Goal: Task Accomplishment & Management: Manage account settings

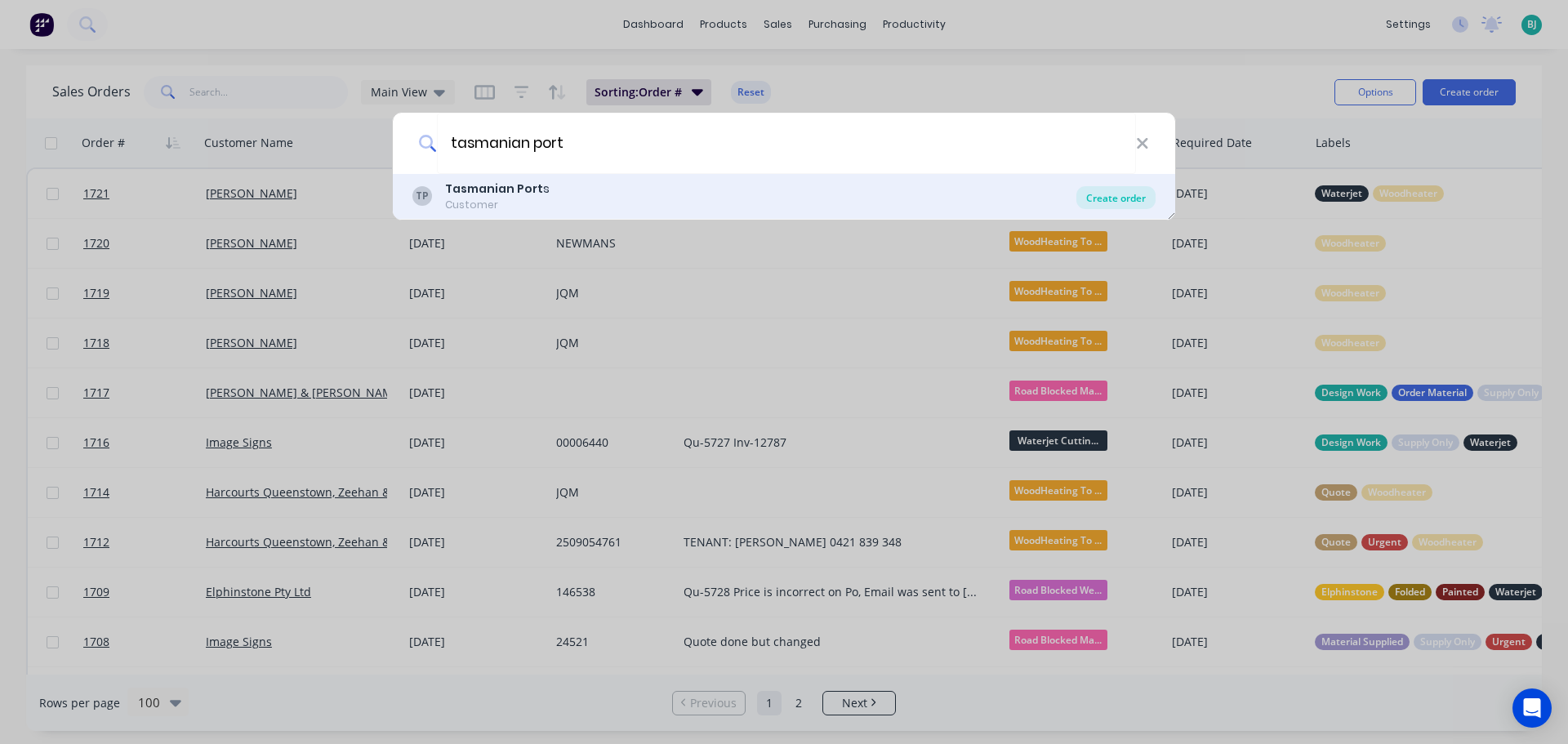
type input "tasmanian port"
click at [1144, 205] on div "Create order" at bounding box center [1116, 198] width 79 height 23
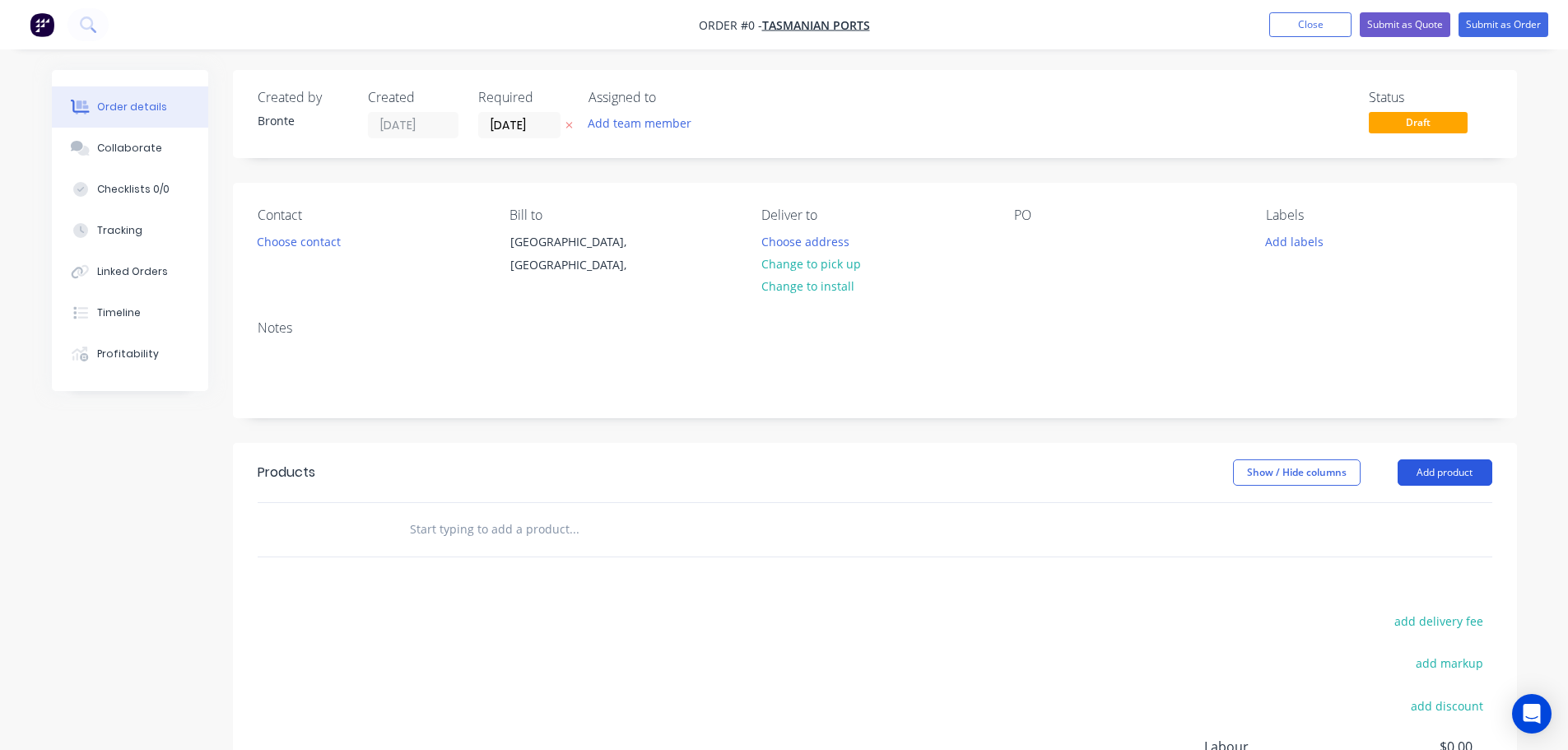
click at [1470, 473] on button "Add product" at bounding box center [1445, 472] width 95 height 26
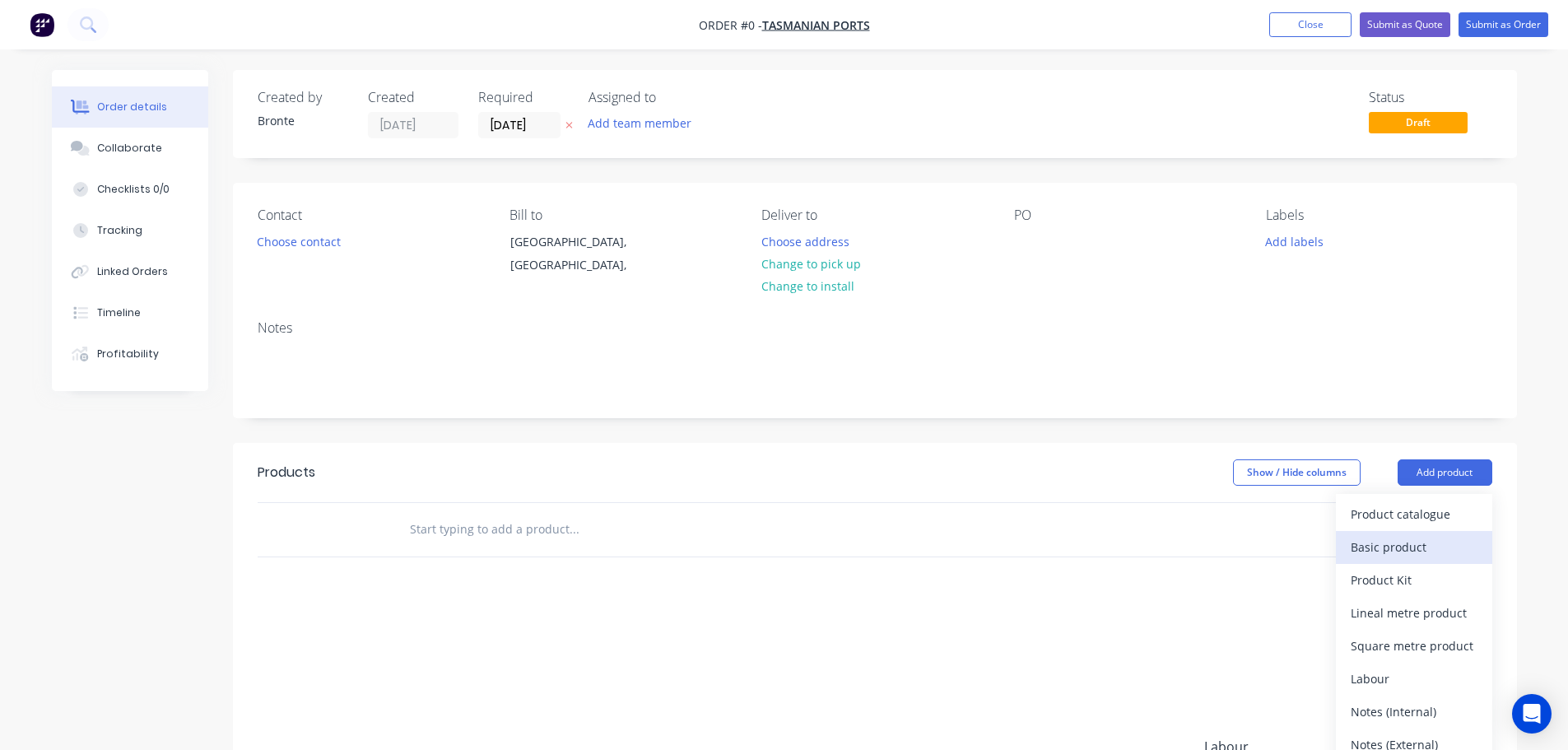
click at [1442, 544] on div "Basic product" at bounding box center [1414, 546] width 126 height 24
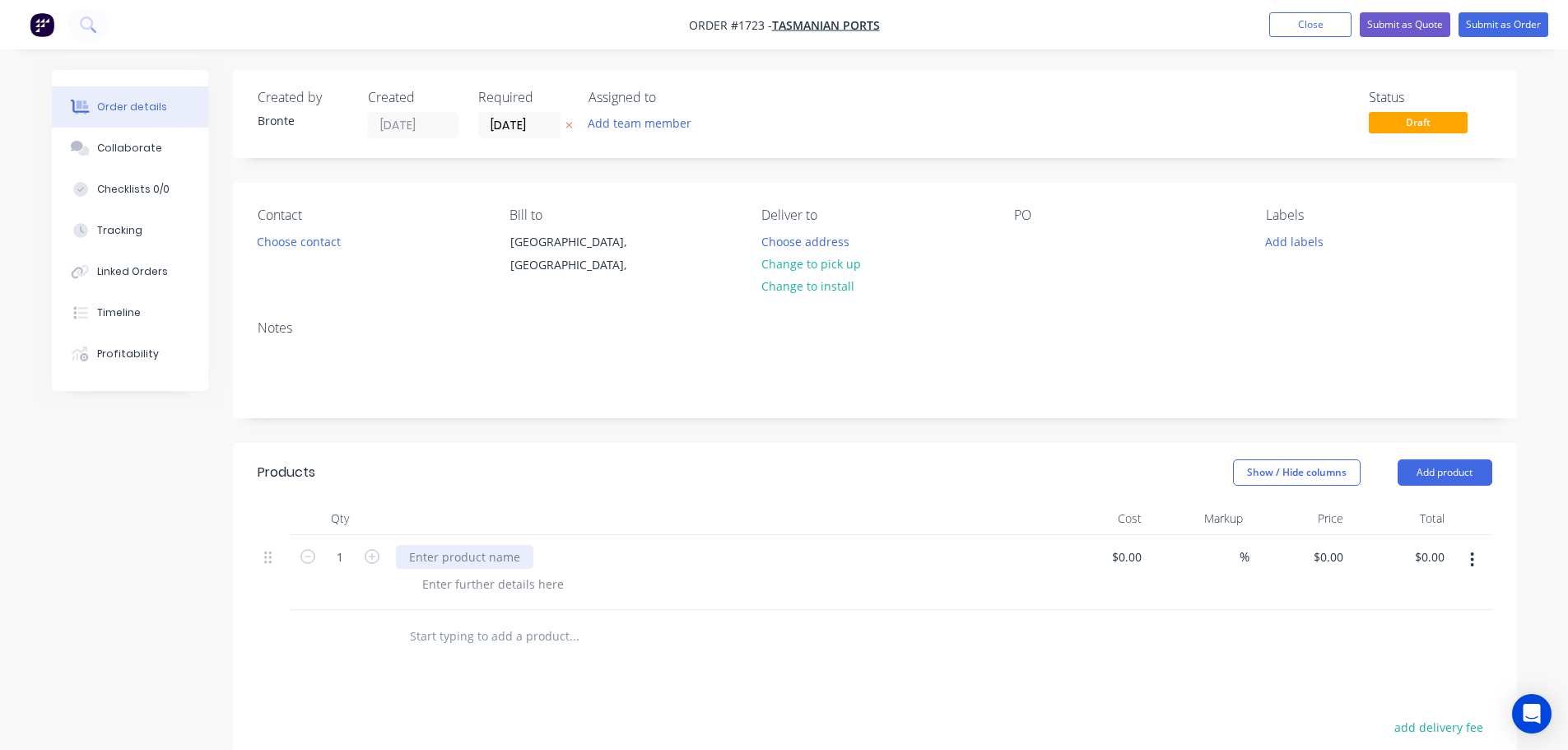
click at [488, 557] on div at bounding box center [465, 556] width 137 height 24
paste div
click at [542, 489] on header "Products Show / Hide columns Add product" at bounding box center [875, 472] width 1284 height 59
click at [358, 552] on input "1" at bounding box center [340, 557] width 43 height 25
type input "40"
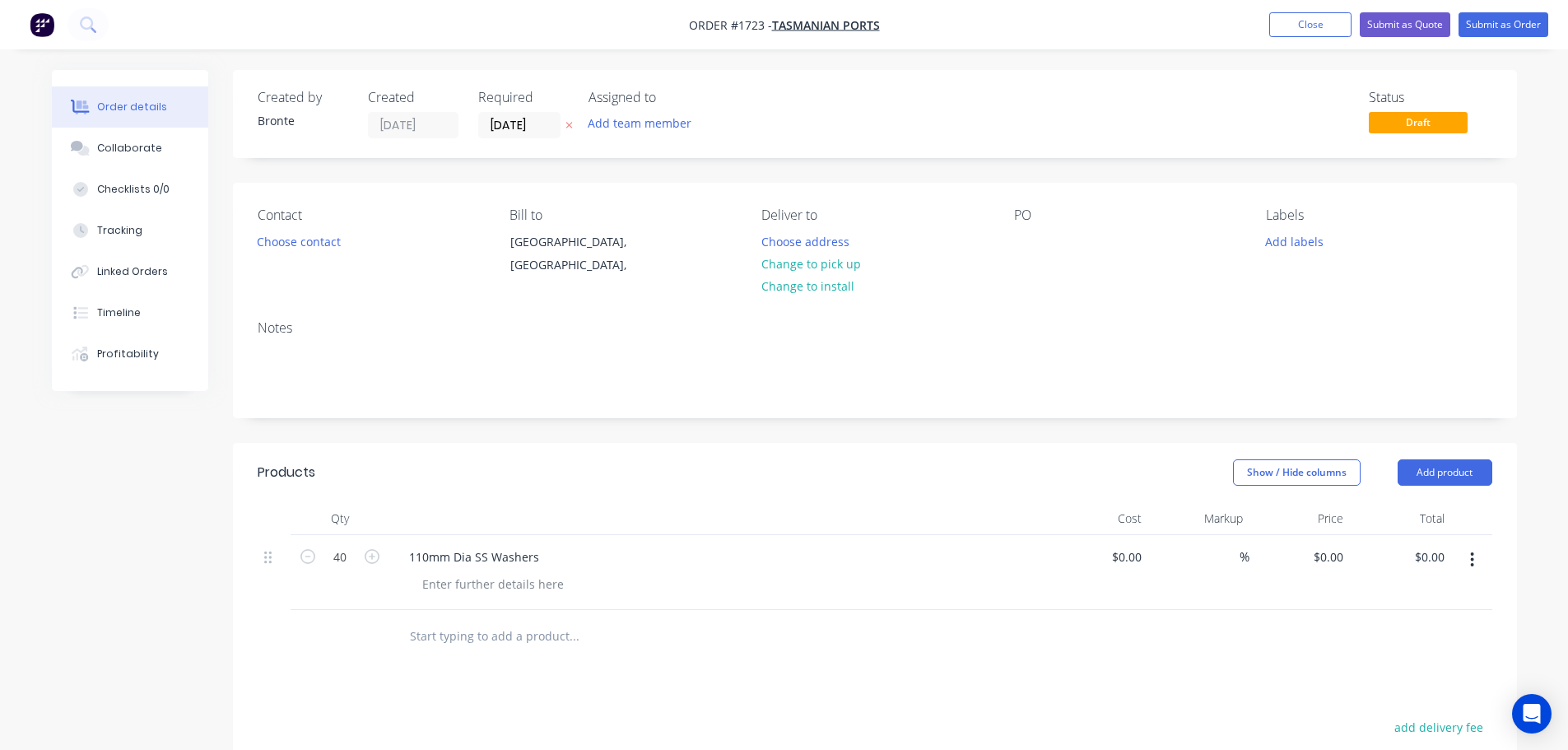
click at [408, 503] on div at bounding box center [719, 518] width 659 height 32
click at [490, 587] on div at bounding box center [493, 583] width 168 height 24
paste div
click at [559, 461] on div "Show / Hide columns Add product" at bounding box center [1005, 472] width 972 height 26
click at [547, 122] on input "[DATE]" at bounding box center [519, 125] width 81 height 25
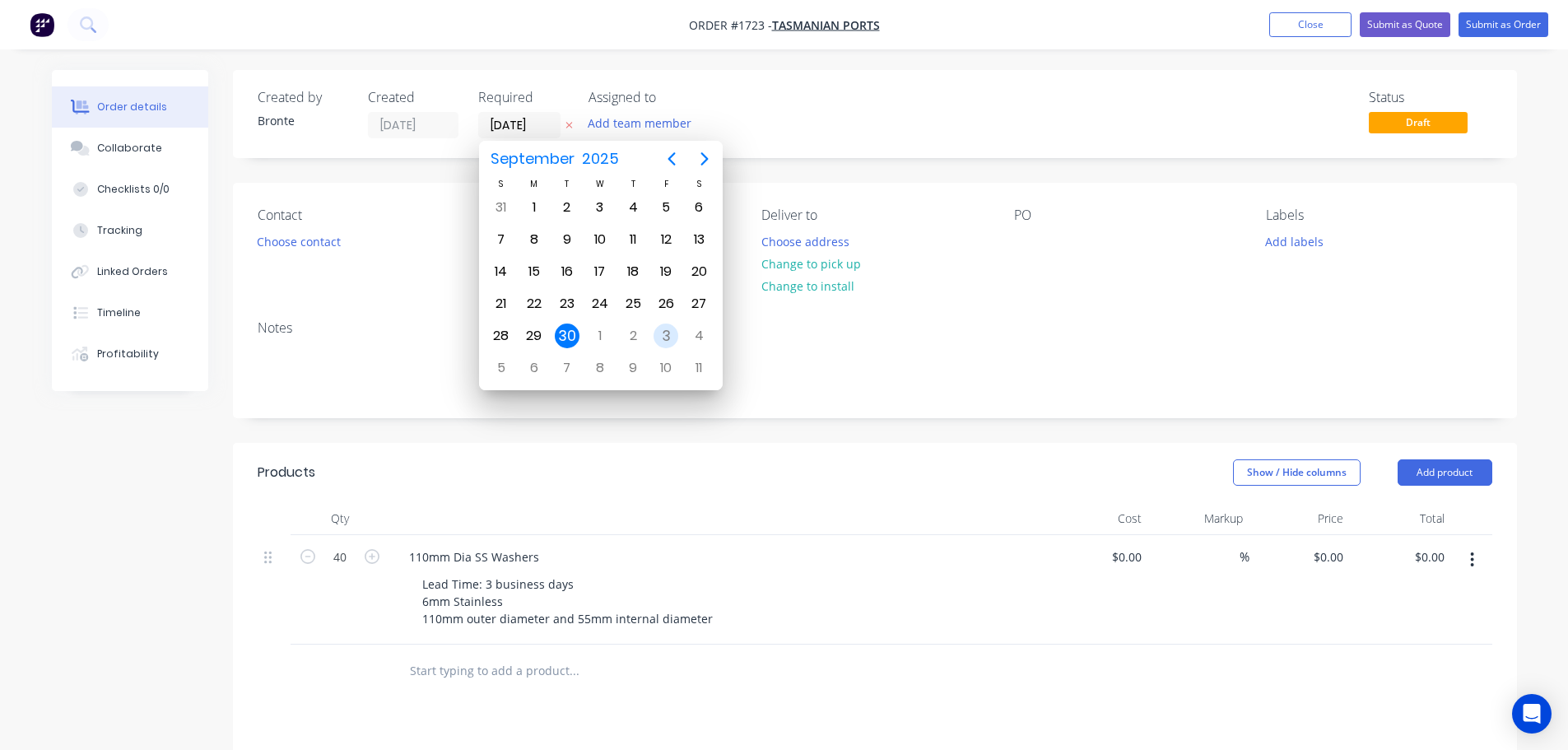
click at [661, 339] on div "3" at bounding box center [666, 335] width 25 height 25
type input "[DATE]"
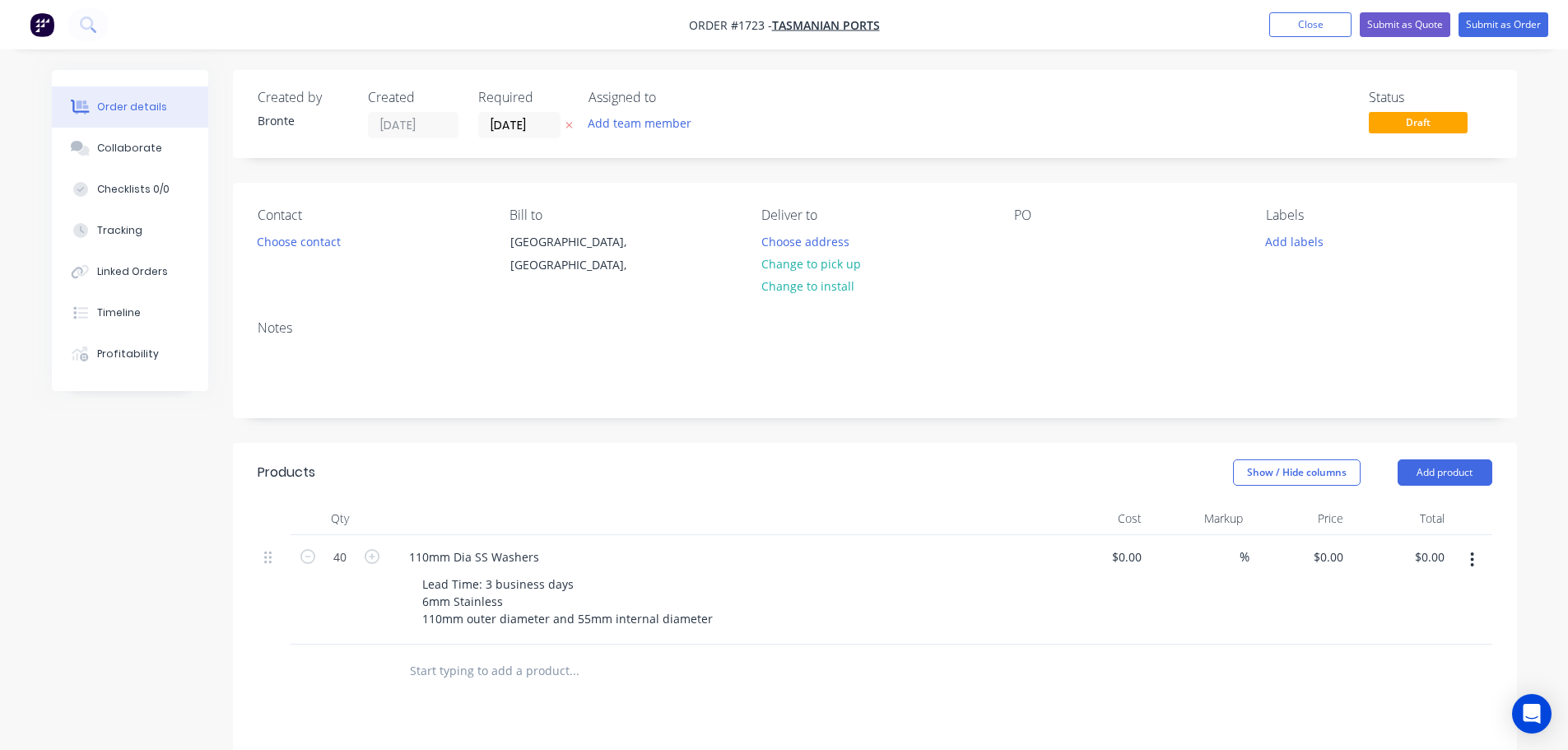
click at [777, 94] on div "Status Draft" at bounding box center [1122, 113] width 739 height 48
click at [657, 124] on button "Add team member" at bounding box center [639, 122] width 121 height 22
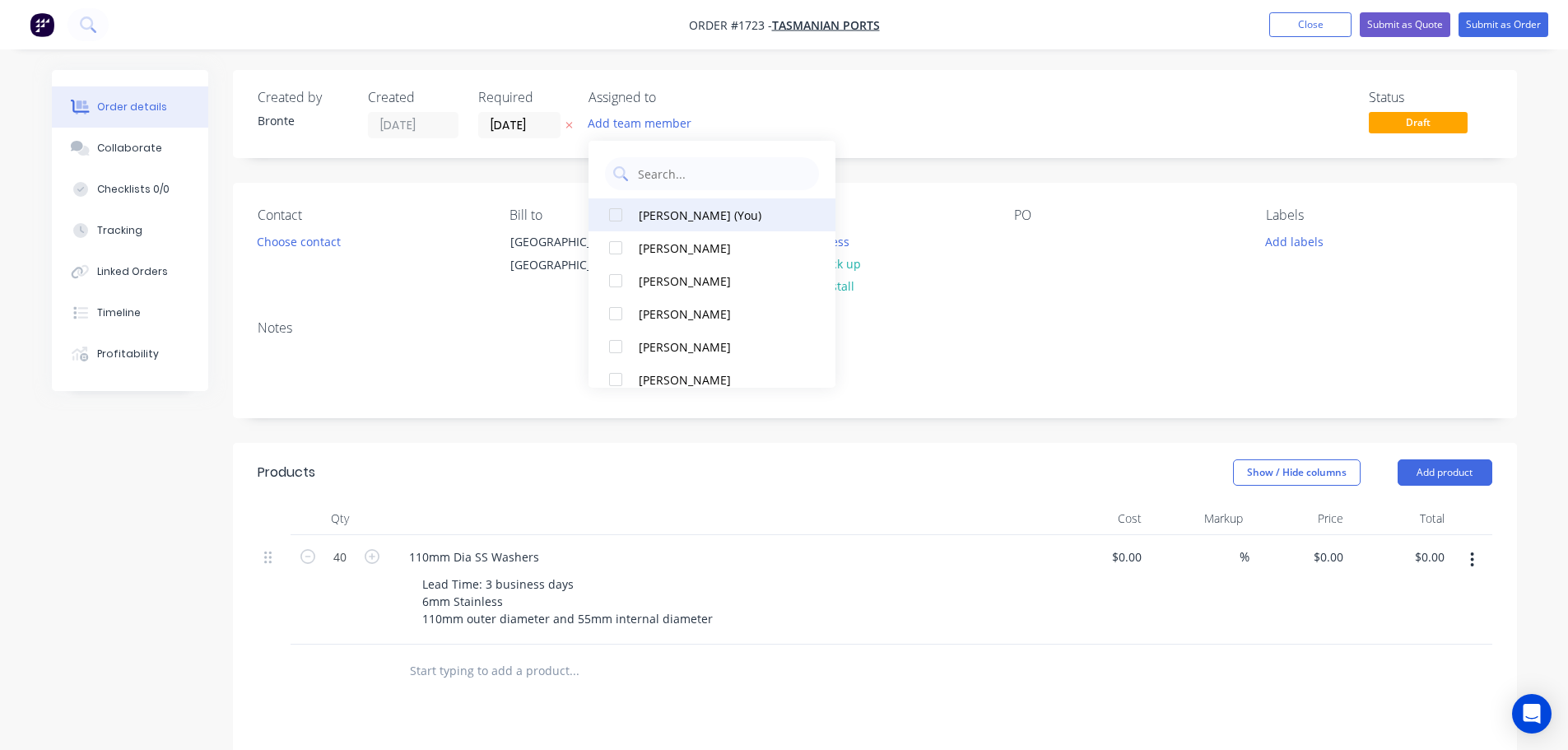
click at [621, 211] on div at bounding box center [615, 214] width 33 height 32
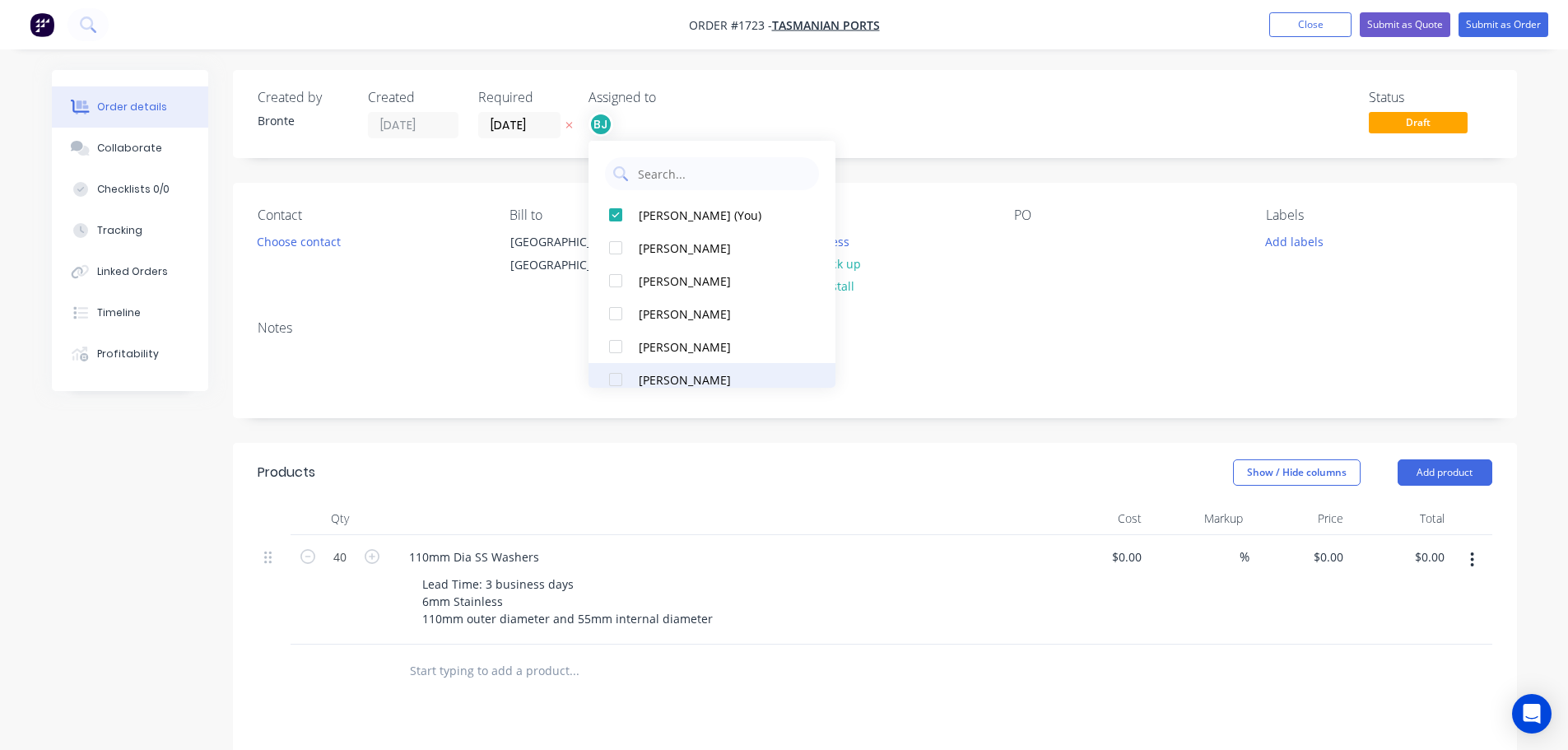
click at [620, 377] on div at bounding box center [615, 379] width 33 height 32
click at [943, 97] on div "Status Draft" at bounding box center [1122, 113] width 739 height 48
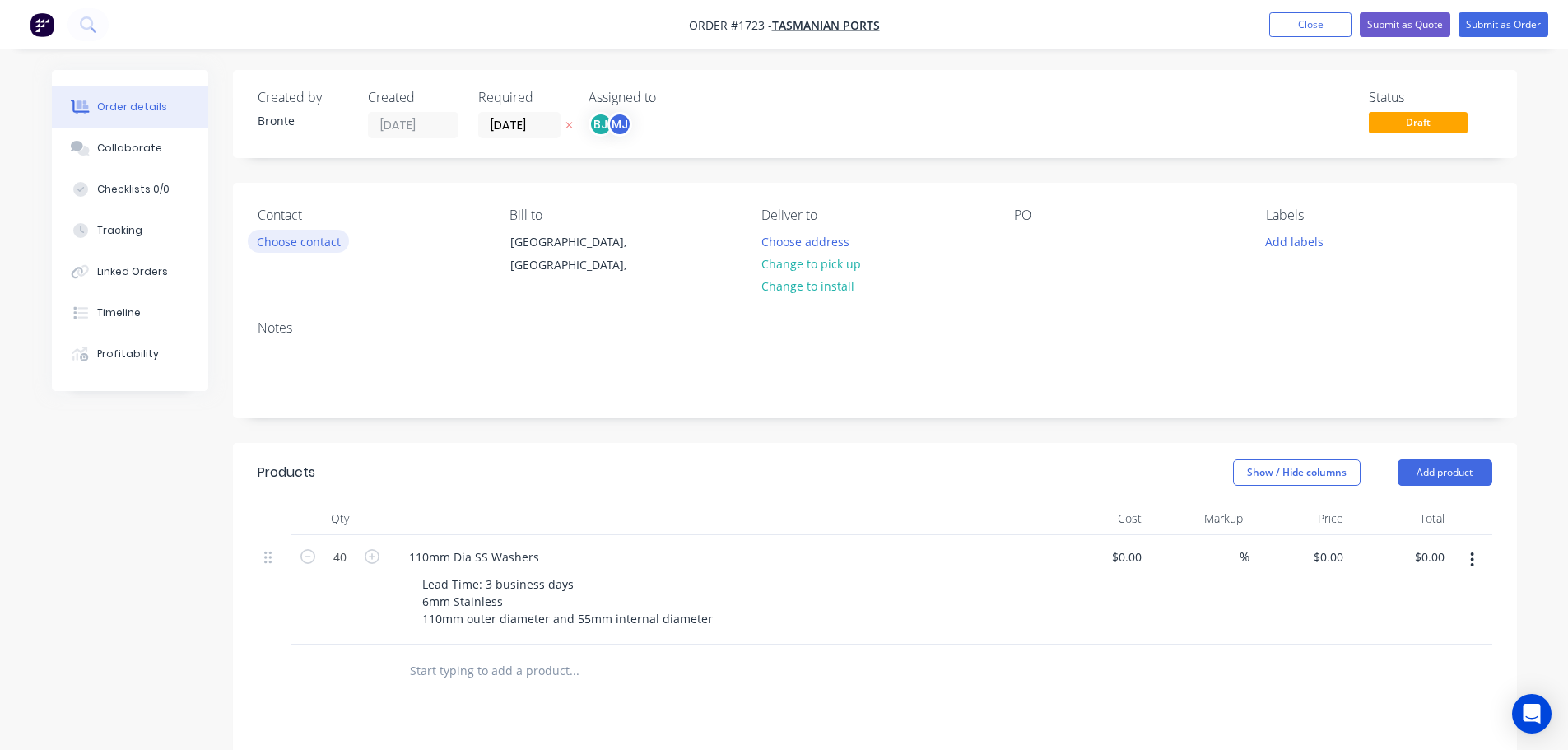
click at [325, 236] on button "Choose contact" at bounding box center [298, 240] width 101 height 22
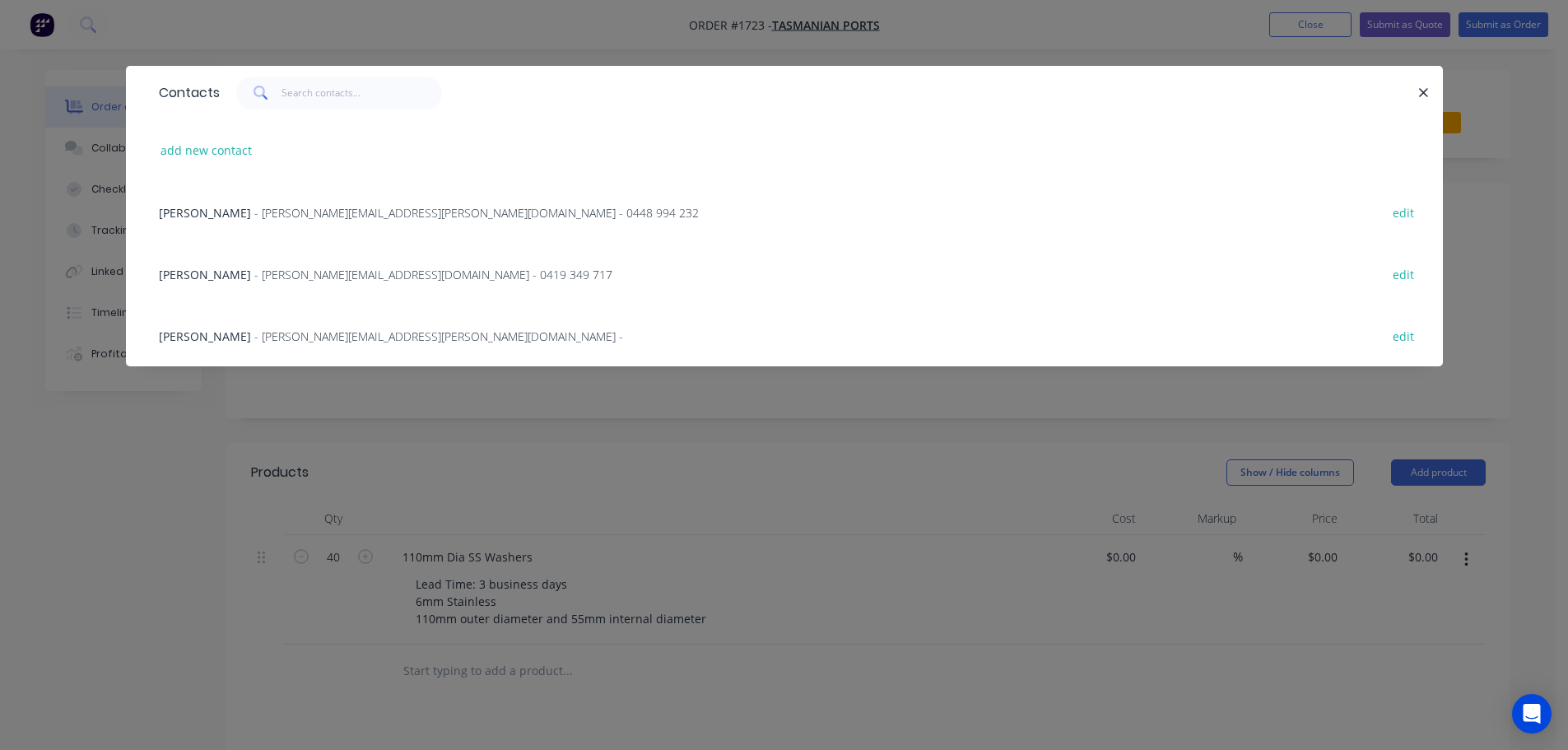
click at [344, 278] on span "- [PERSON_NAME][EMAIL_ADDRESS][DOMAIN_NAME] - 0419 349 717" at bounding box center [434, 275] width 358 height 16
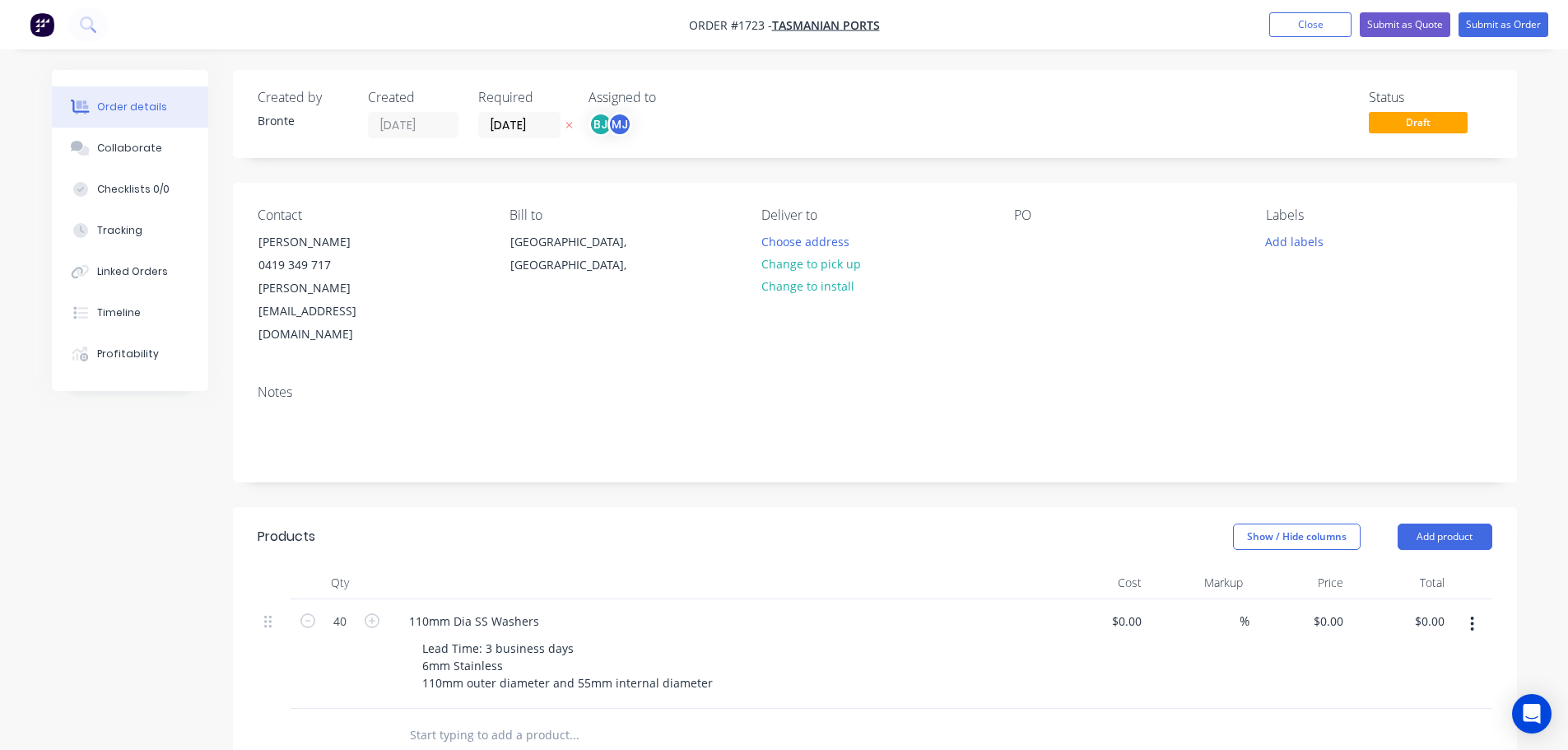
click at [133, 150] on div "Collaborate" at bounding box center [130, 148] width 65 height 15
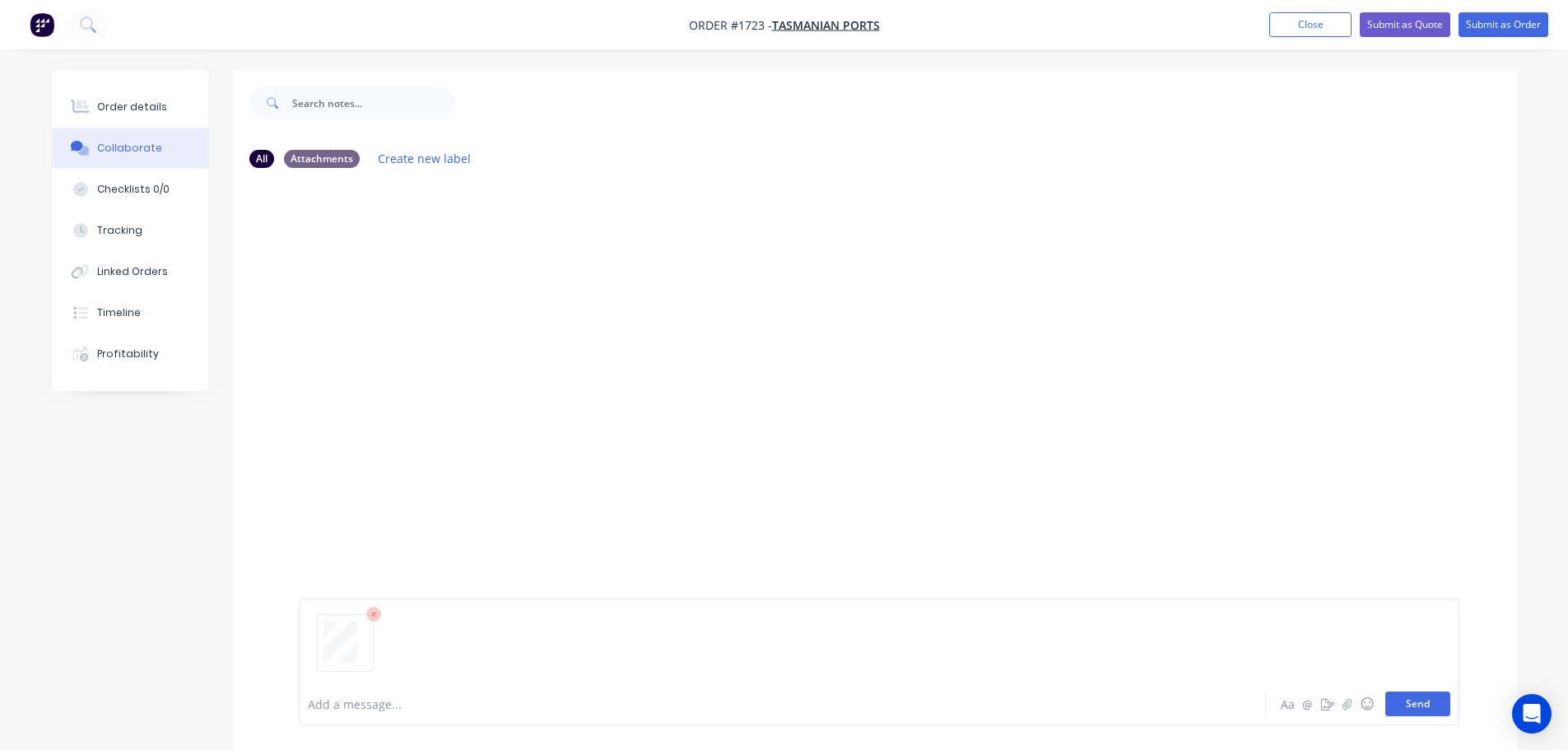
click at [1429, 706] on button "Send" at bounding box center [1418, 703] width 65 height 25
drag, startPoint x: 1426, startPoint y: 698, endPoint x: 1472, endPoint y: 699, distance: 46.0
click at [1428, 698] on button "Send" at bounding box center [1418, 703] width 65 height 25
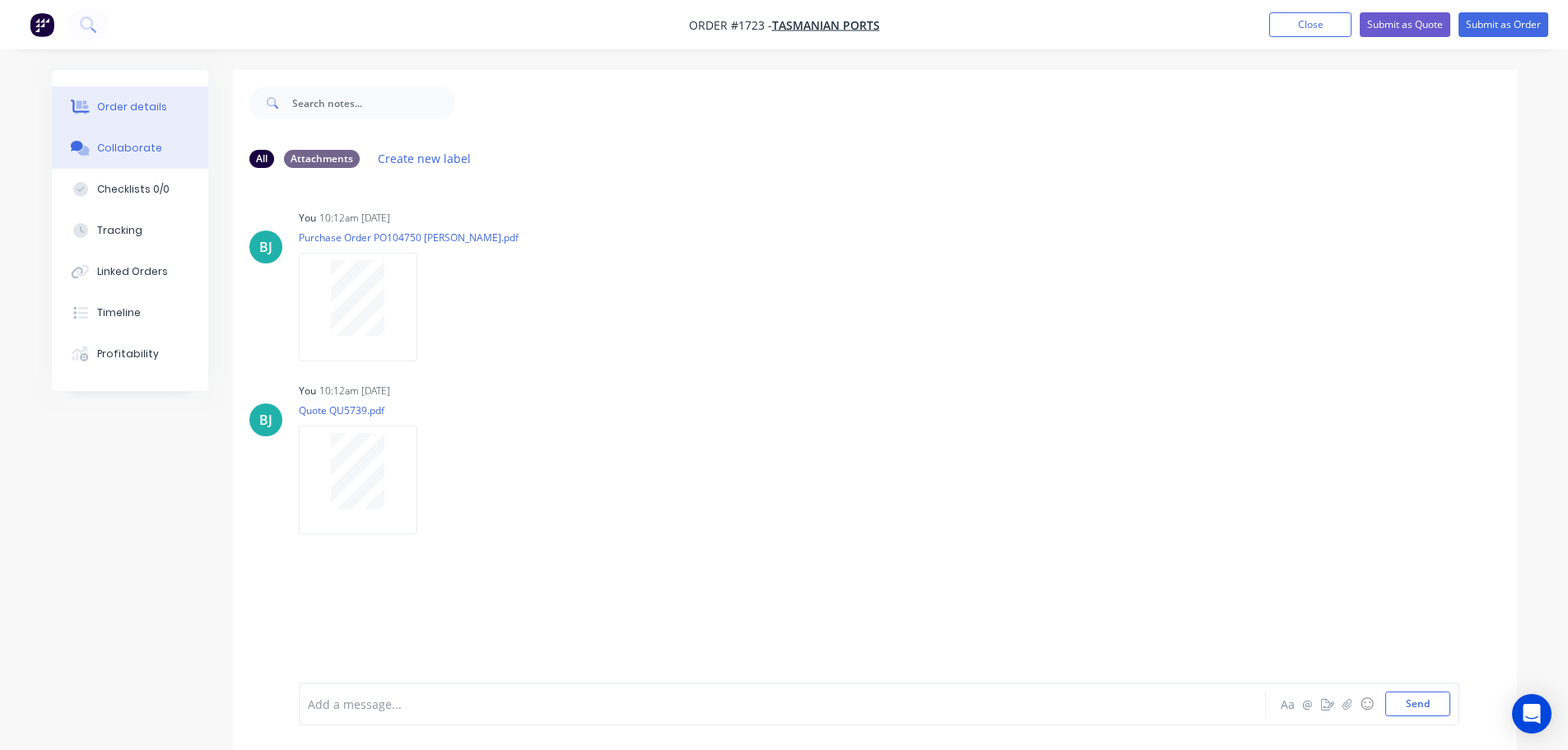
drag, startPoint x: 81, startPoint y: 106, endPoint x: 160, endPoint y: 139, distance: 85.6
click at [82, 106] on icon at bounding box center [82, 107] width 13 height 14
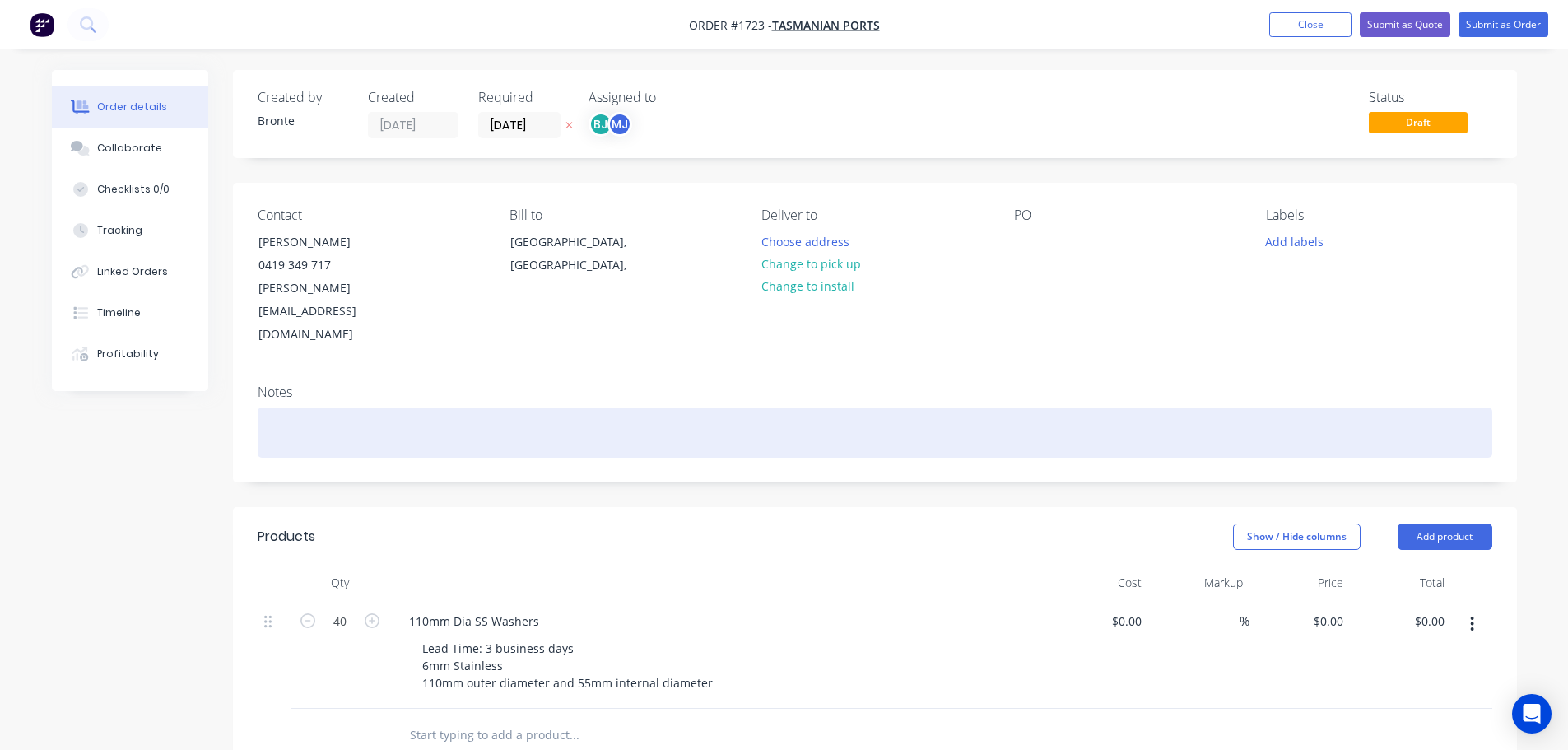
click at [386, 407] on div at bounding box center [874, 432] width 1234 height 50
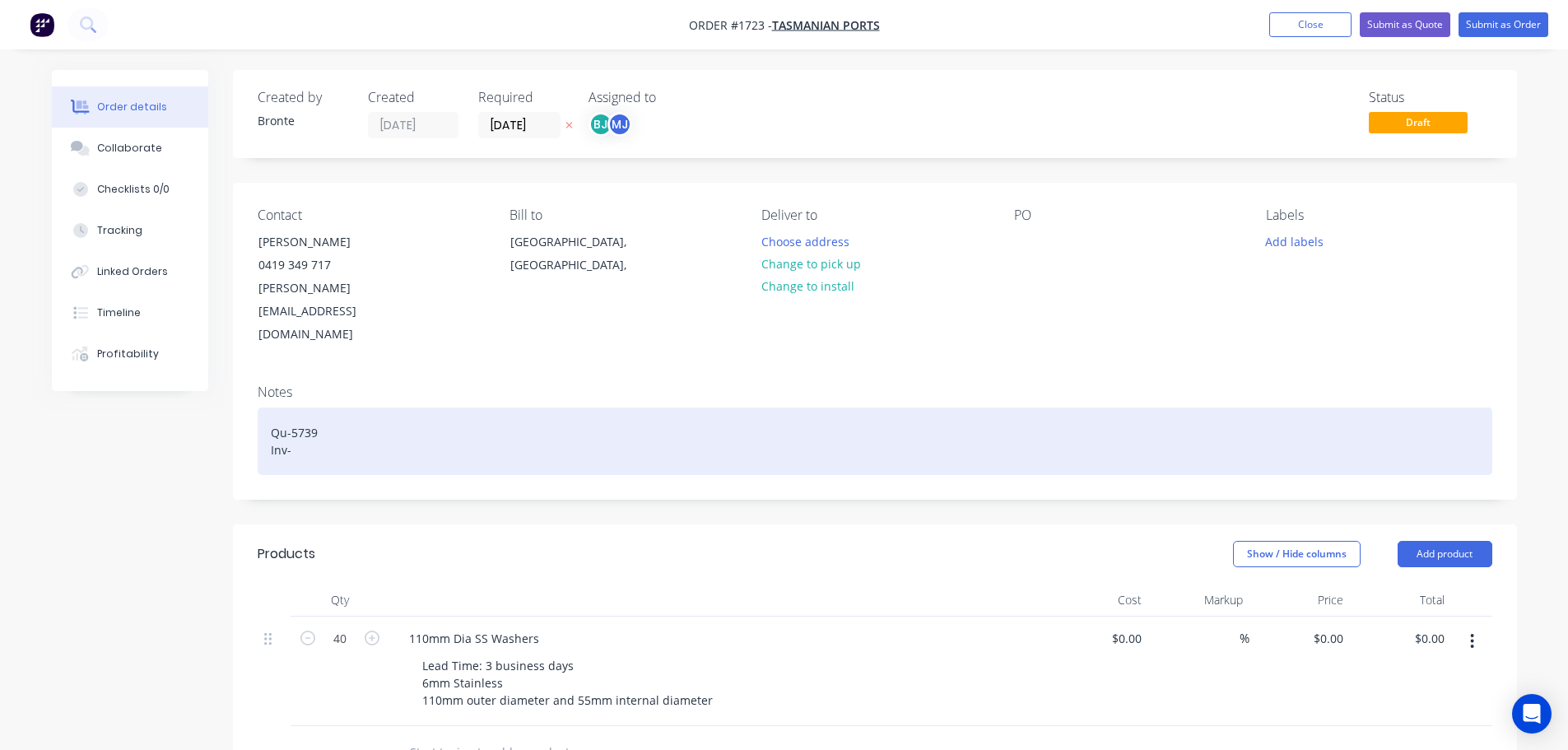
click at [320, 412] on div "Qu-5739 Inv-" at bounding box center [874, 441] width 1234 height 68
drag, startPoint x: 306, startPoint y: 406, endPoint x: 272, endPoint y: 408, distance: 34.1
click at [272, 408] on div "Qu-5739 Inv-" at bounding box center [874, 441] width 1234 height 68
click at [304, 407] on div "Qu-5739 Inv-" at bounding box center [874, 441] width 1234 height 68
drag, startPoint x: 305, startPoint y: 411, endPoint x: 268, endPoint y: 407, distance: 37.2
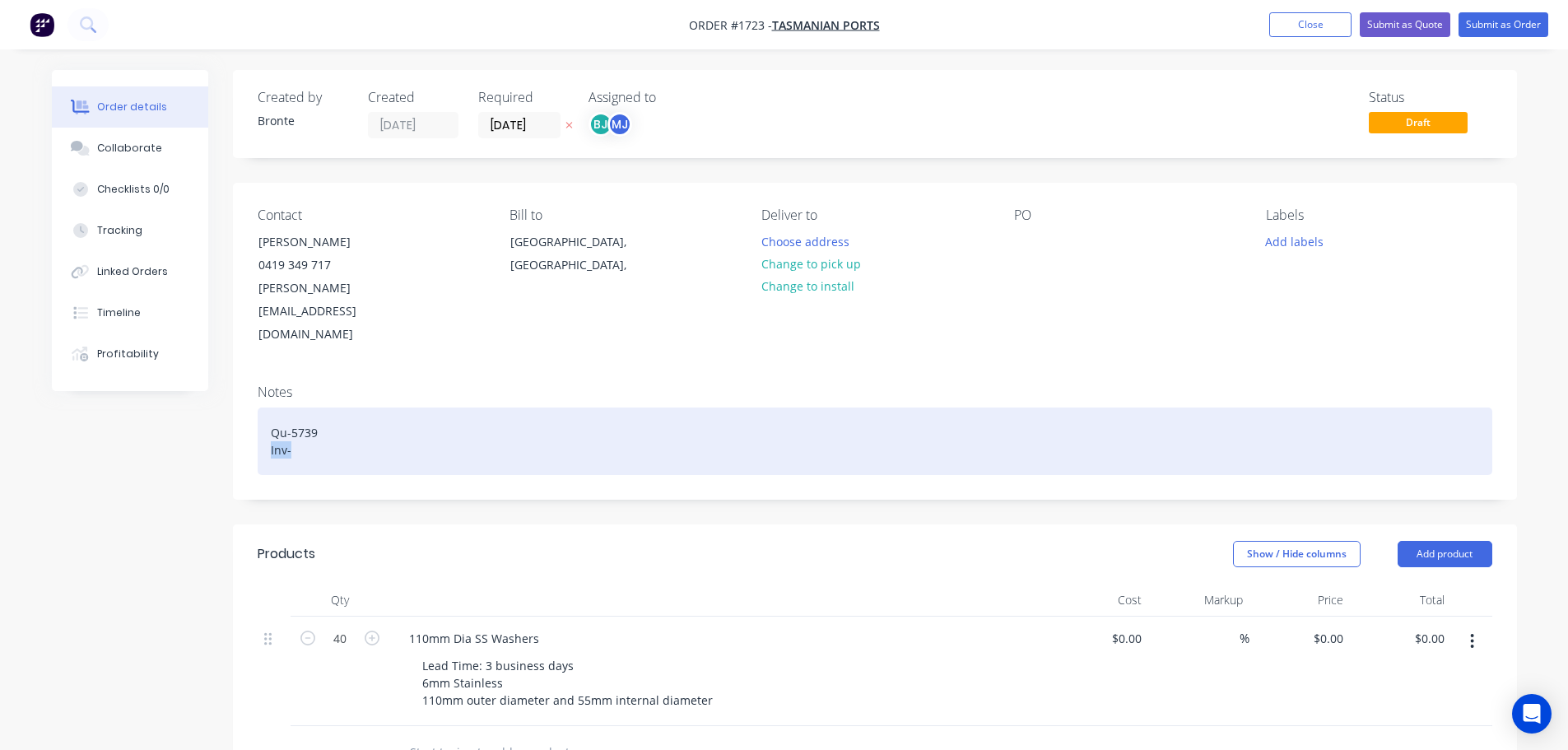
click at [268, 407] on div "Qu-5739 Inv-" at bounding box center [874, 441] width 1234 height 68
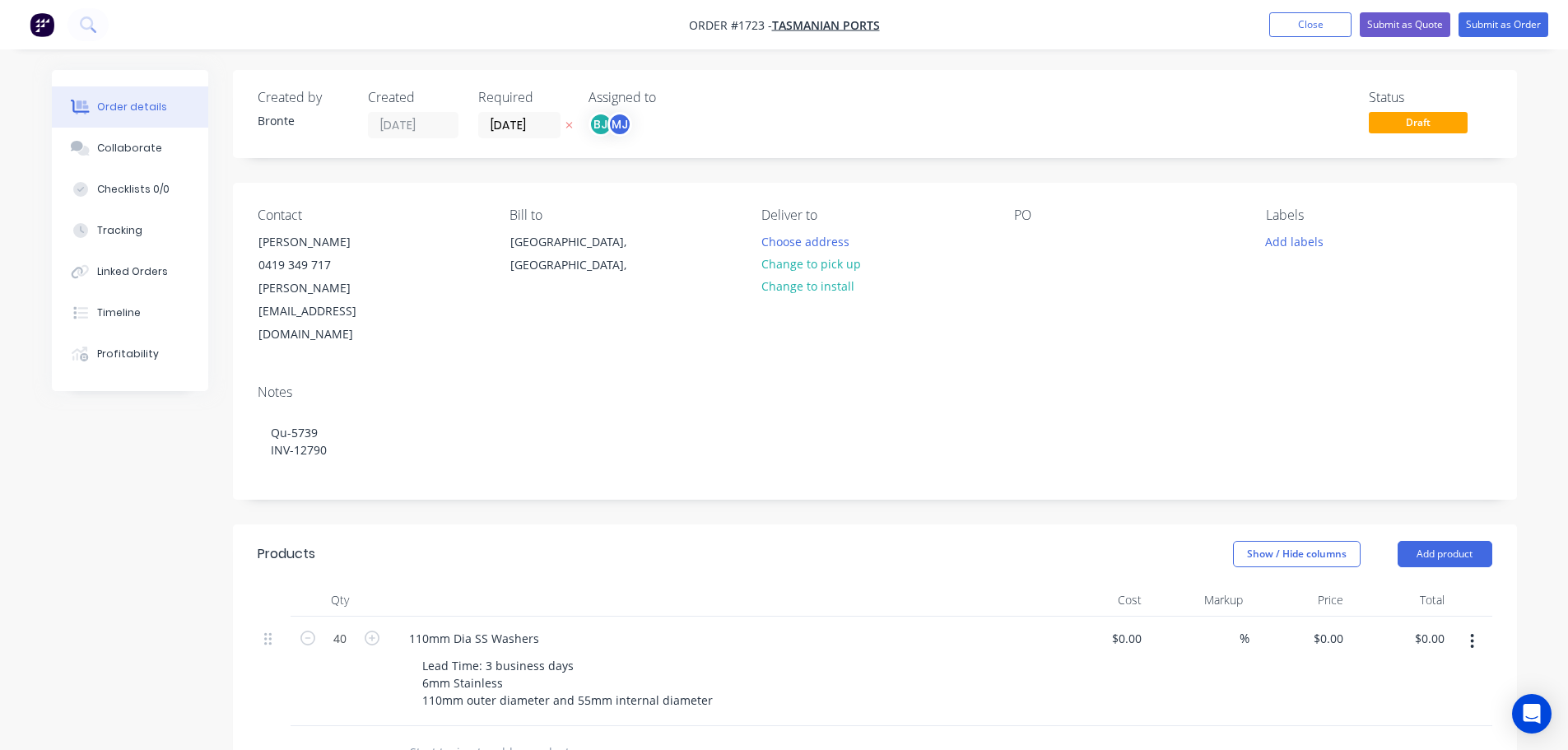
click at [458, 541] on div "Products" at bounding box center [388, 554] width 263 height 26
click at [823, 269] on button "Change to pick up" at bounding box center [810, 263] width 117 height 22
click at [1023, 241] on div at bounding box center [1027, 241] width 26 height 24
click at [1148, 206] on div "Contact [PERSON_NAME] [PHONE_NUMBER] [PERSON_NAME][EMAIL_ADDRESS][DOMAIN_NAME] …" at bounding box center [875, 277] width 1284 height 189
click at [1299, 242] on button "Add labels" at bounding box center [1295, 240] width 76 height 22
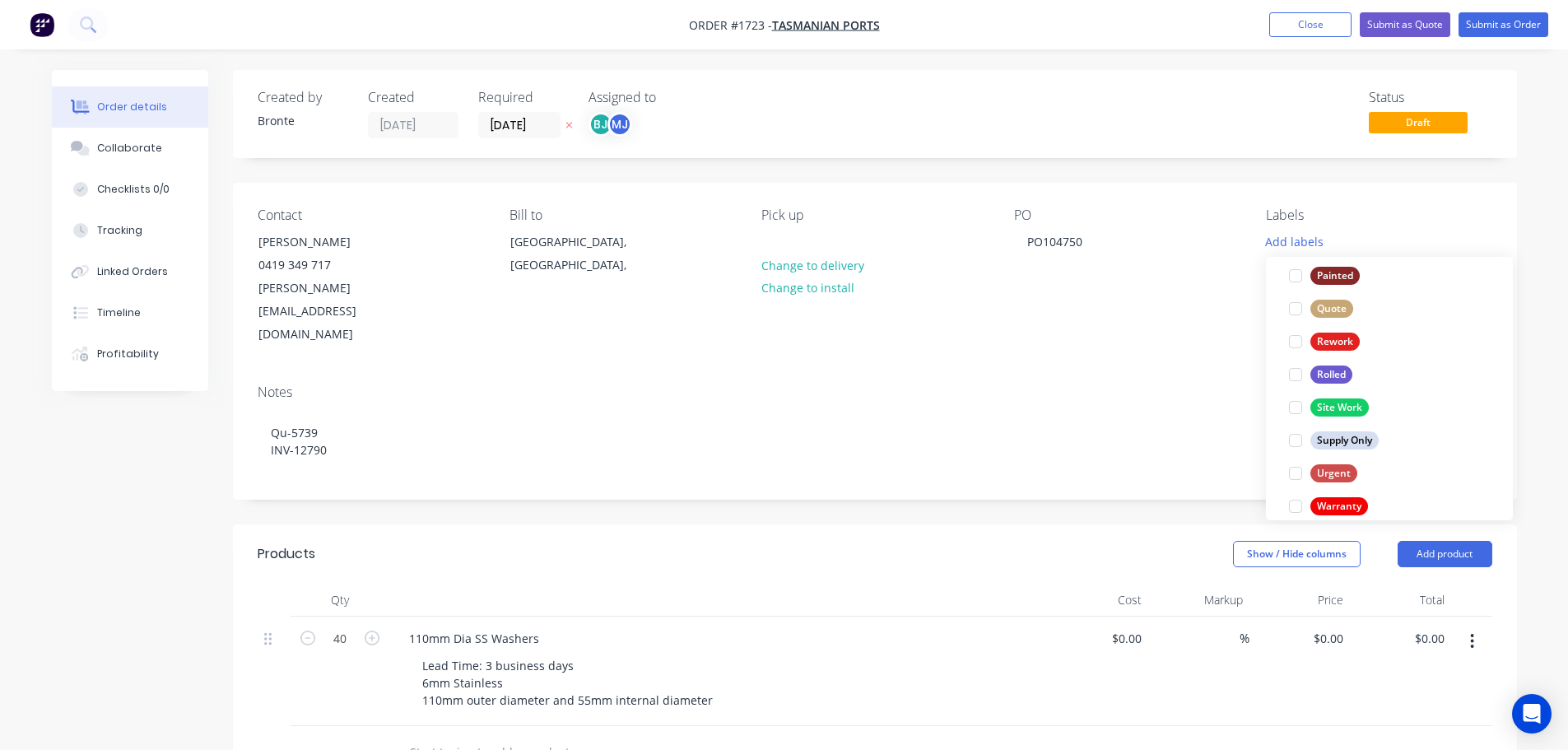
scroll to position [790, 0]
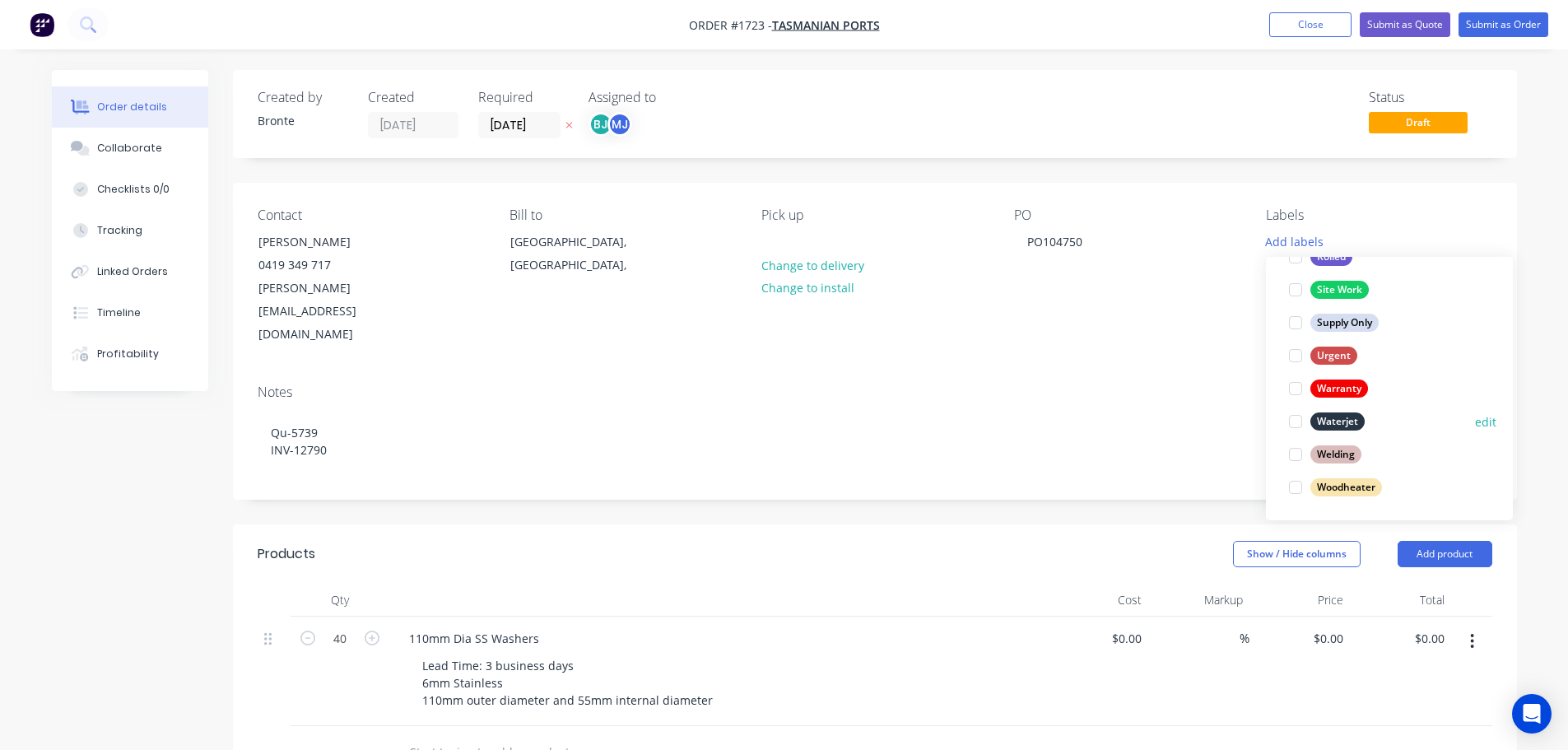
click at [1292, 421] on div at bounding box center [1295, 421] width 33 height 32
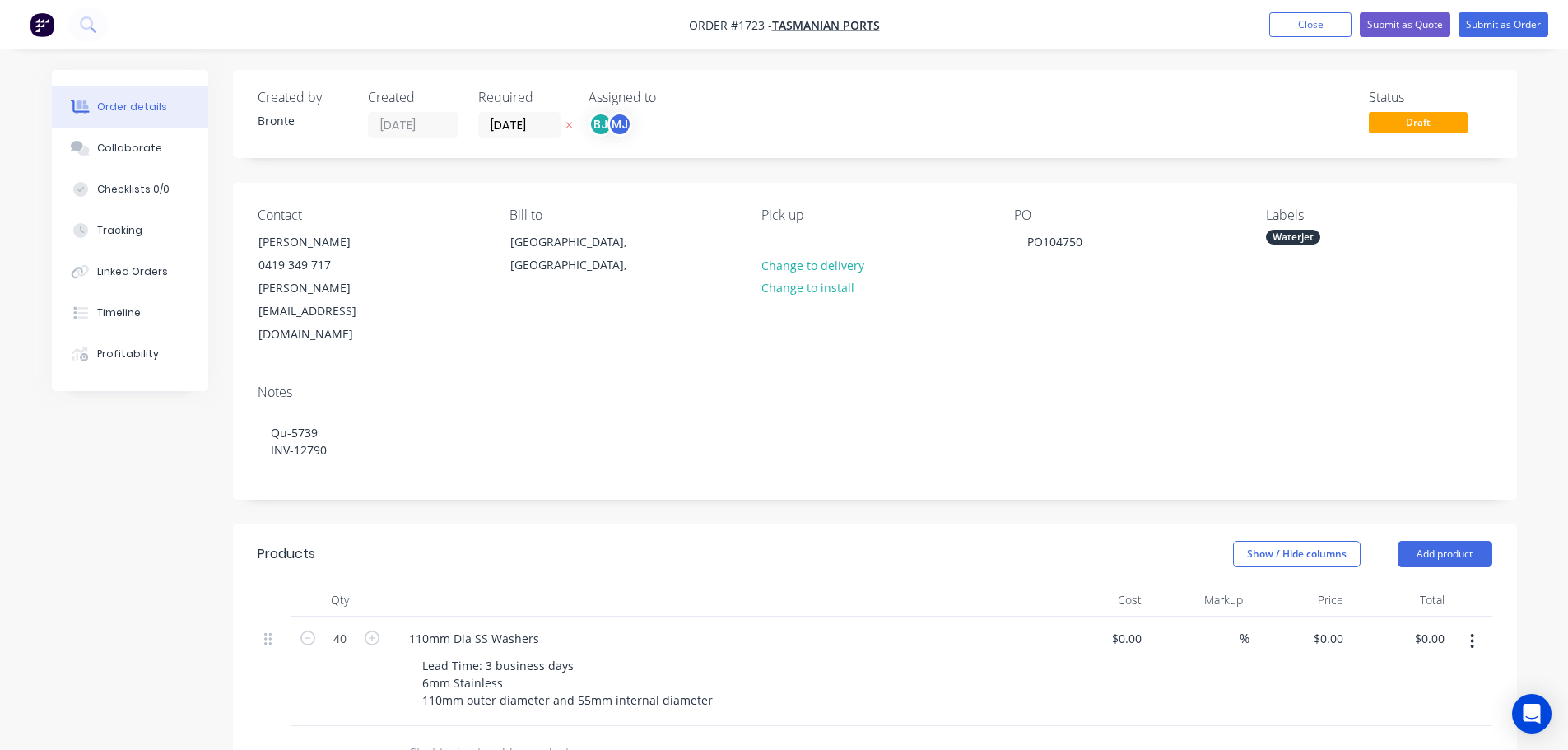
click at [1533, 343] on div "Order details Collaborate Checklists 0/0 Tracking Linked Orders Timeline Profit…" at bounding box center [784, 635] width 1498 height 1129
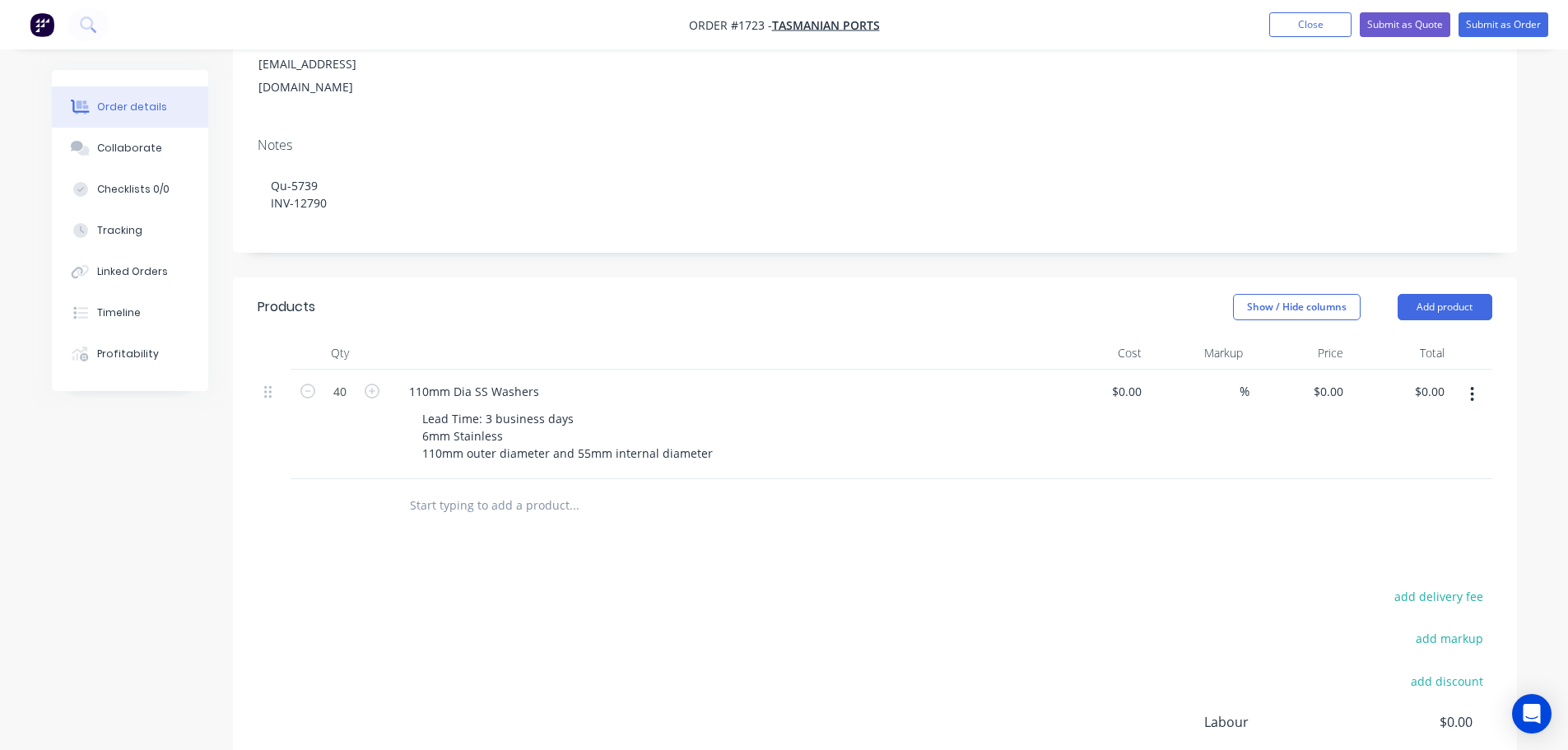
scroll to position [0, 0]
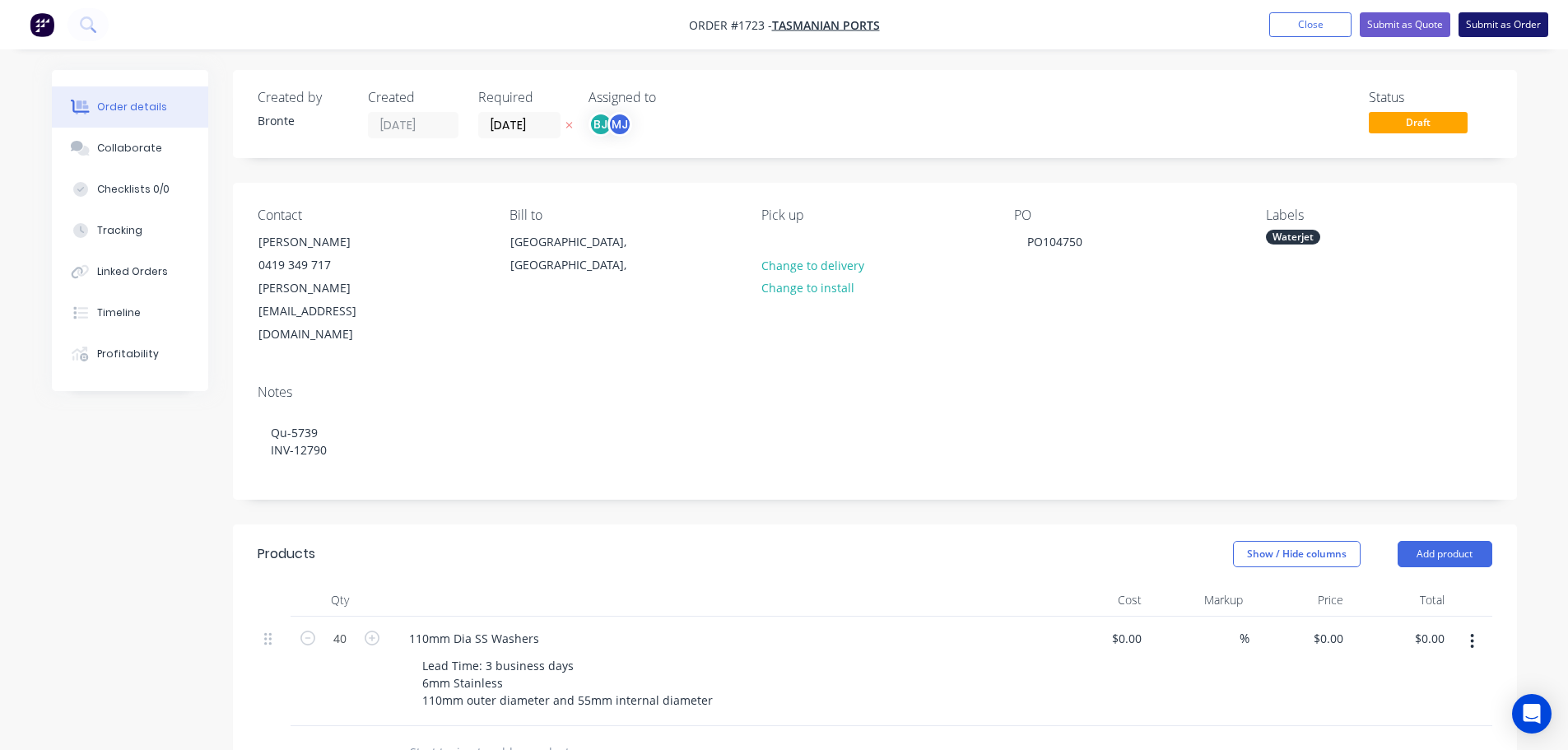
click at [1494, 13] on button "Submit as Order" at bounding box center [1503, 25] width 90 height 25
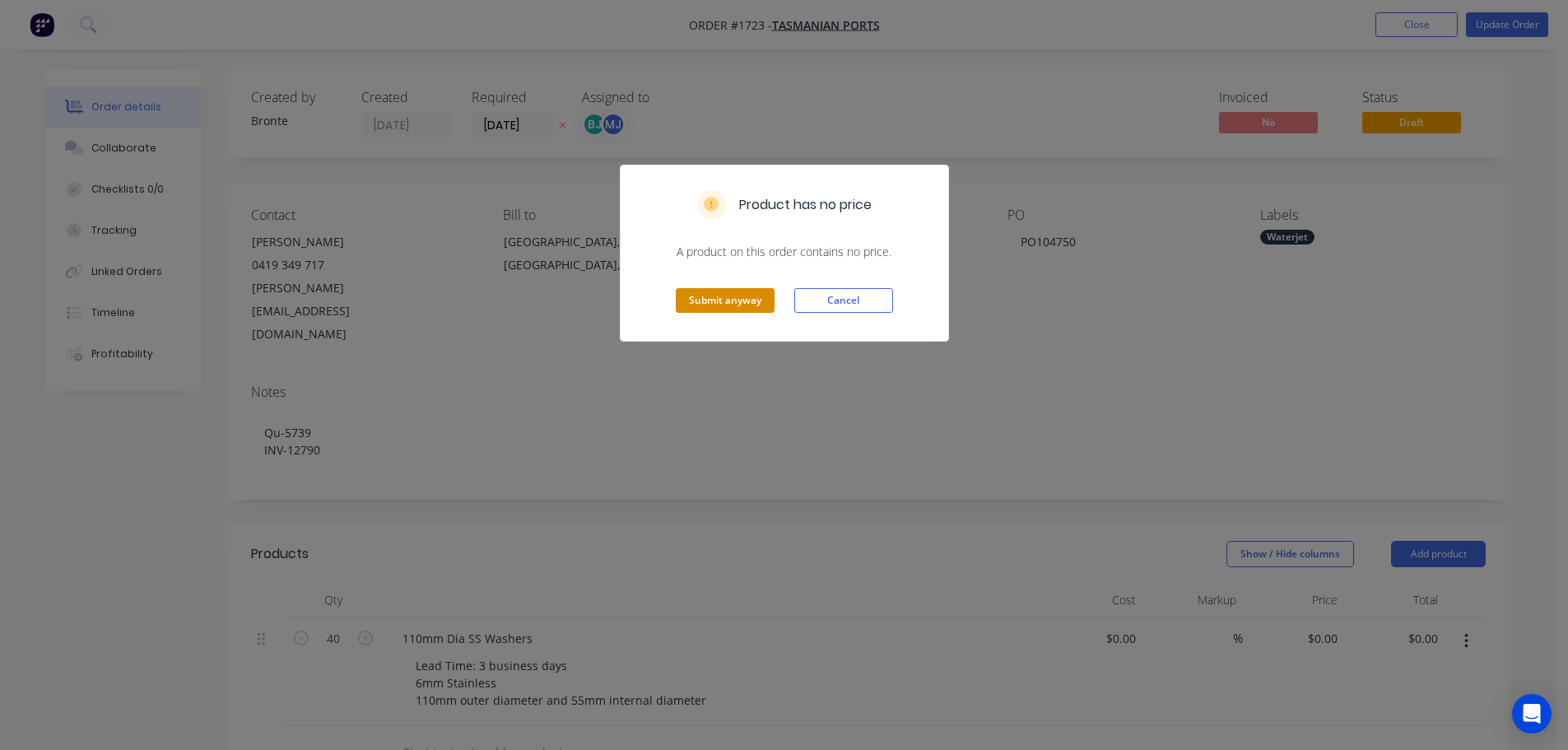
click at [733, 297] on button "Submit anyway" at bounding box center [725, 300] width 98 height 25
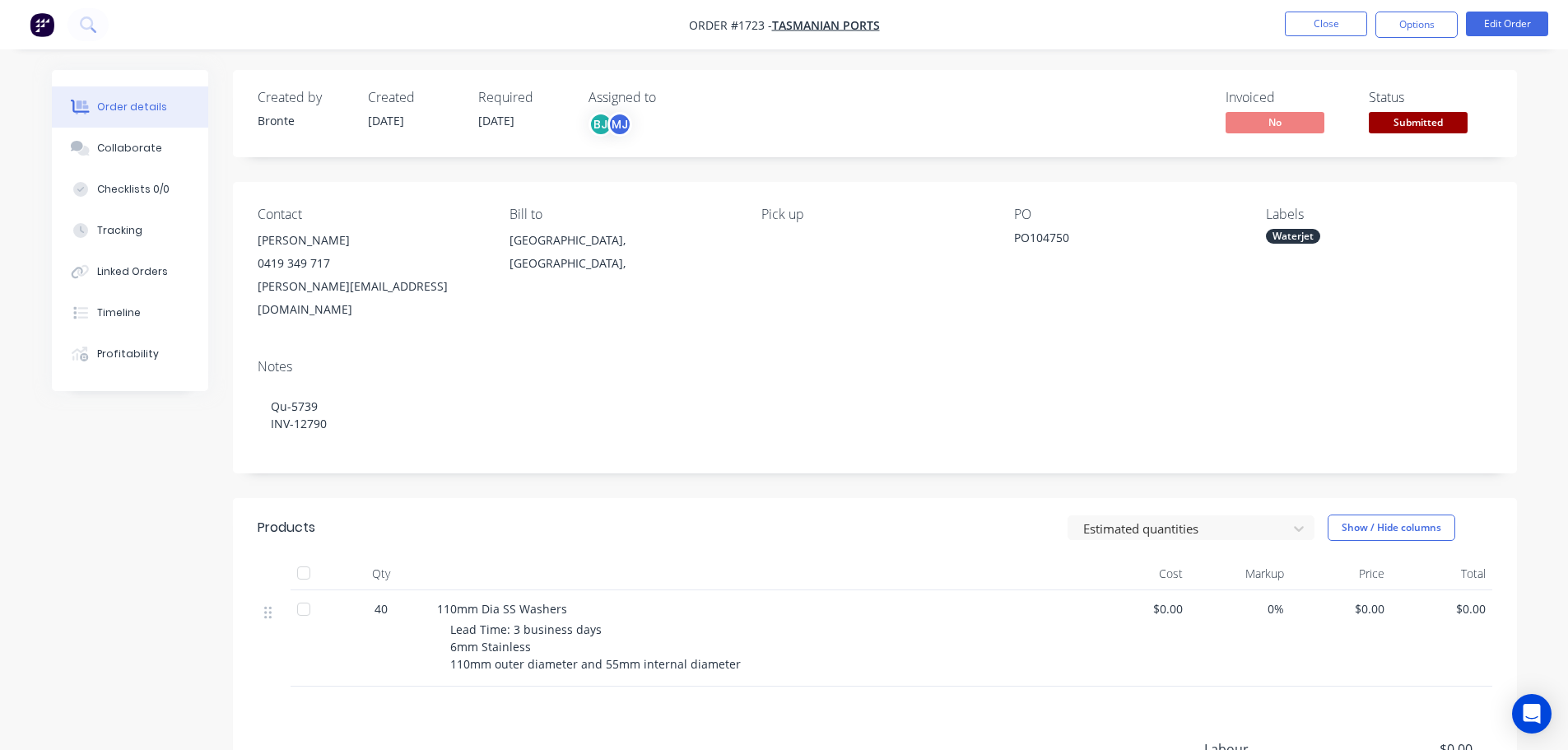
click at [1442, 125] on span "Submitted" at bounding box center [1418, 121] width 98 height 20
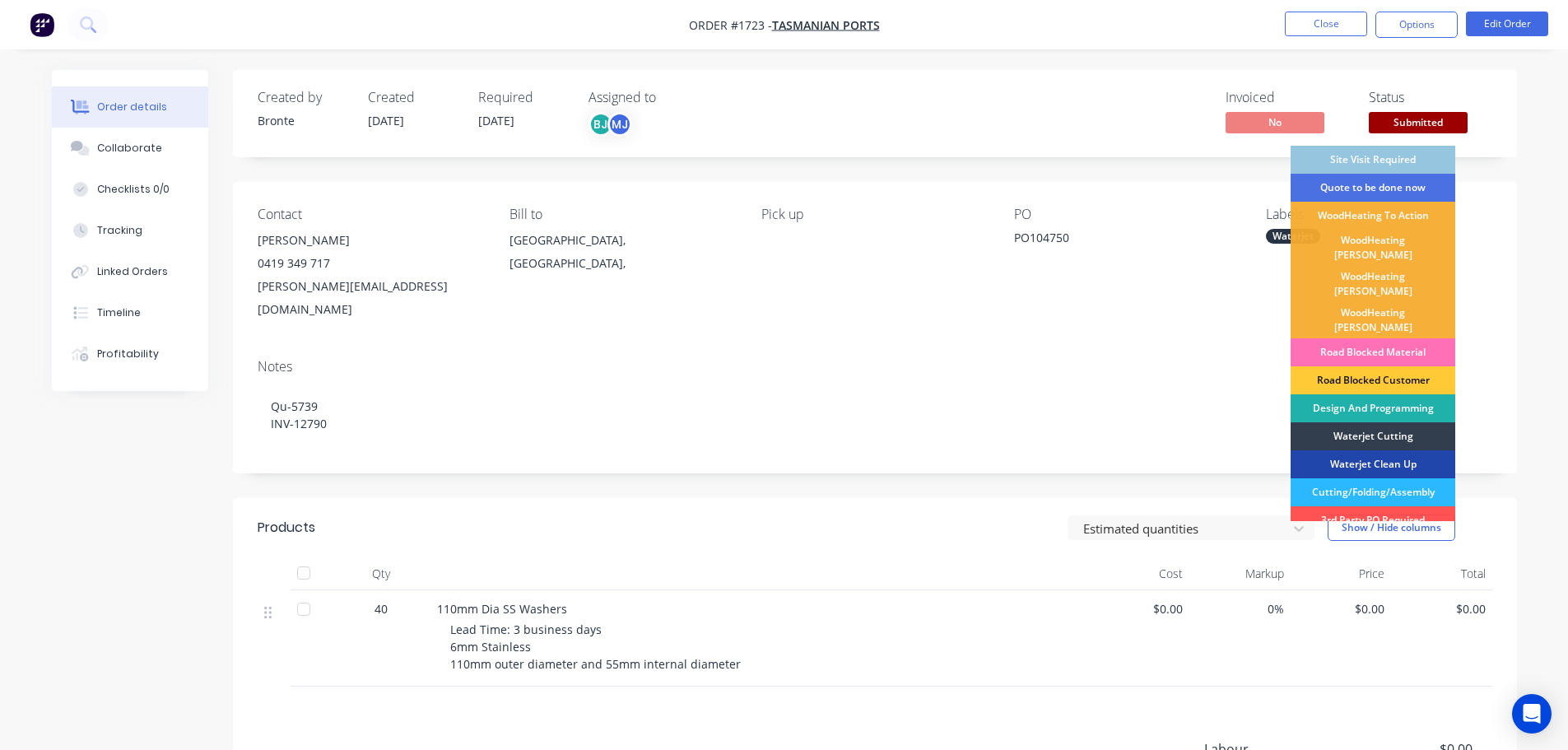
click at [1391, 394] on div "Design And Programming" at bounding box center [1372, 408] width 164 height 28
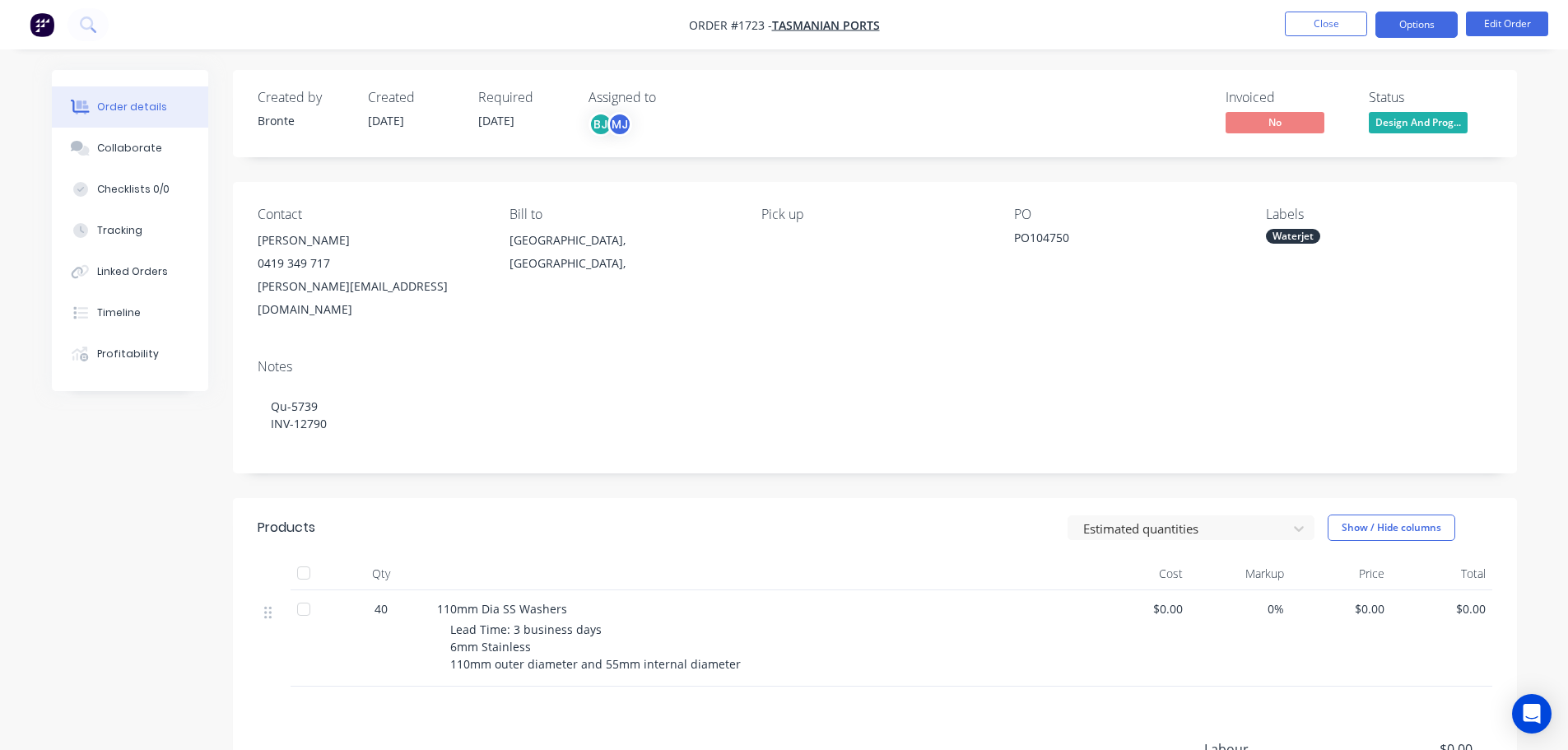
click at [1413, 38] on nav "Order #1723 - Tasmanian Ports Close Options Edit Order" at bounding box center [784, 25] width 1568 height 49
click at [1413, 30] on button "Options" at bounding box center [1417, 25] width 83 height 26
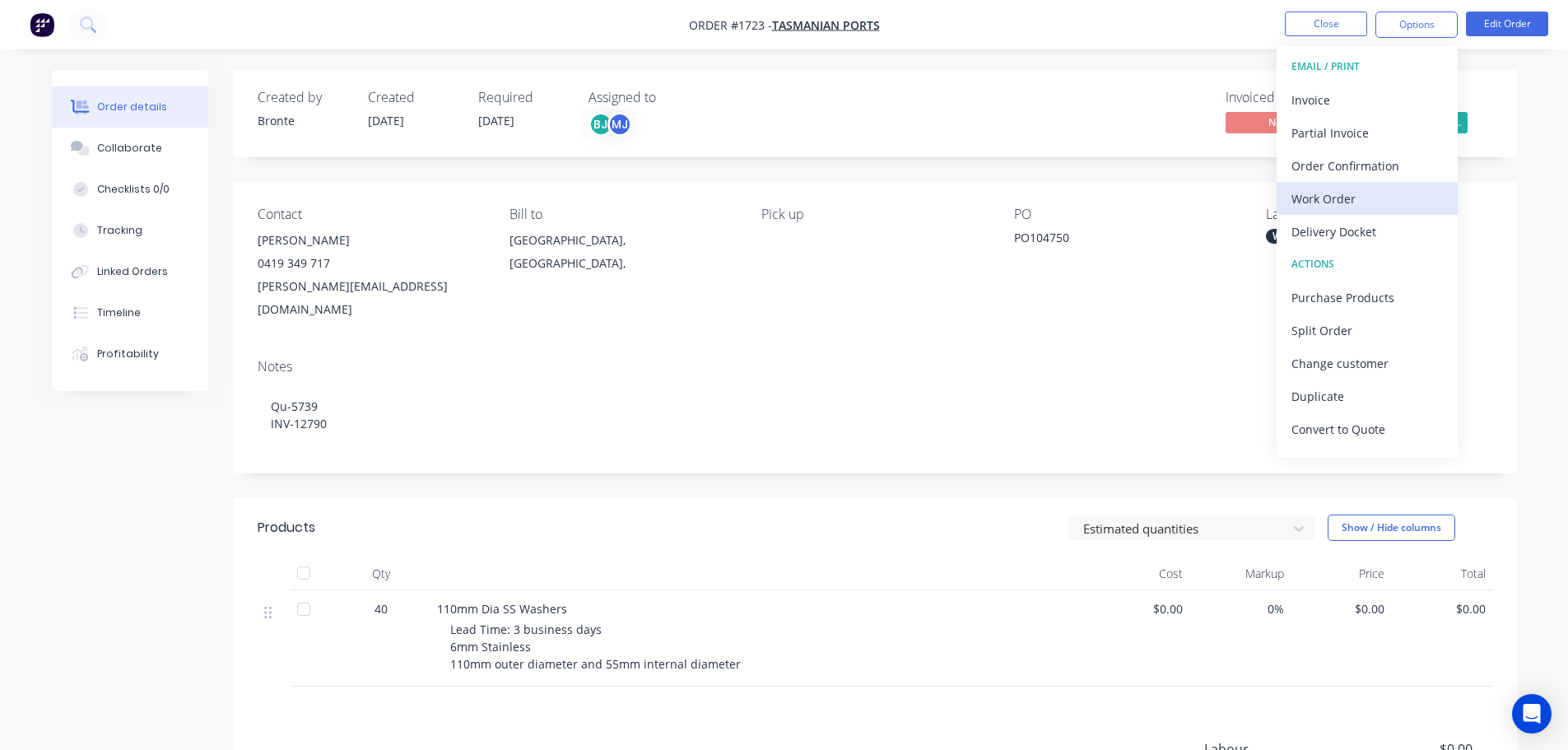
click at [1361, 190] on div "Work Order" at bounding box center [1367, 198] width 151 height 24
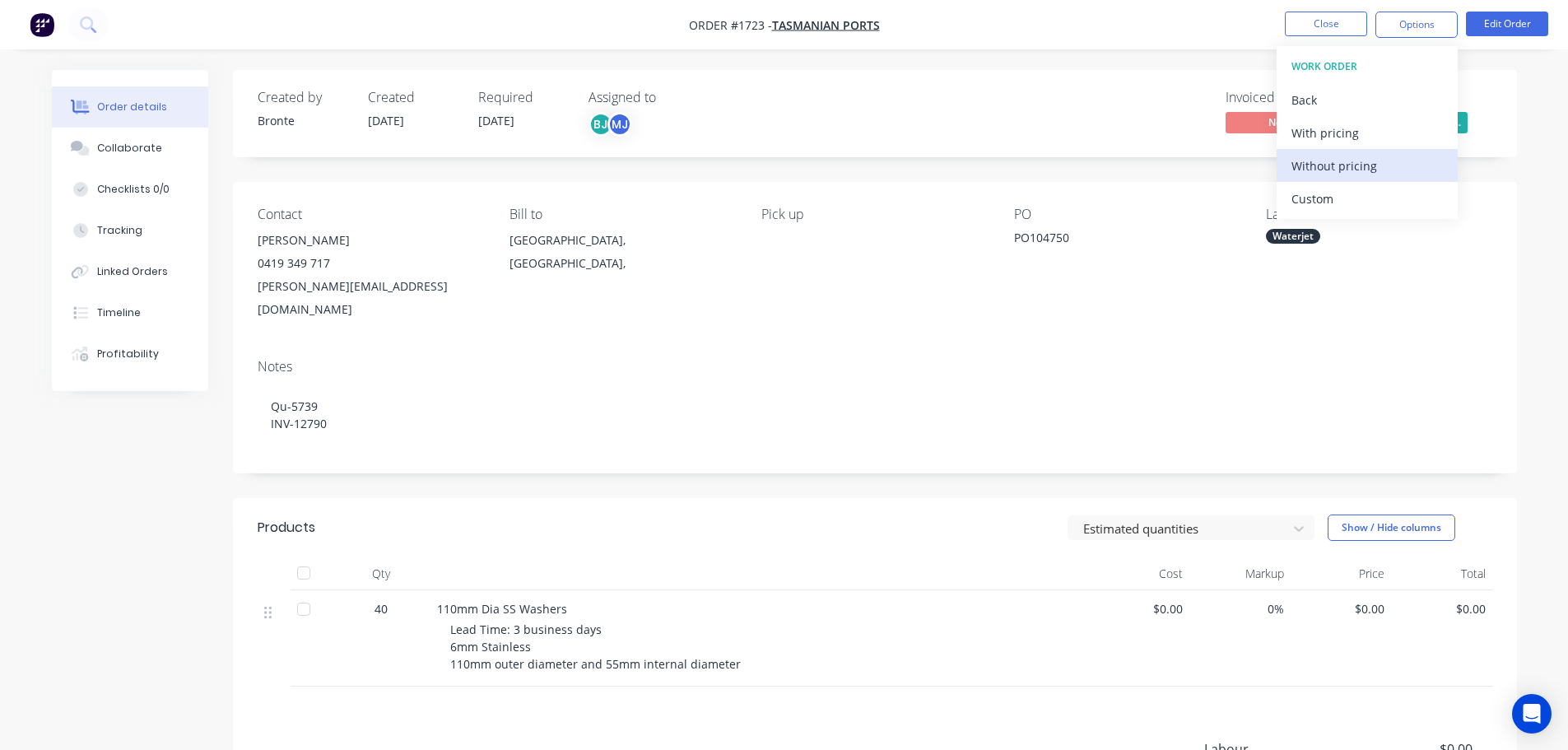
click at [1364, 162] on div "Without pricing" at bounding box center [1367, 165] width 151 height 24
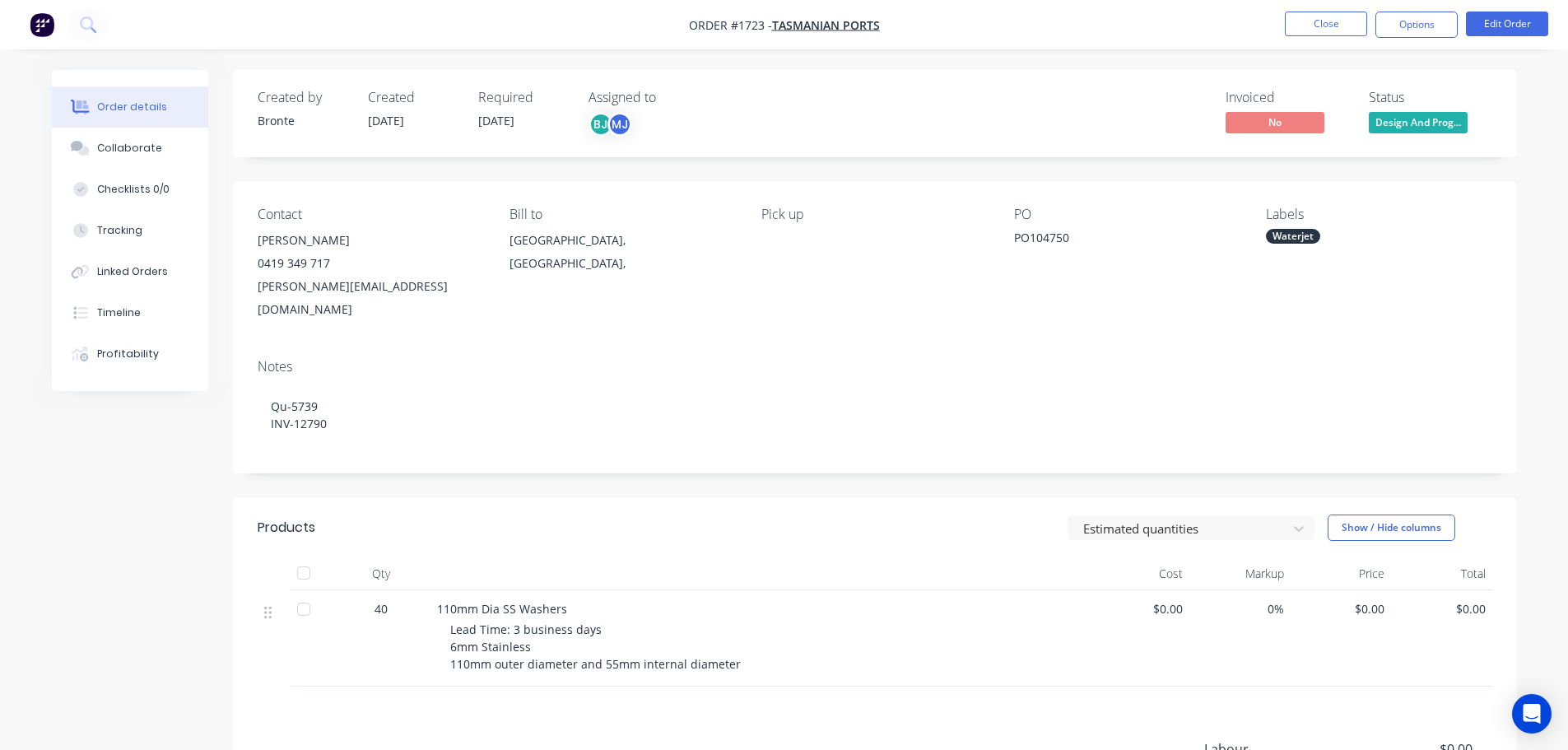
click at [584, 235] on div "[GEOGRAPHIC_DATA], [GEOGRAPHIC_DATA]," at bounding box center [622, 251] width 226 height 46
click at [556, 256] on div "[GEOGRAPHIC_DATA], [GEOGRAPHIC_DATA]," at bounding box center [622, 255] width 226 height 53
click at [531, 215] on div "Bill to" at bounding box center [622, 214] width 226 height 16
click at [542, 234] on div "[GEOGRAPHIC_DATA], [GEOGRAPHIC_DATA]," at bounding box center [622, 251] width 226 height 46
drag, startPoint x: 594, startPoint y: 247, endPoint x: 658, endPoint y: 221, distance: 69.1
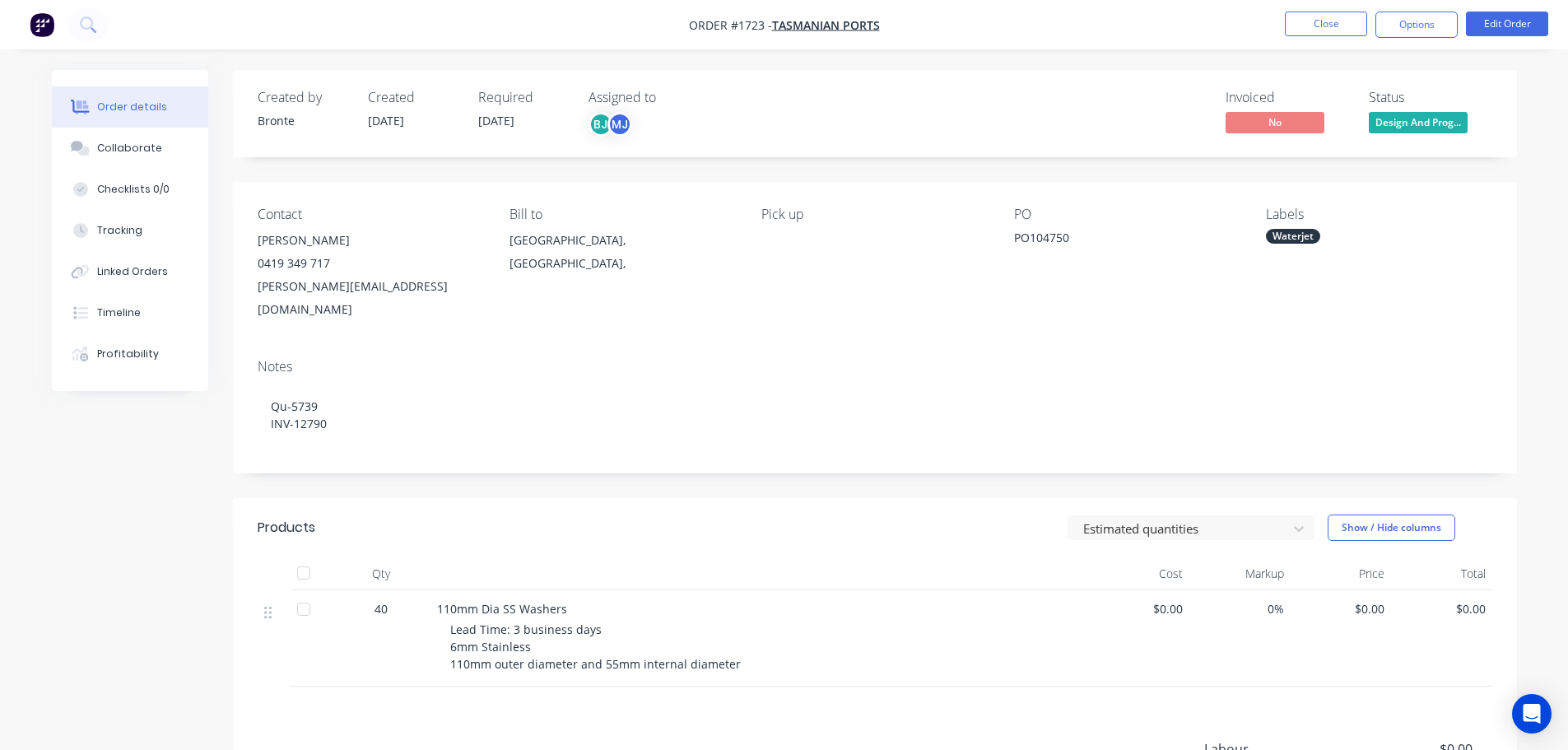
click at [595, 243] on div "[GEOGRAPHIC_DATA], [GEOGRAPHIC_DATA]," at bounding box center [622, 251] width 226 height 46
click at [1522, 18] on button "Edit Order" at bounding box center [1507, 24] width 83 height 25
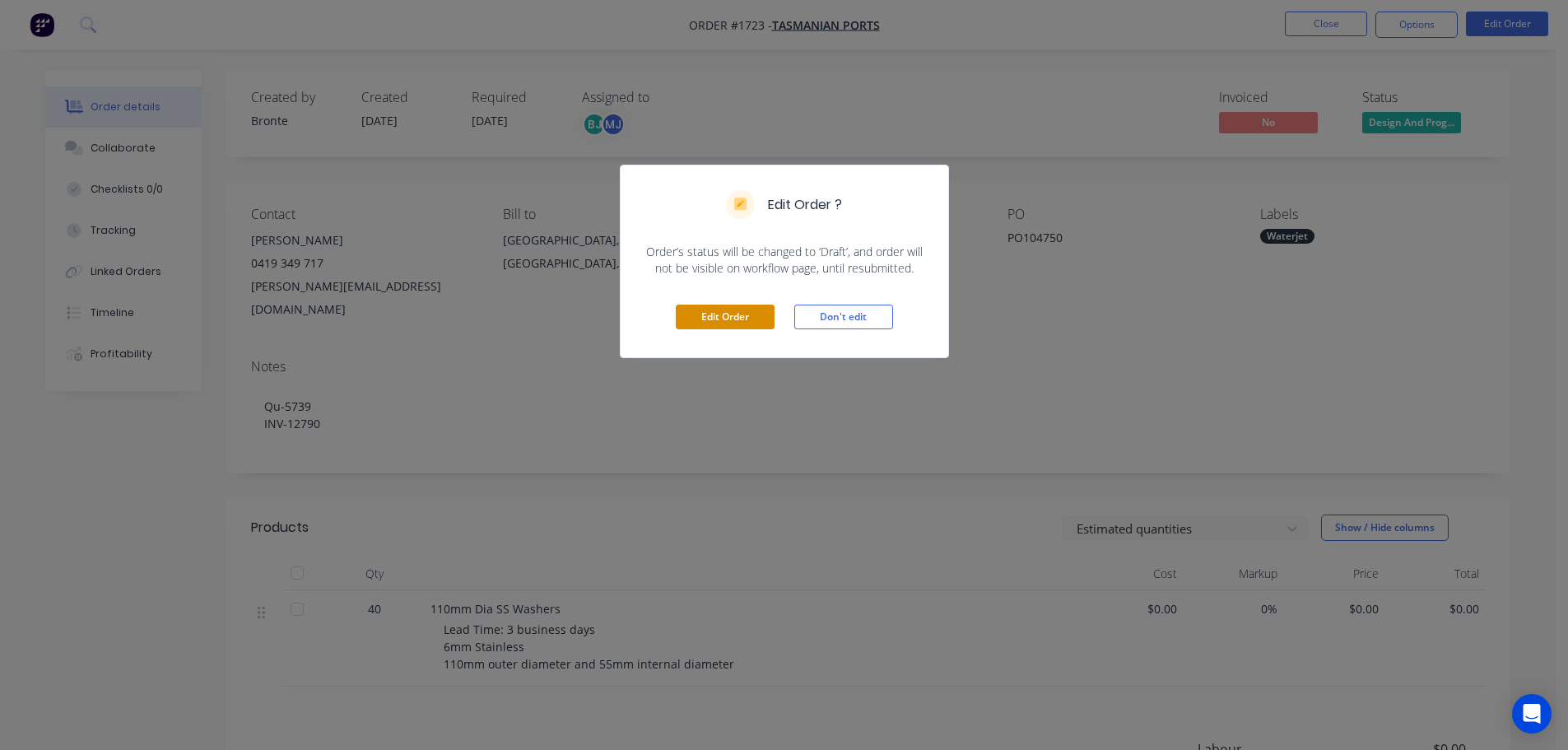
click at [734, 314] on button "Edit Order" at bounding box center [725, 317] width 98 height 25
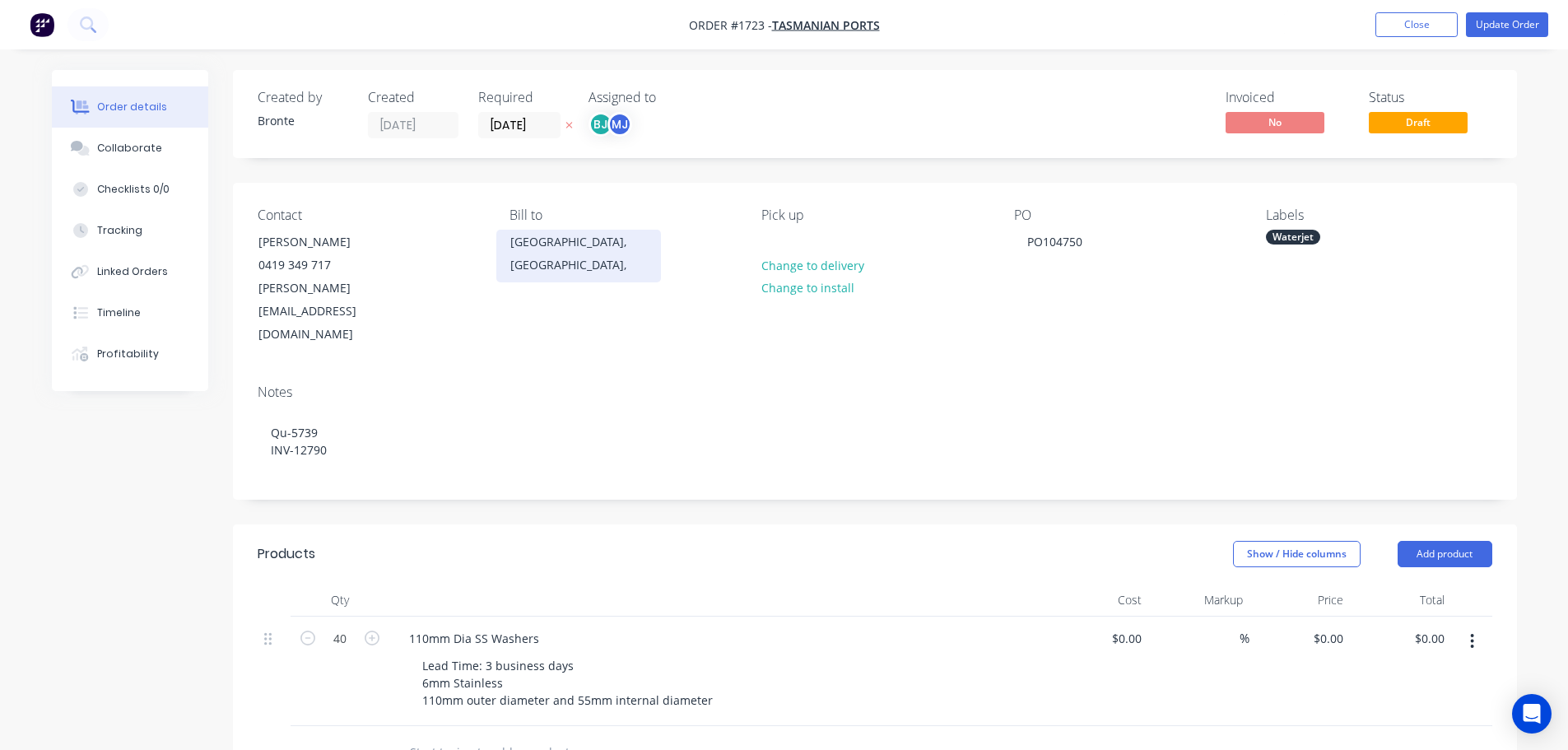
click at [562, 246] on div "[GEOGRAPHIC_DATA], [GEOGRAPHIC_DATA]," at bounding box center [579, 253] width 137 height 46
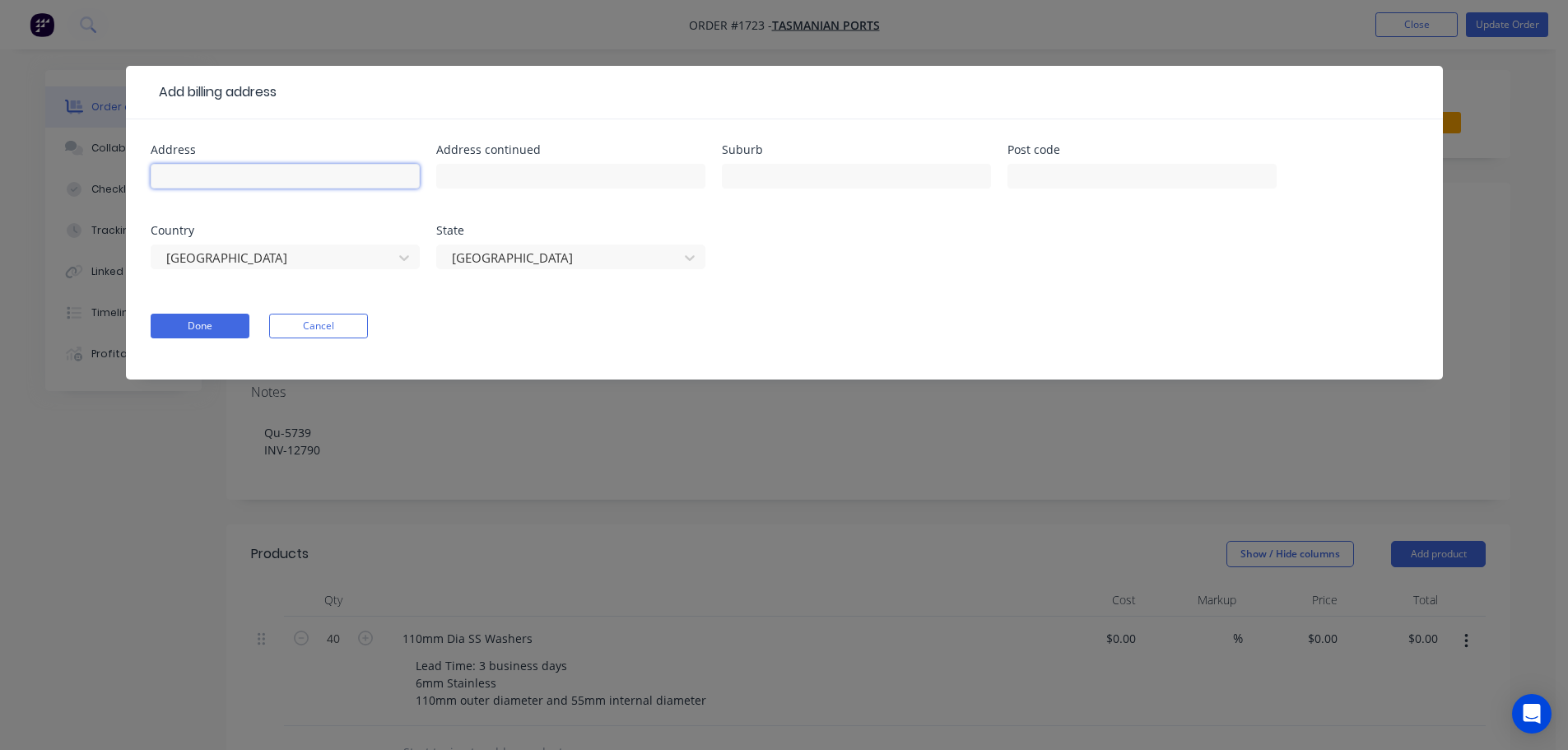
click at [270, 165] on input "text" at bounding box center [285, 176] width 269 height 25
click at [325, 188] on input "text" at bounding box center [285, 176] width 269 height 25
type input "Po Box 1060"
click at [765, 184] on input "text" at bounding box center [856, 176] width 269 height 25
type input "launceston"
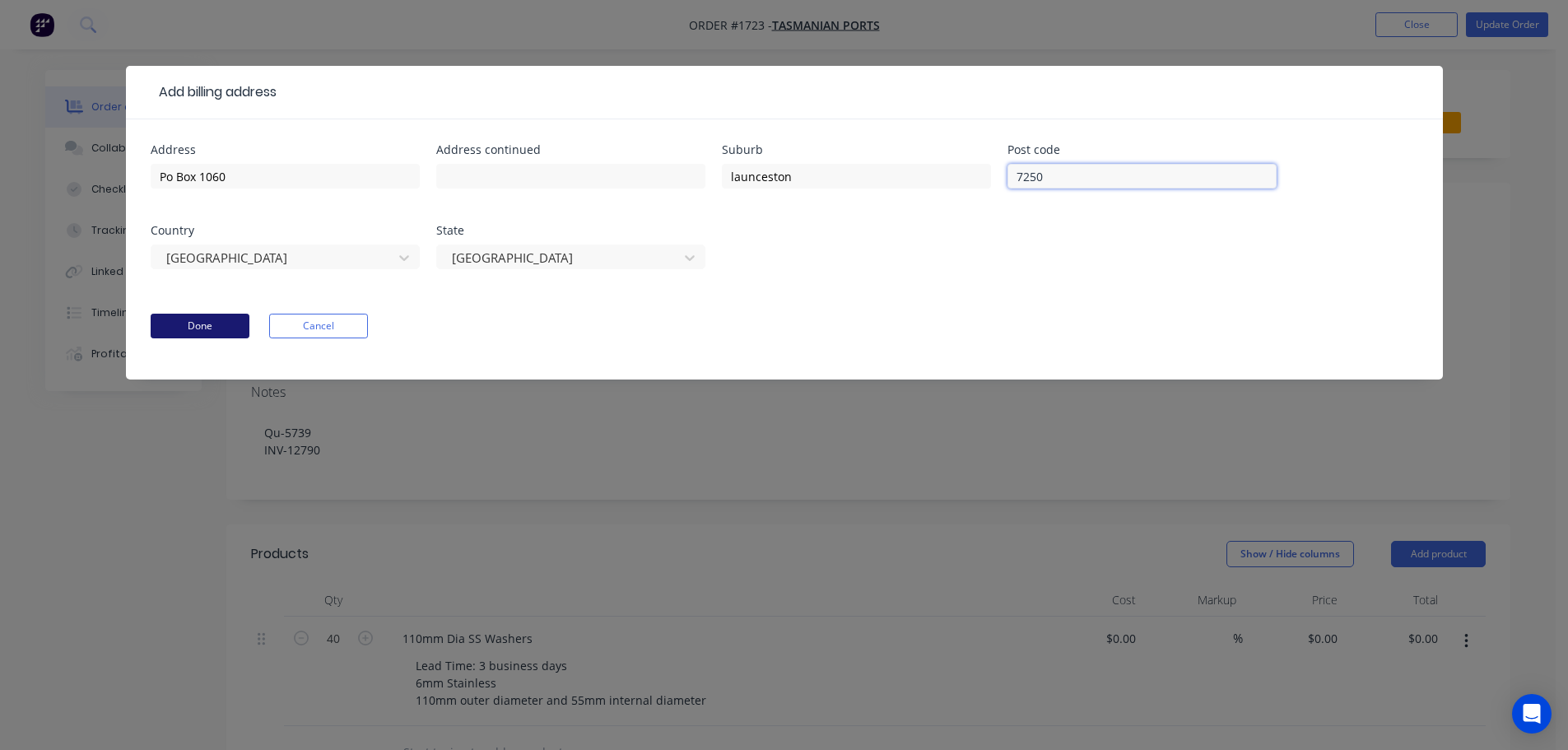
type input "7250"
click at [163, 320] on button "Done" at bounding box center [199, 326] width 98 height 25
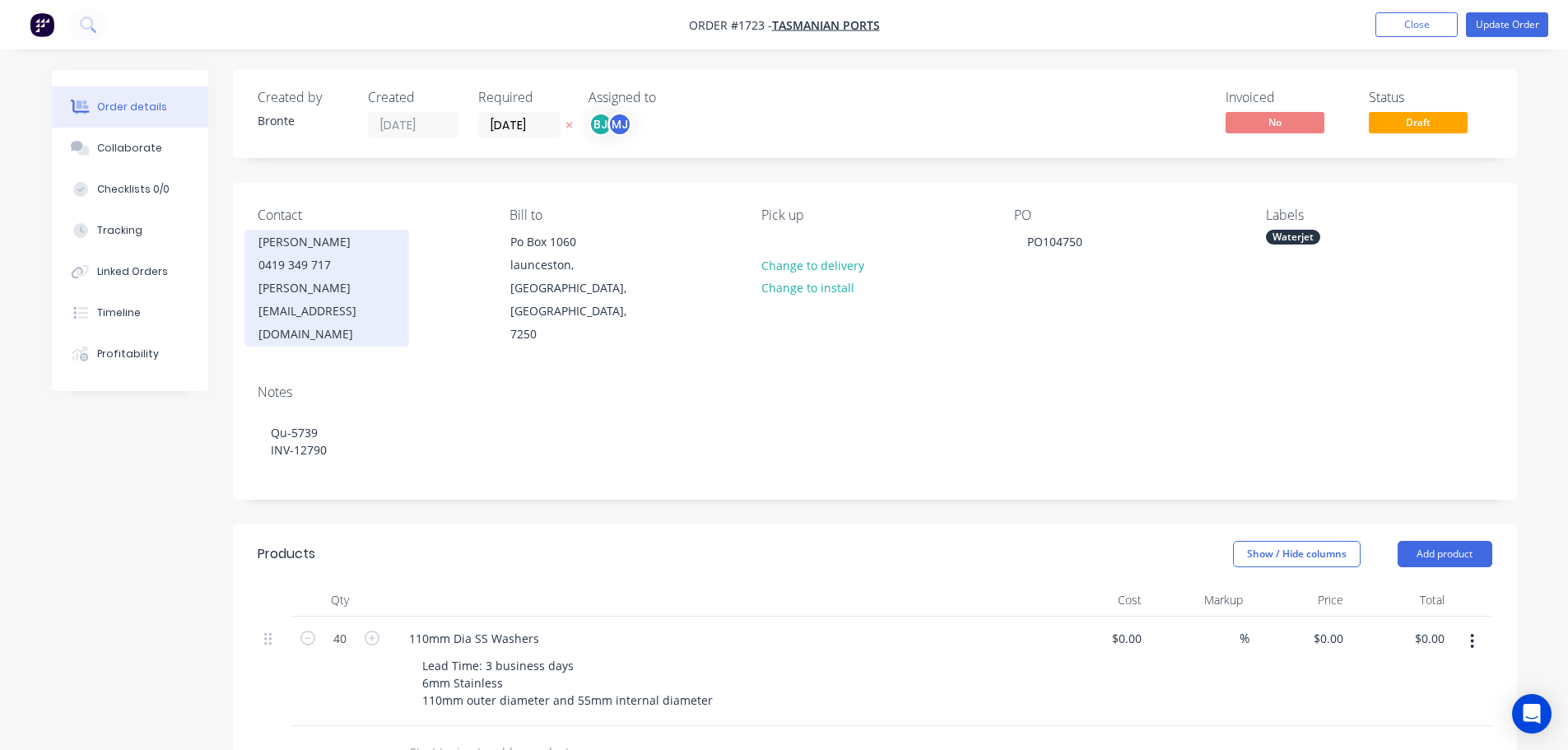
click at [307, 264] on div "0419 349 717" at bounding box center [327, 265] width 137 height 23
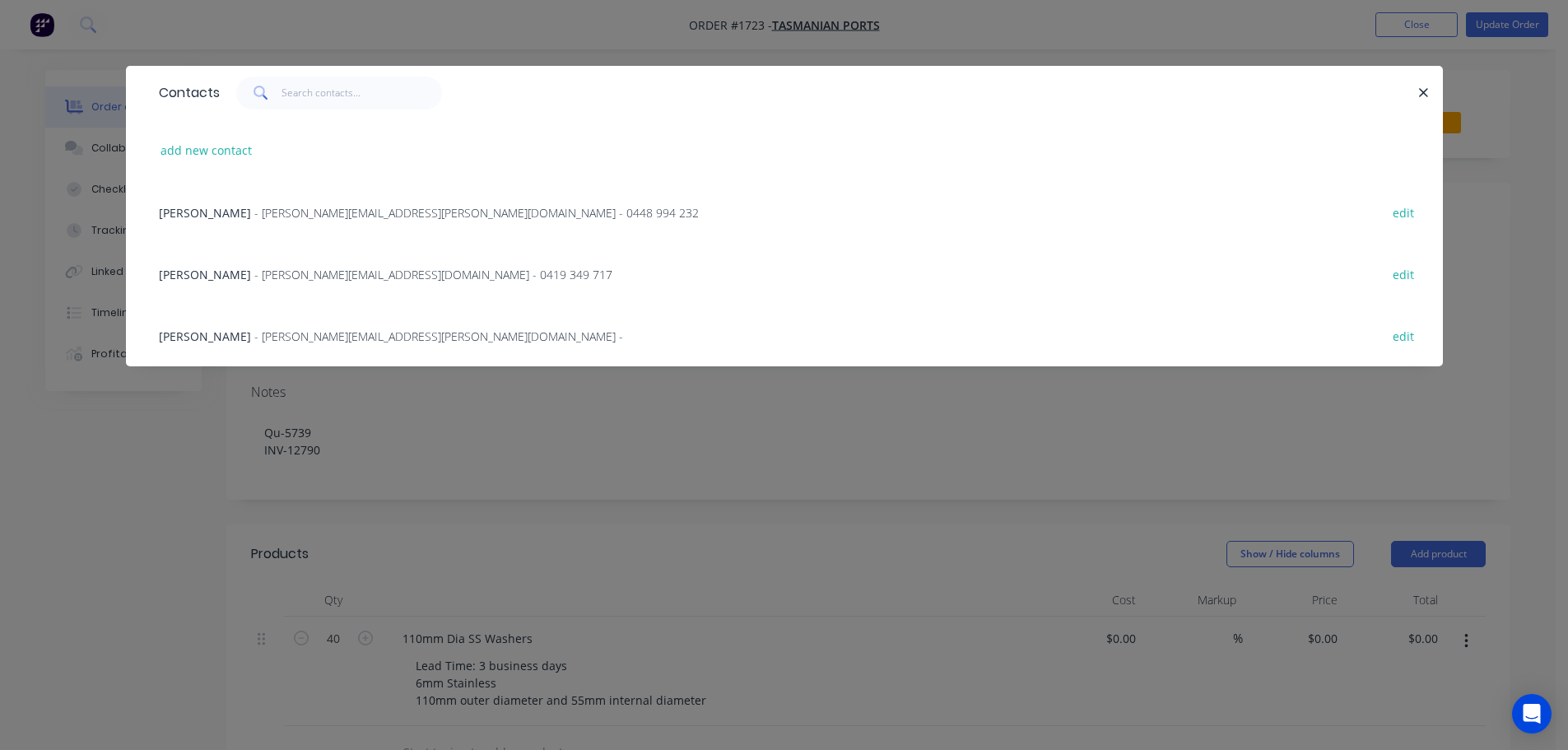
click at [1402, 337] on button "edit" at bounding box center [1404, 335] width 39 height 22
select select "AU"
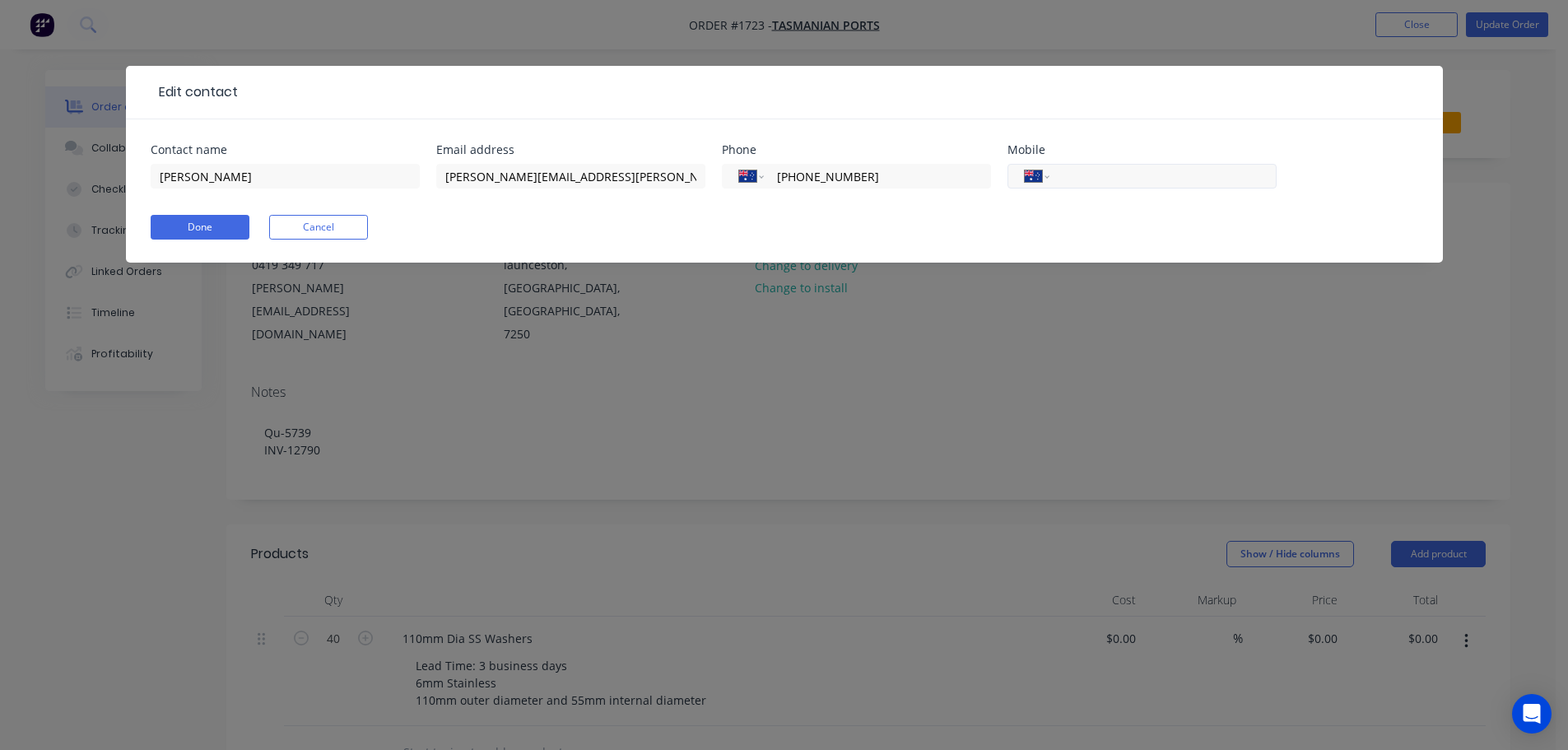
click at [1054, 177] on div "International [GEOGRAPHIC_DATA] [GEOGRAPHIC_DATA] [GEOGRAPHIC_DATA] [GEOGRAPHIC…" at bounding box center [1142, 176] width 269 height 25
click at [1075, 177] on input "tel" at bounding box center [1160, 177] width 198 height 19
type input "0407 421 672"
click at [182, 223] on button "Done" at bounding box center [199, 227] width 98 height 25
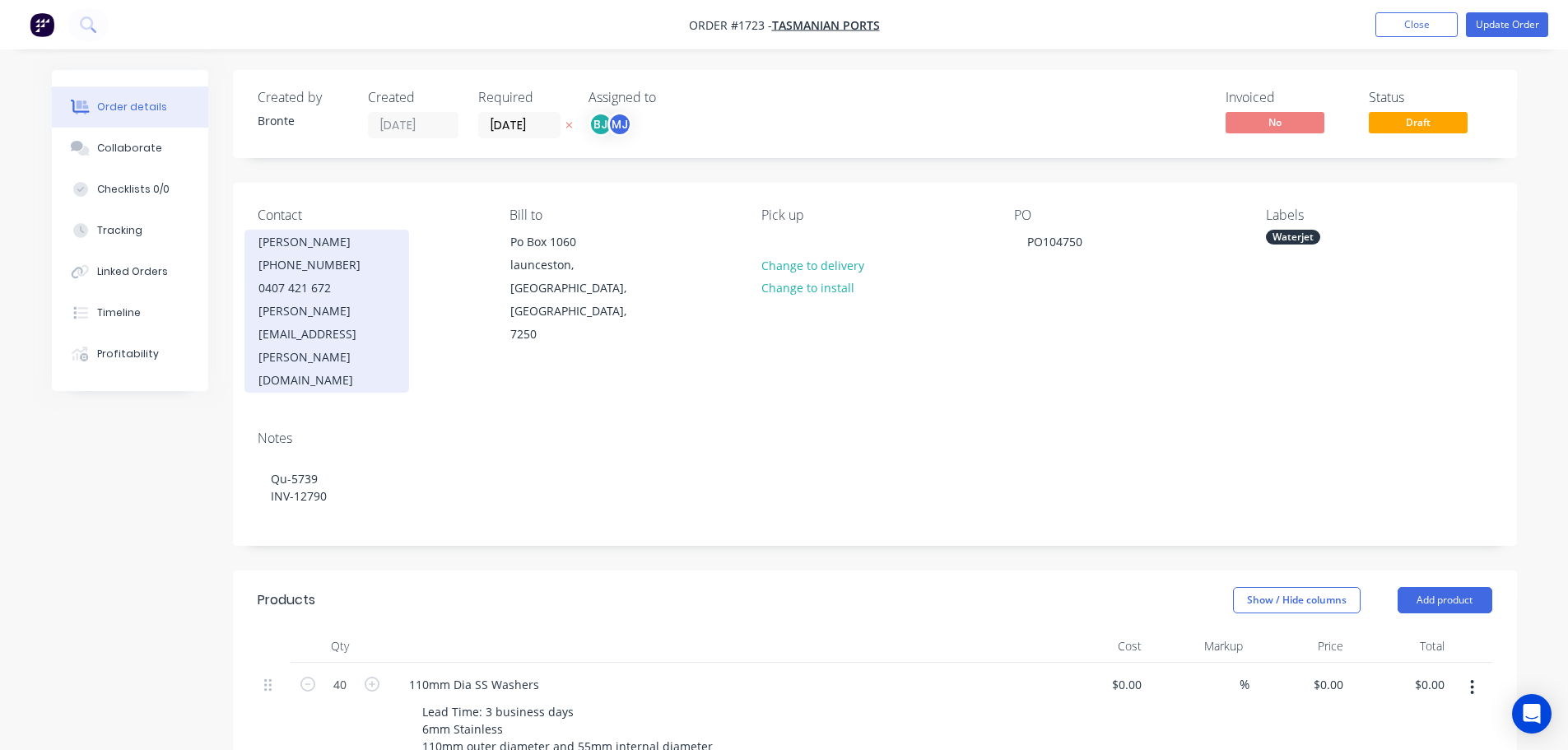
click at [402, 276] on div "[PERSON_NAME] [PHONE_NUMBER] [PERSON_NAME][EMAIL_ADDRESS][PERSON_NAME][DOMAIN_N…" at bounding box center [326, 311] width 164 height 163
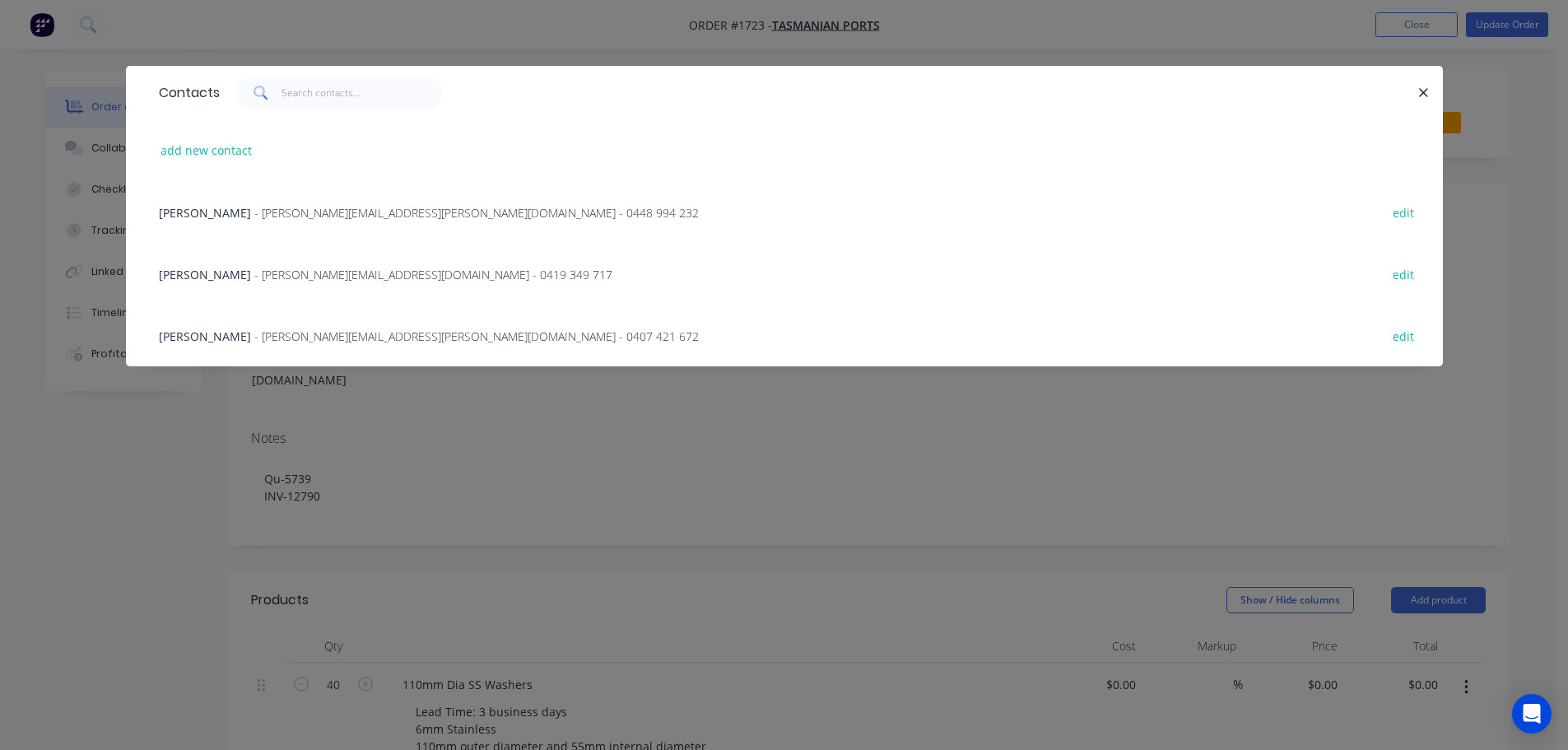
click at [384, 273] on span "- [PERSON_NAME][EMAIL_ADDRESS][DOMAIN_NAME] - 0419 349 717" at bounding box center [434, 275] width 358 height 16
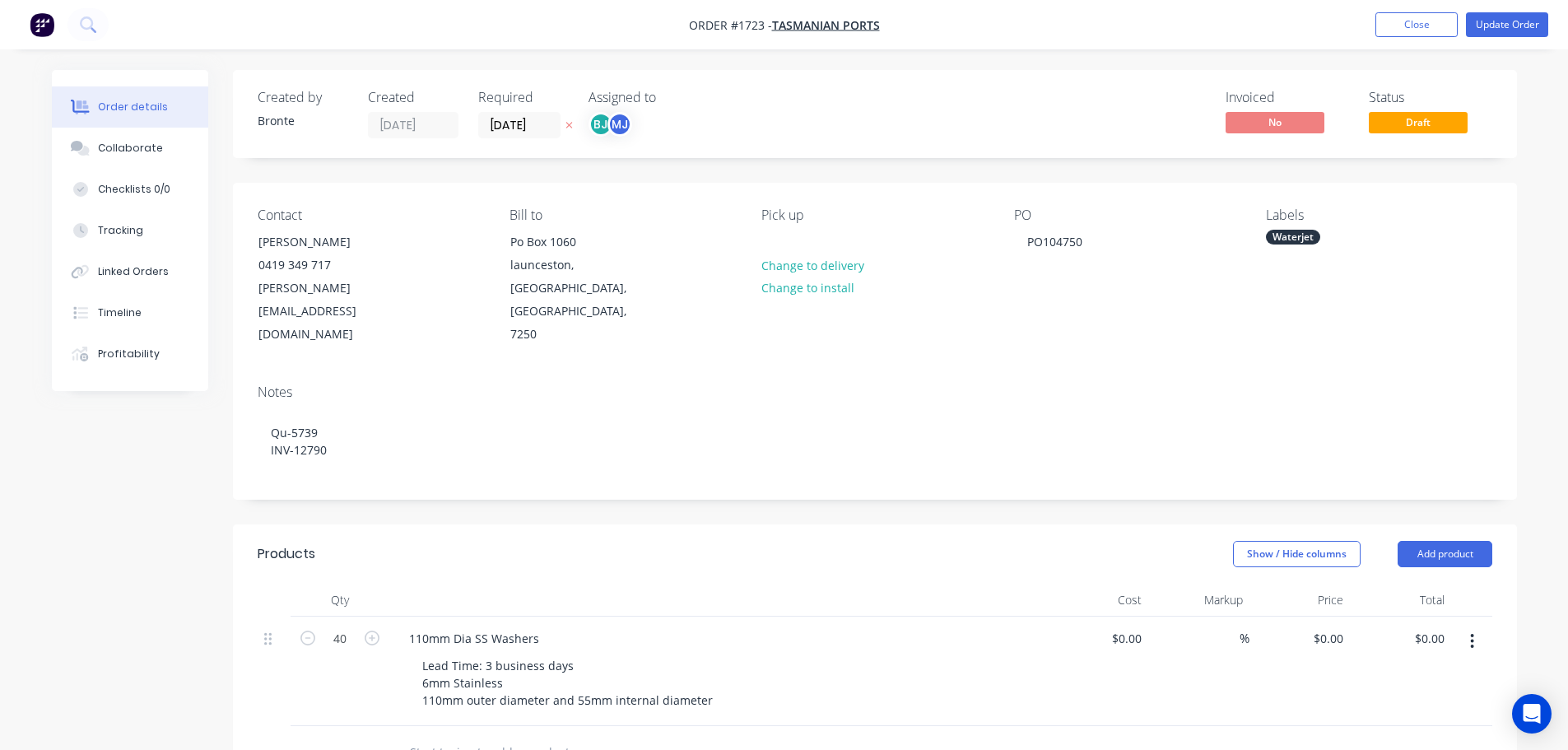
click at [146, 475] on div "Created by Bronte Created [DATE] Required [DATE] Assigned to BJ MJ Invoiced No …" at bounding box center [784, 635] width 1465 height 1129
click at [105, 160] on button "Collaborate" at bounding box center [130, 148] width 156 height 41
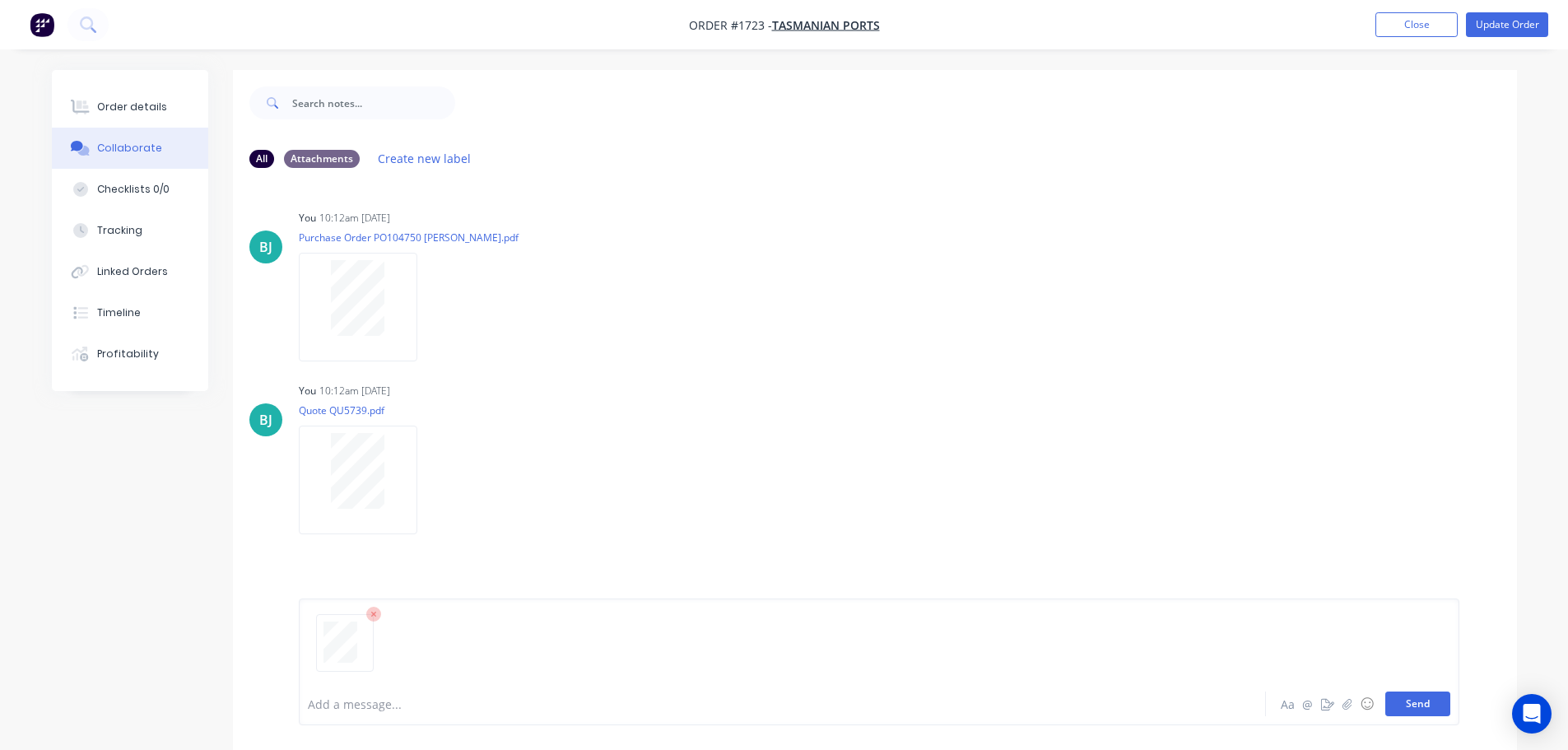
drag, startPoint x: 1438, startPoint y: 699, endPoint x: 1429, endPoint y: 693, distance: 10.8
click at [1438, 698] on button "Send" at bounding box center [1418, 703] width 65 height 25
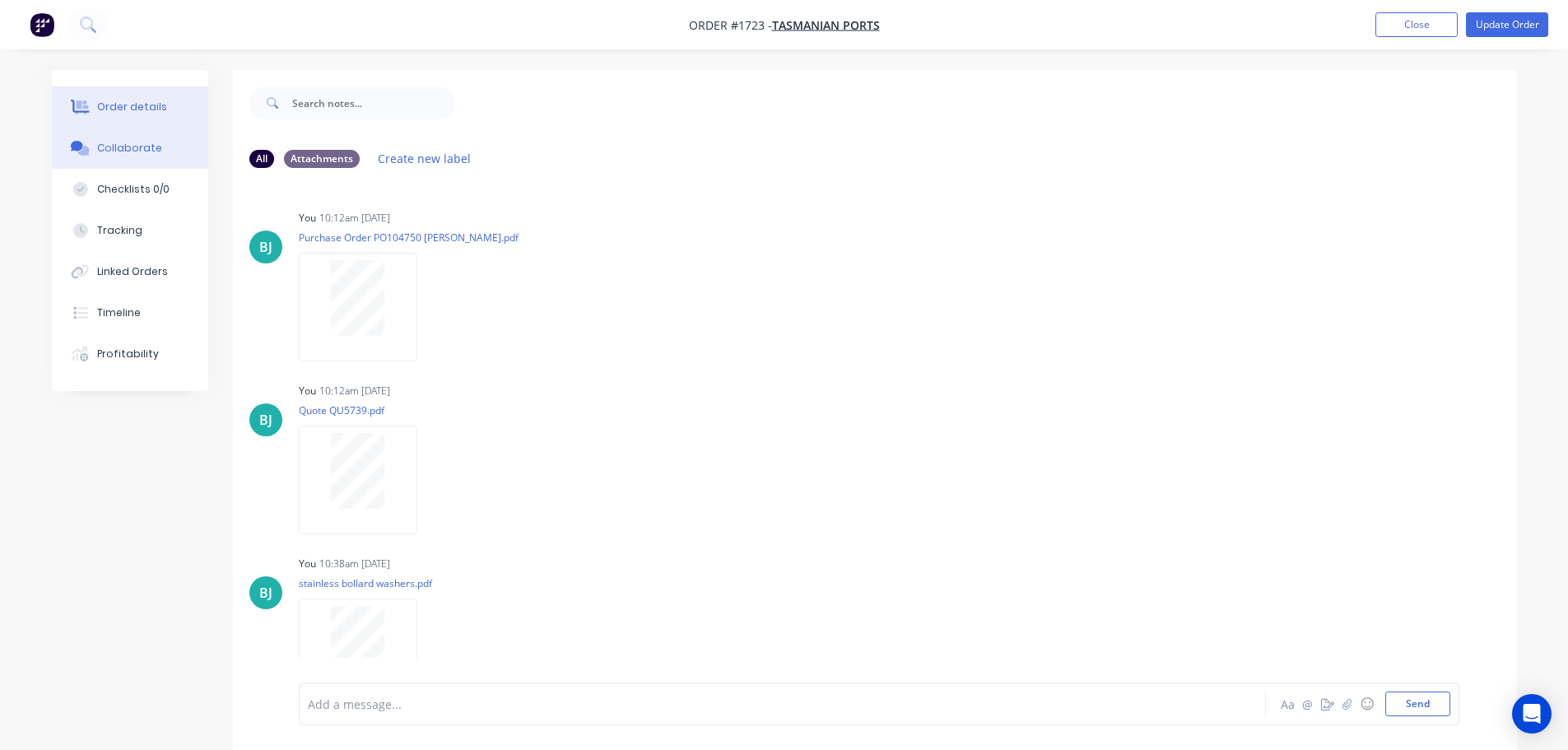
click at [154, 99] on div "Order details" at bounding box center [133, 106] width 70 height 15
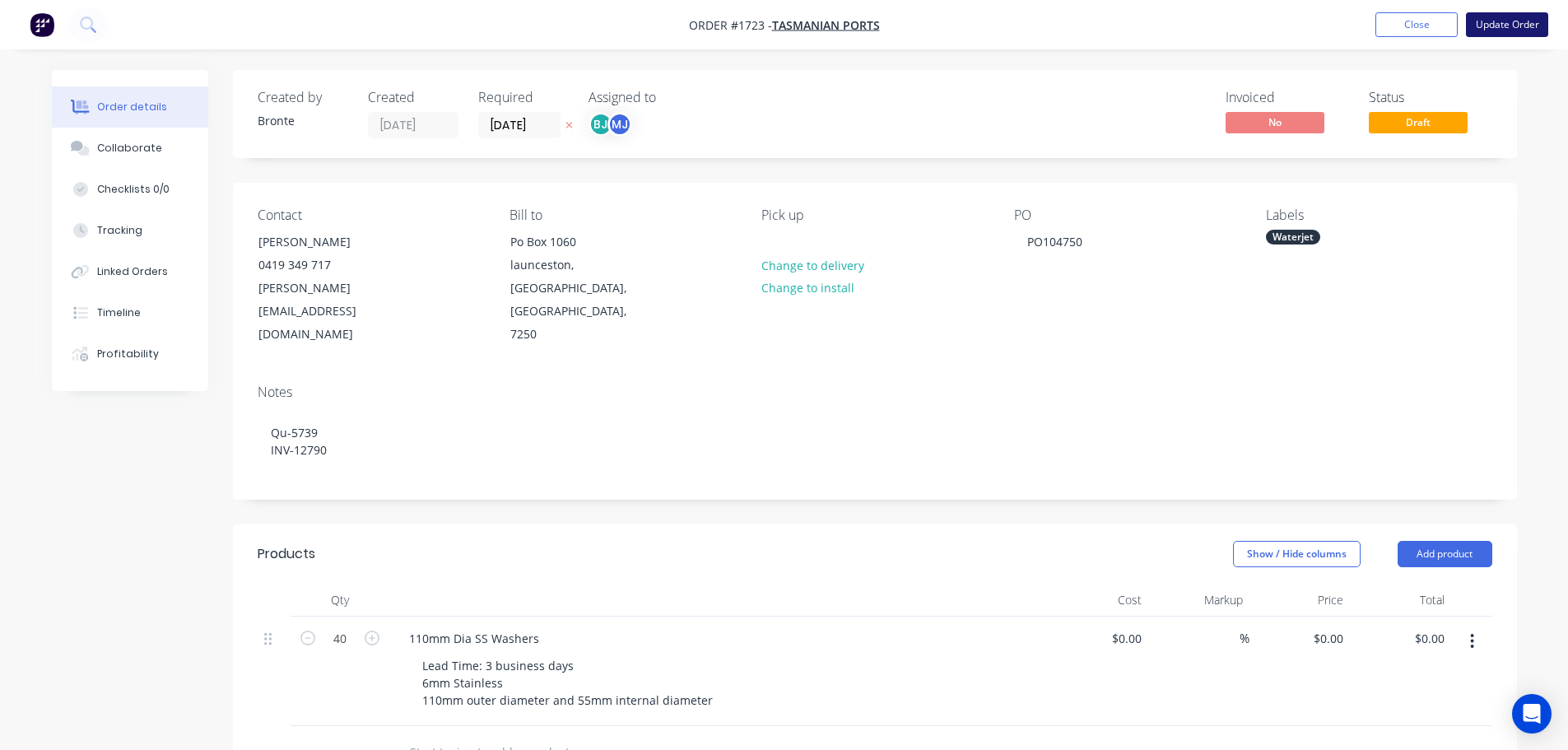
click at [1516, 8] on nav "Order #1723 - Tasmanian Ports Add product Close Update Order" at bounding box center [784, 25] width 1568 height 49
click at [1514, 19] on button "Update Order" at bounding box center [1507, 25] width 83 height 25
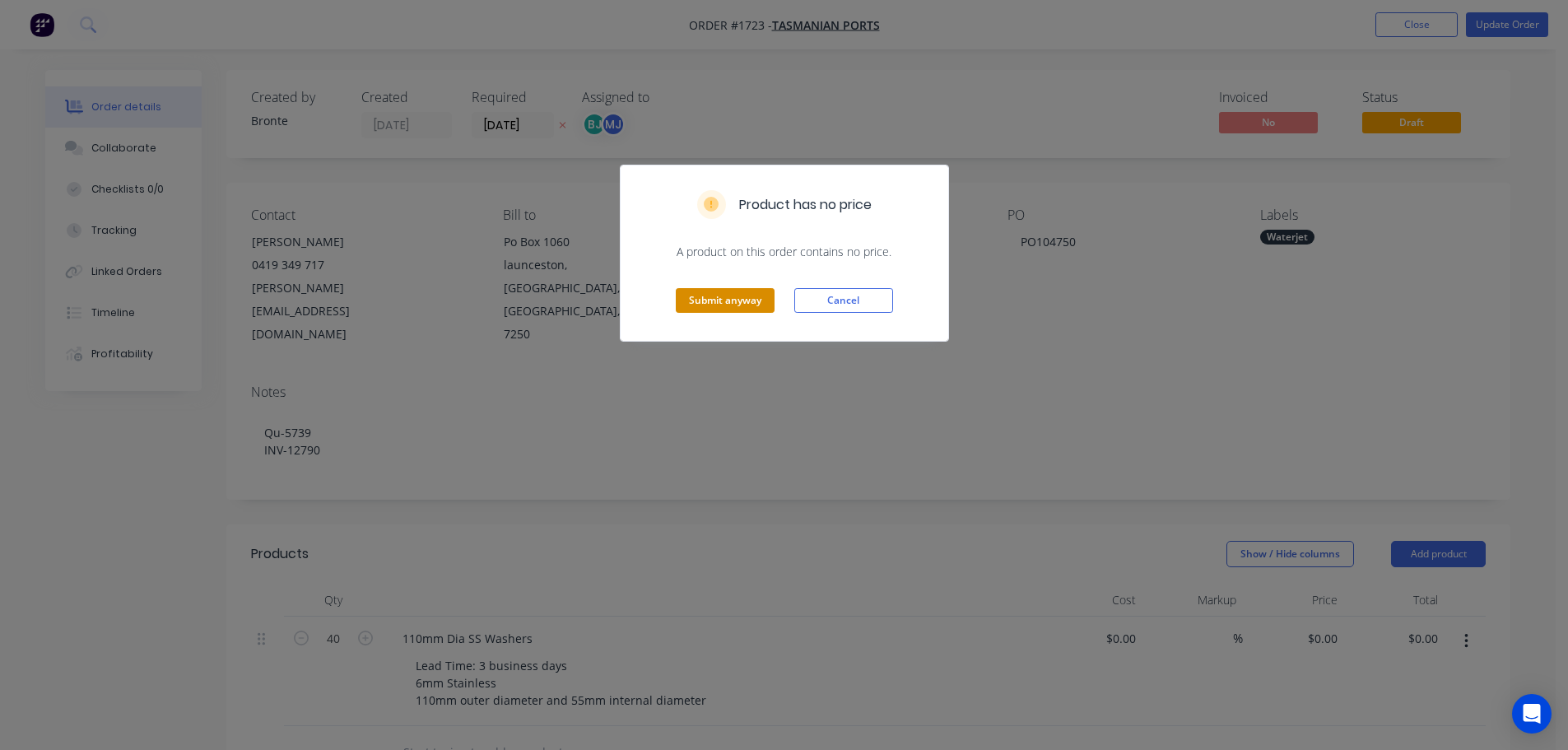
click at [764, 300] on button "Submit anyway" at bounding box center [725, 300] width 98 height 25
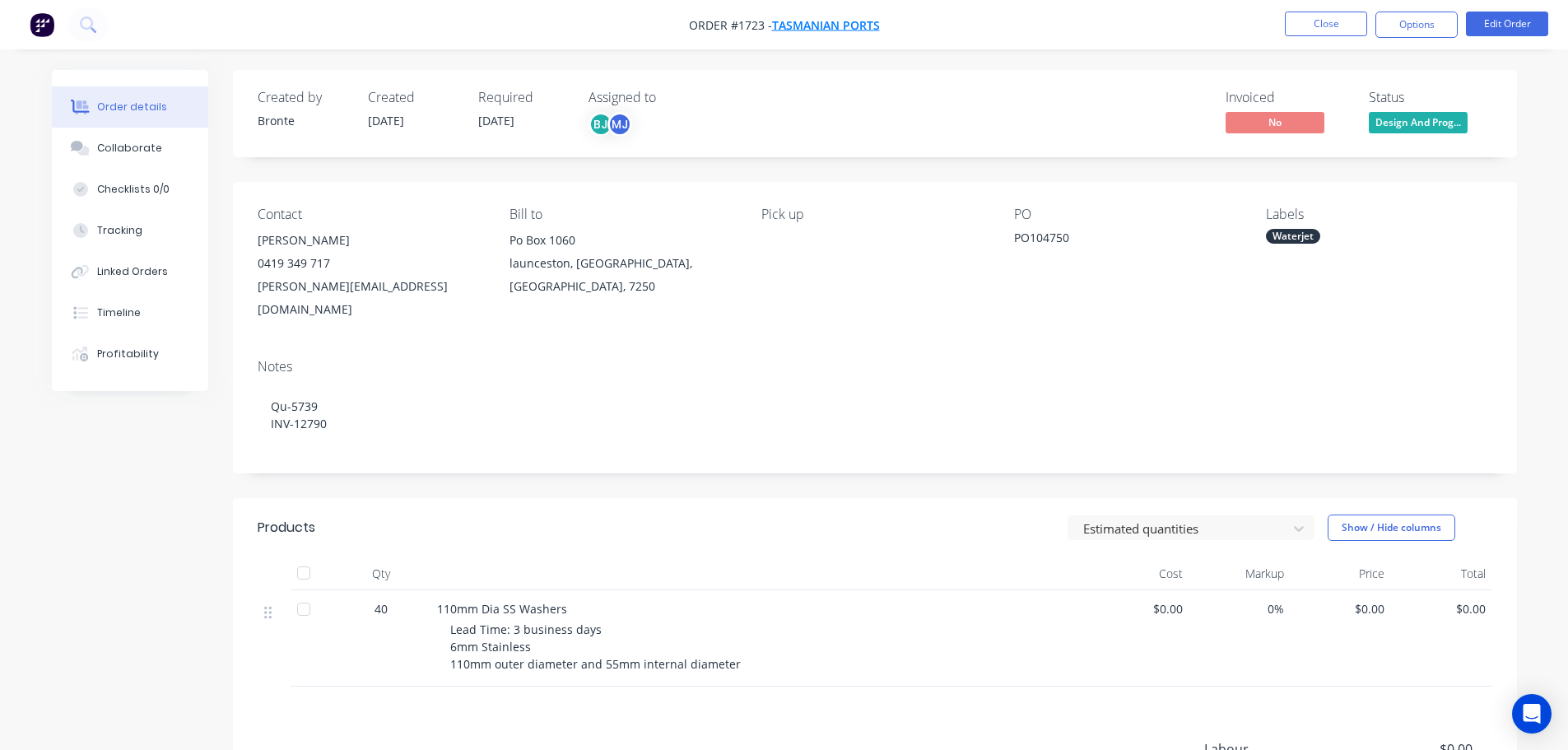
click at [827, 18] on span "Tasmanian Ports" at bounding box center [826, 25] width 108 height 16
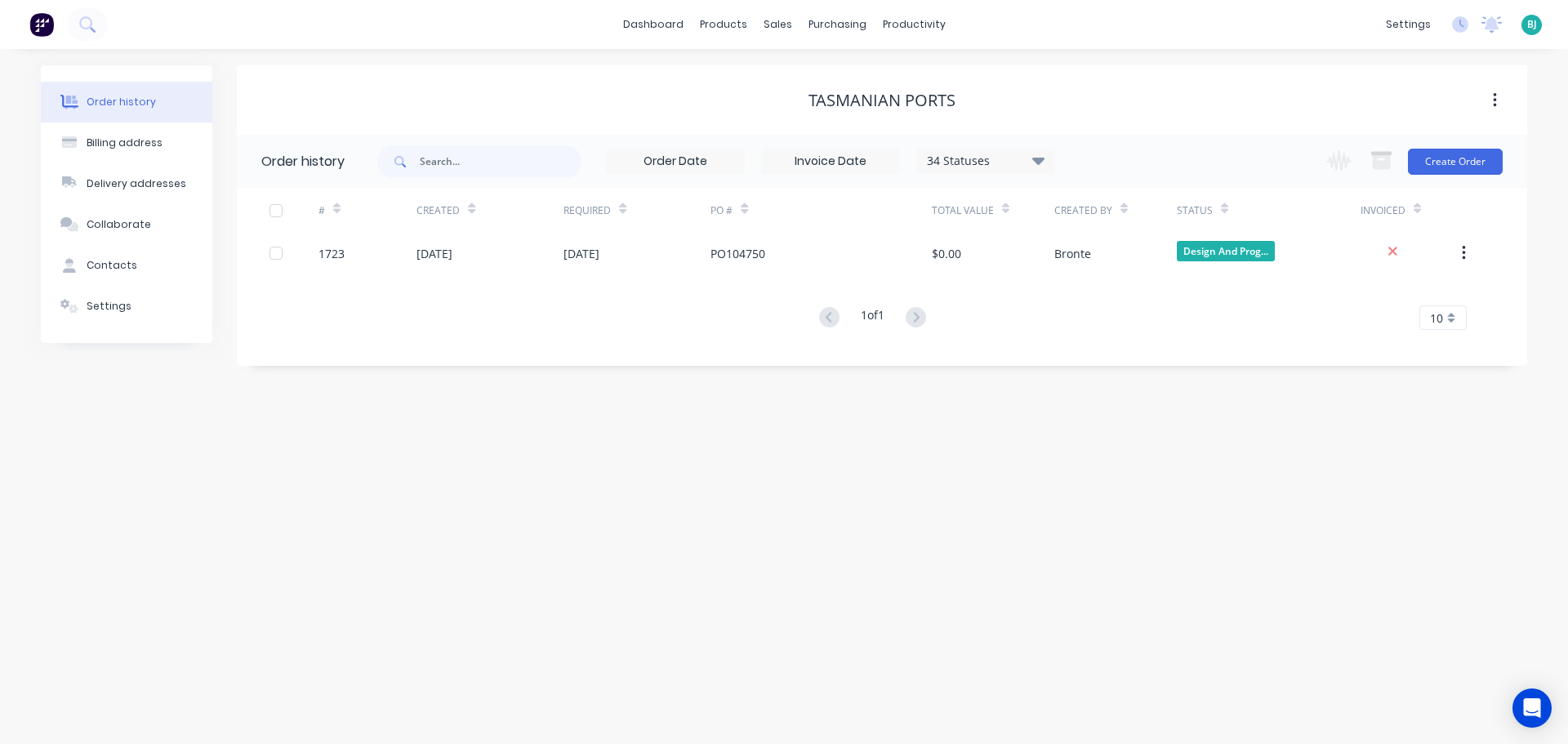
click at [1054, 160] on div "34 Statuses" at bounding box center [985, 160] width 137 height 18
click at [1121, 348] on label at bounding box center [1121, 348] width 0 height 0
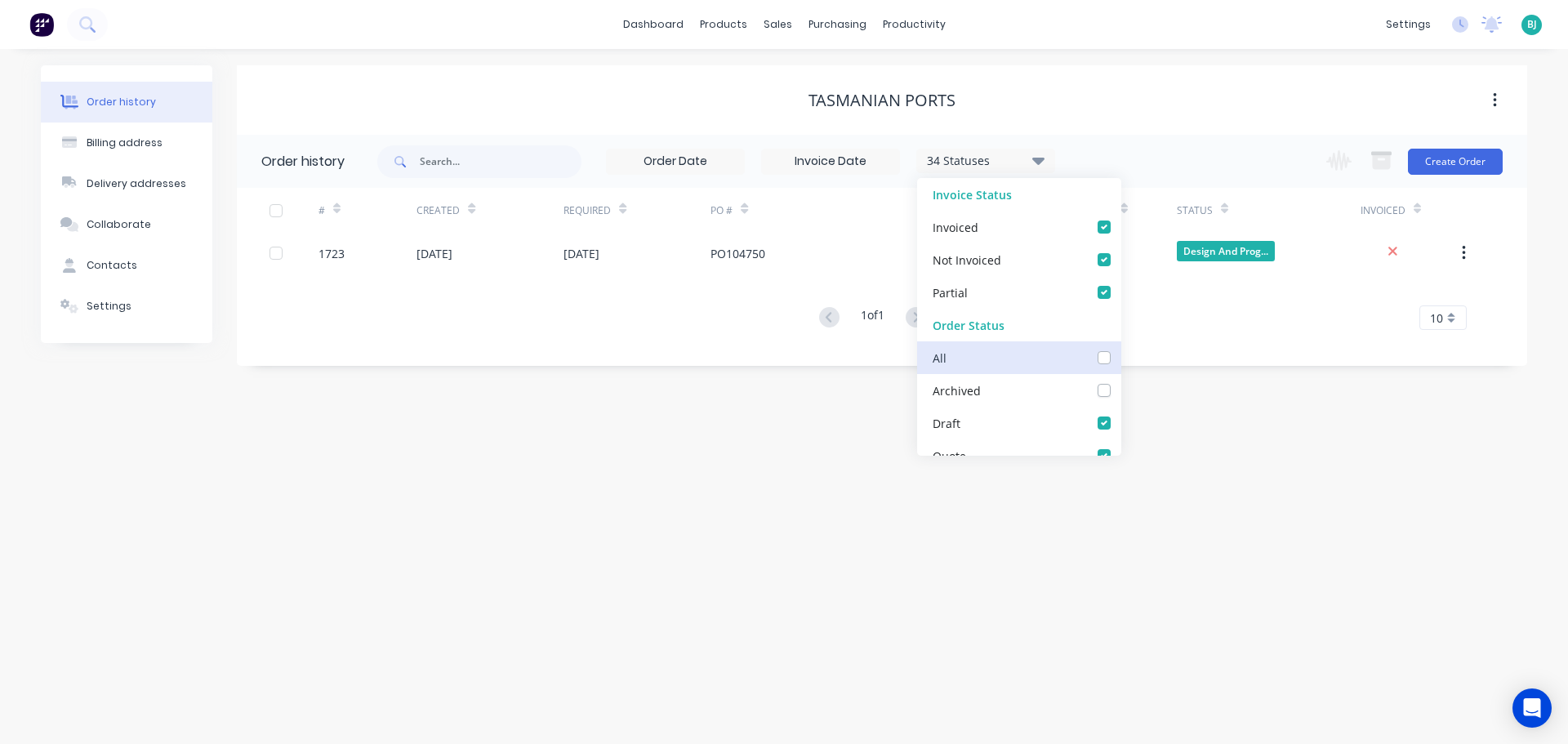
click at [1121, 353] on input "checkbox" at bounding box center [1127, 356] width 13 height 16
checkbox input "true"
click at [1244, 458] on div "Order history Billing address Delivery addresses Collaborate Contacts Settings …" at bounding box center [784, 396] width 1568 height 694
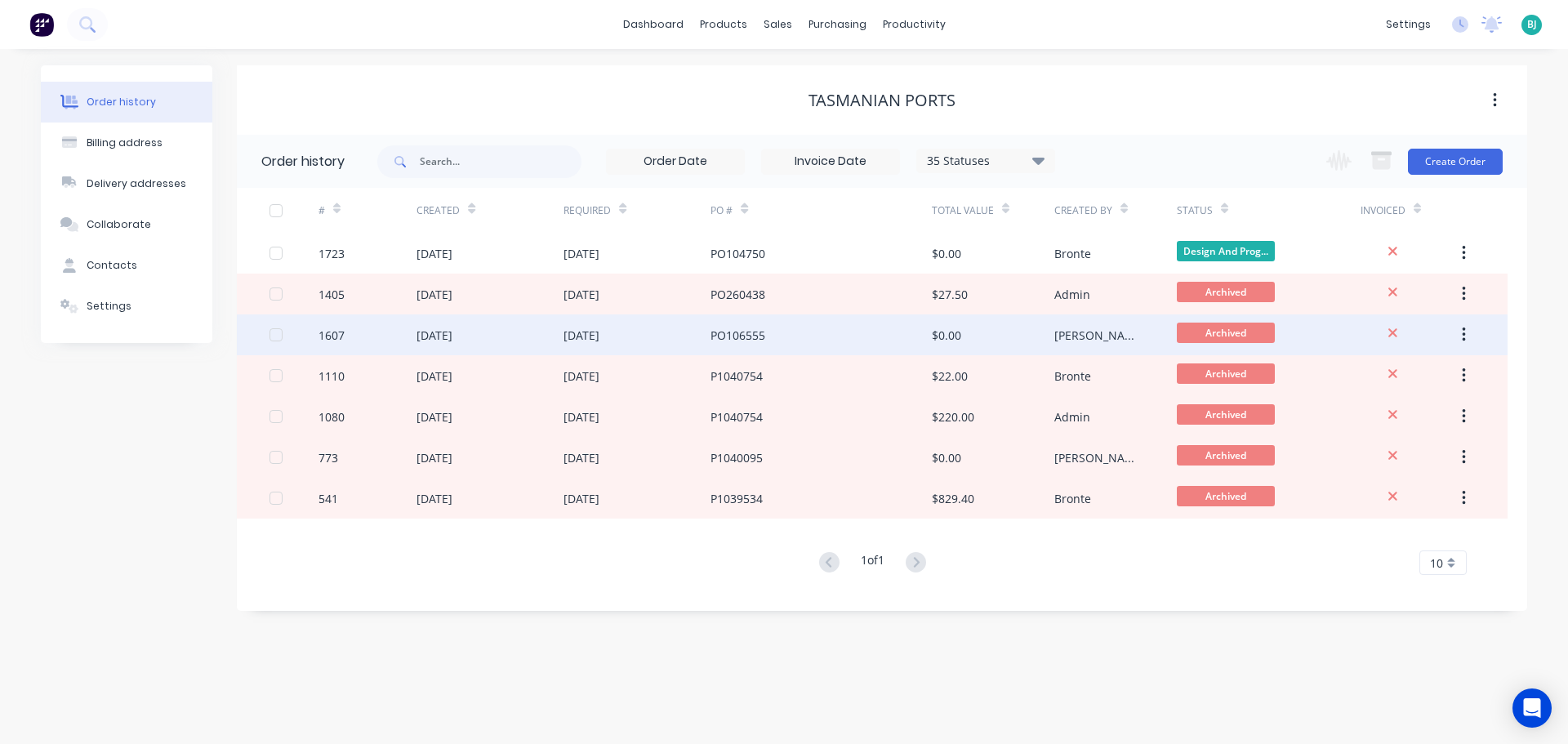
click at [535, 342] on div "[DATE]" at bounding box center [490, 335] width 147 height 41
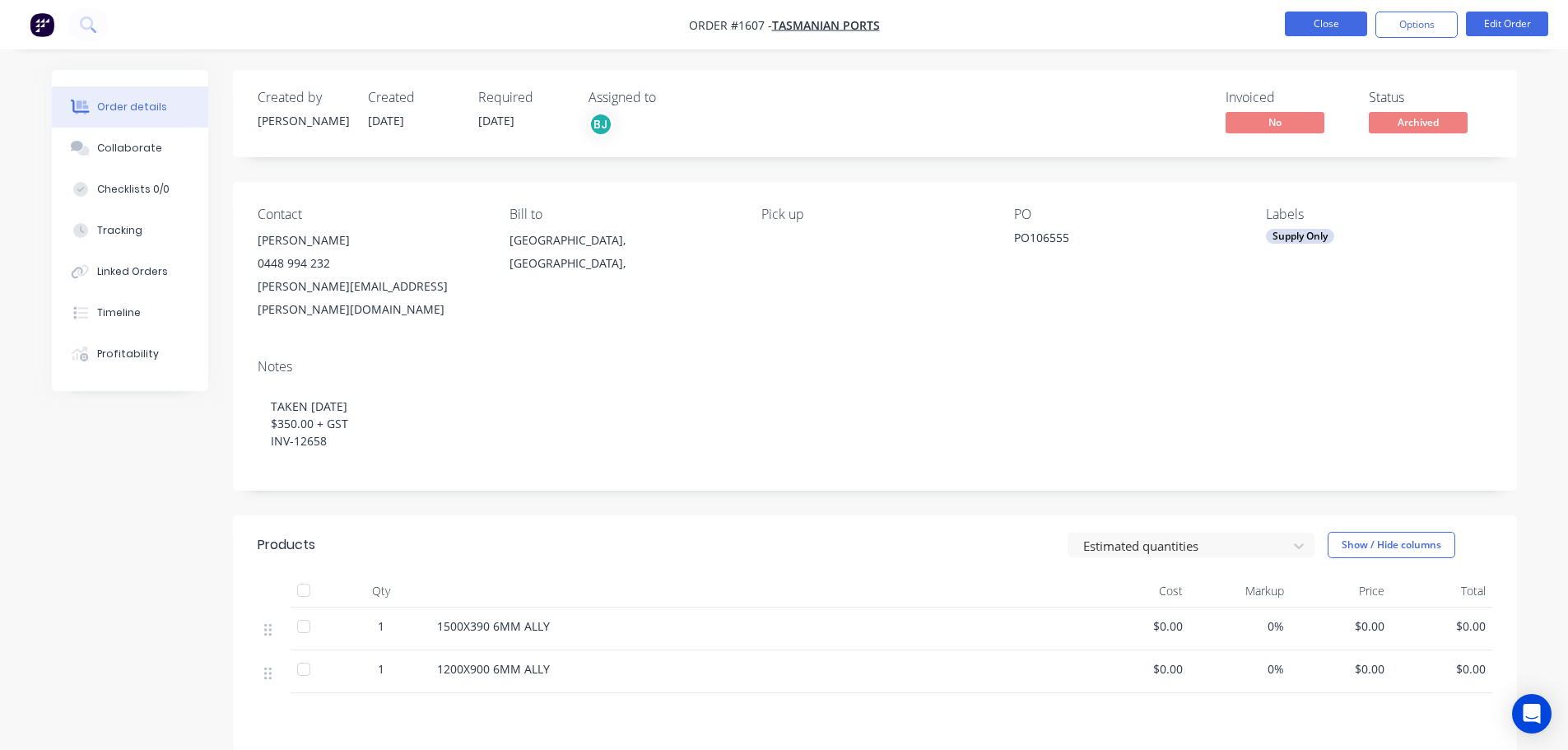
click at [1308, 19] on button "Close" at bounding box center [1326, 24] width 83 height 25
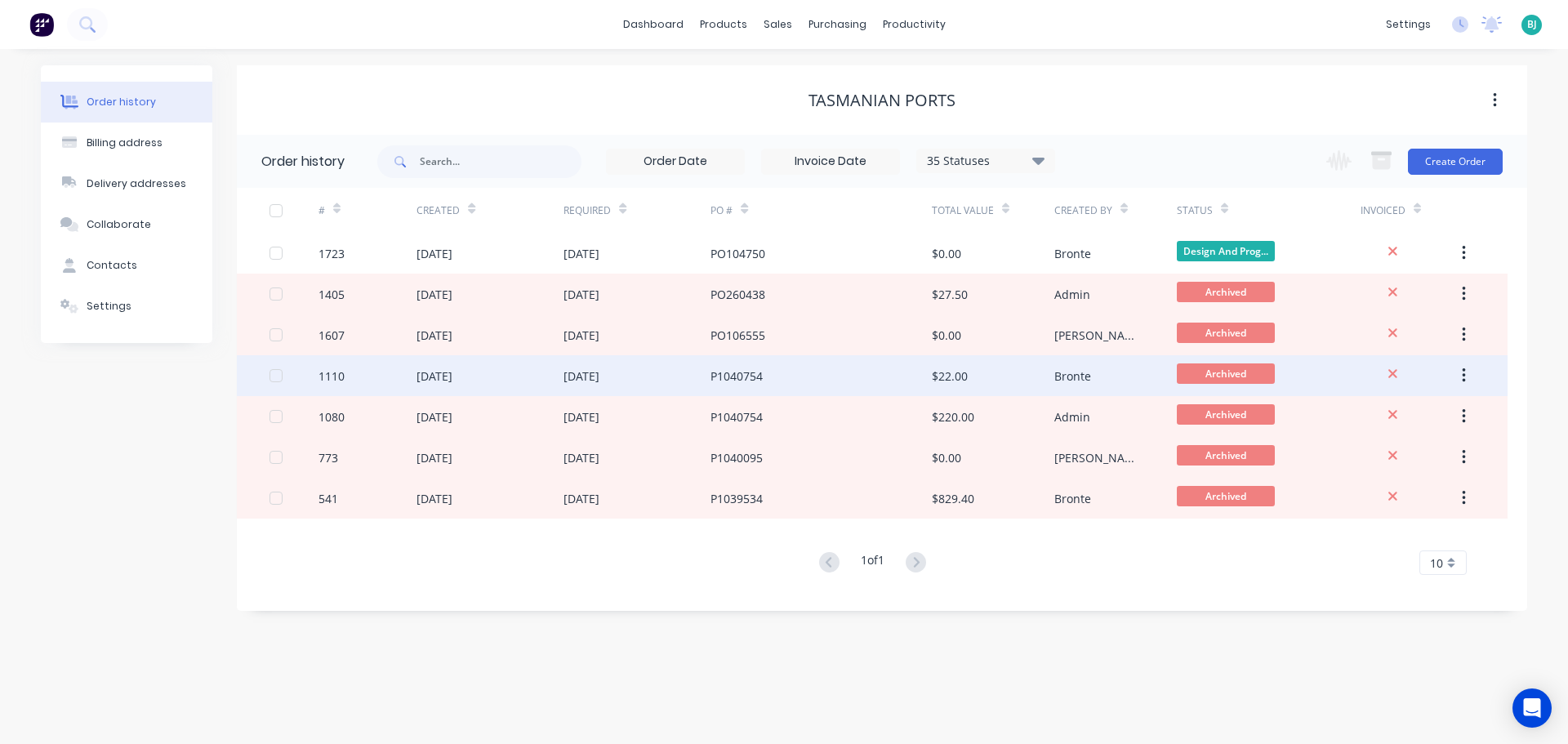
click at [501, 379] on div "[DATE]" at bounding box center [490, 375] width 147 height 41
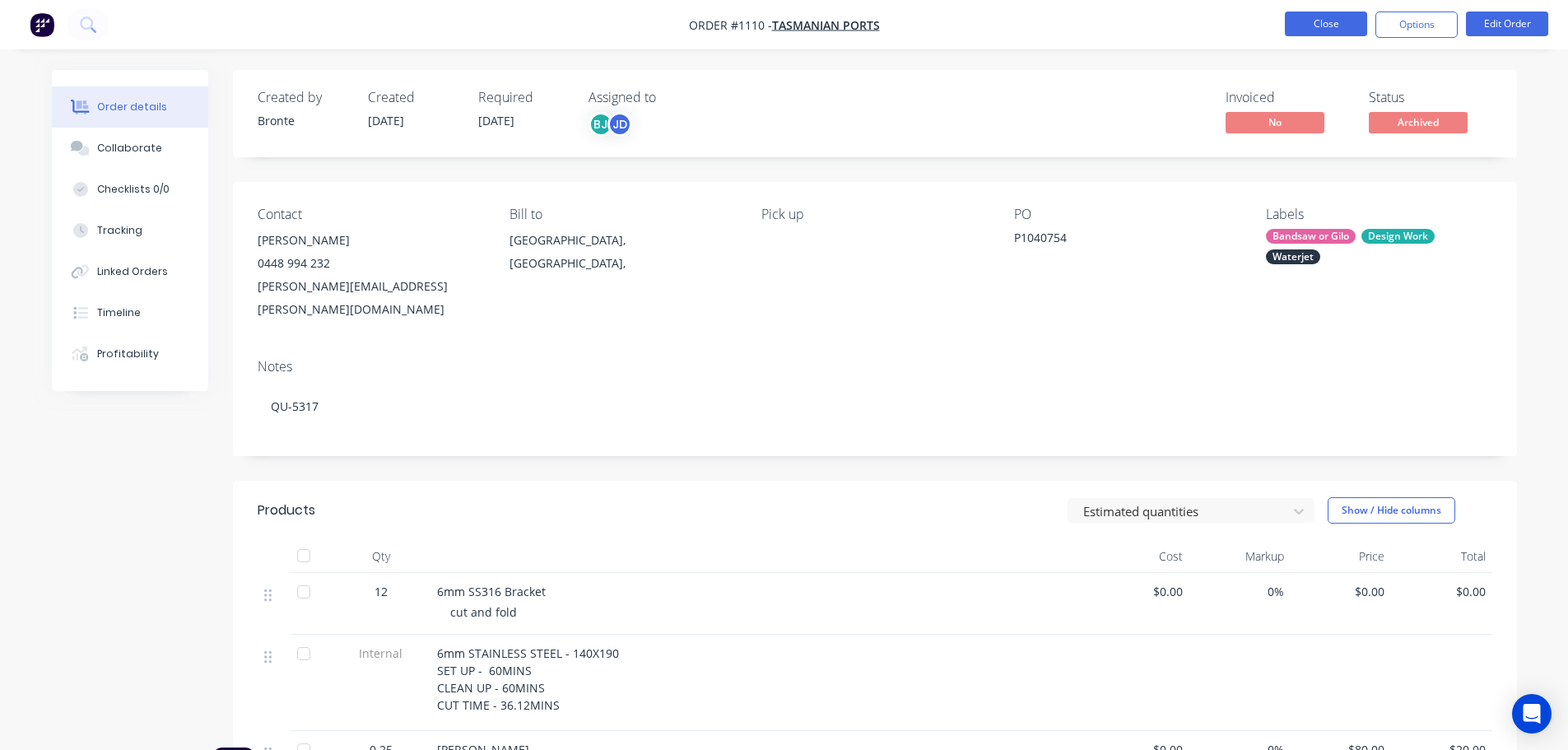
click at [1347, 32] on button "Close" at bounding box center [1326, 24] width 83 height 25
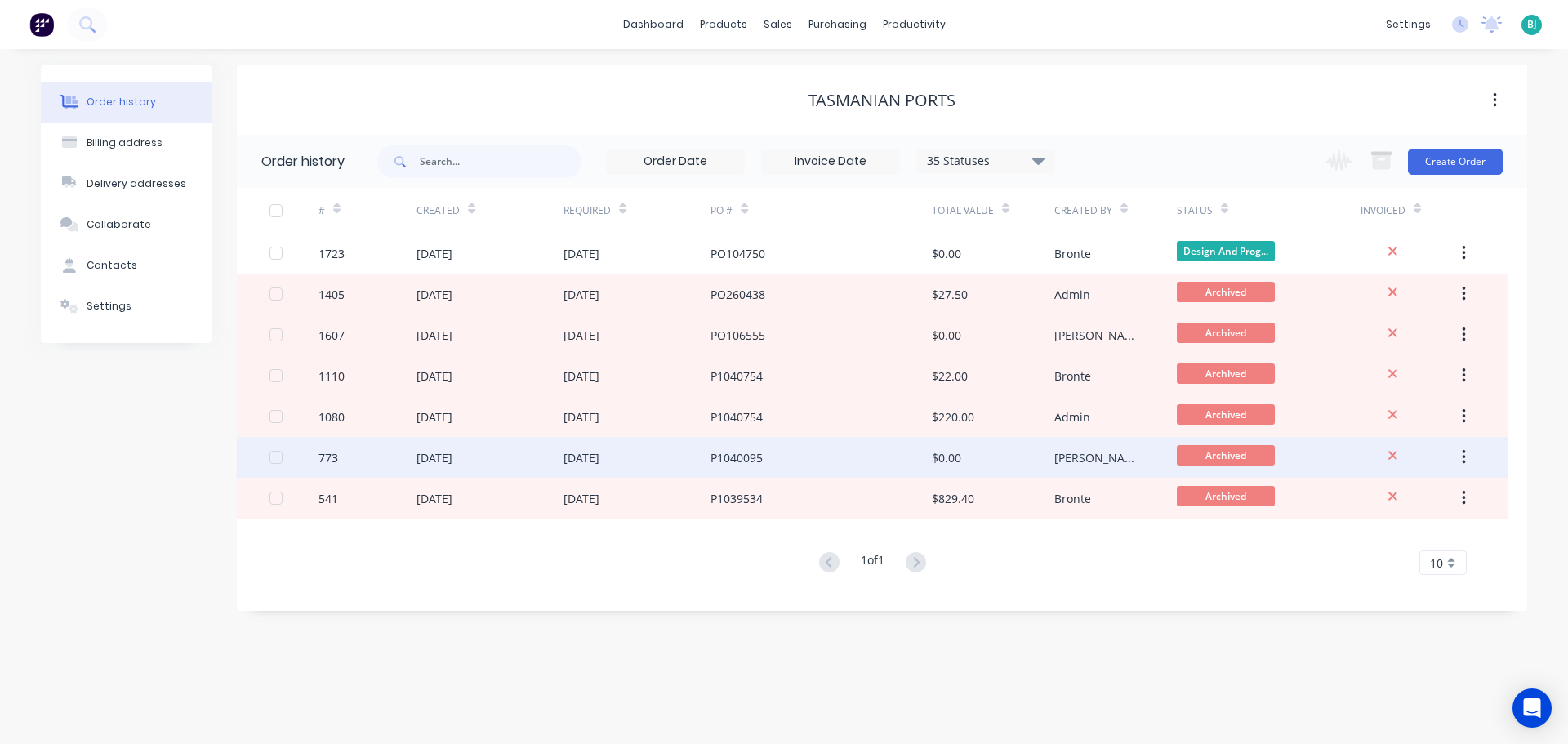
click at [499, 451] on div "[DATE]" at bounding box center [490, 457] width 147 height 41
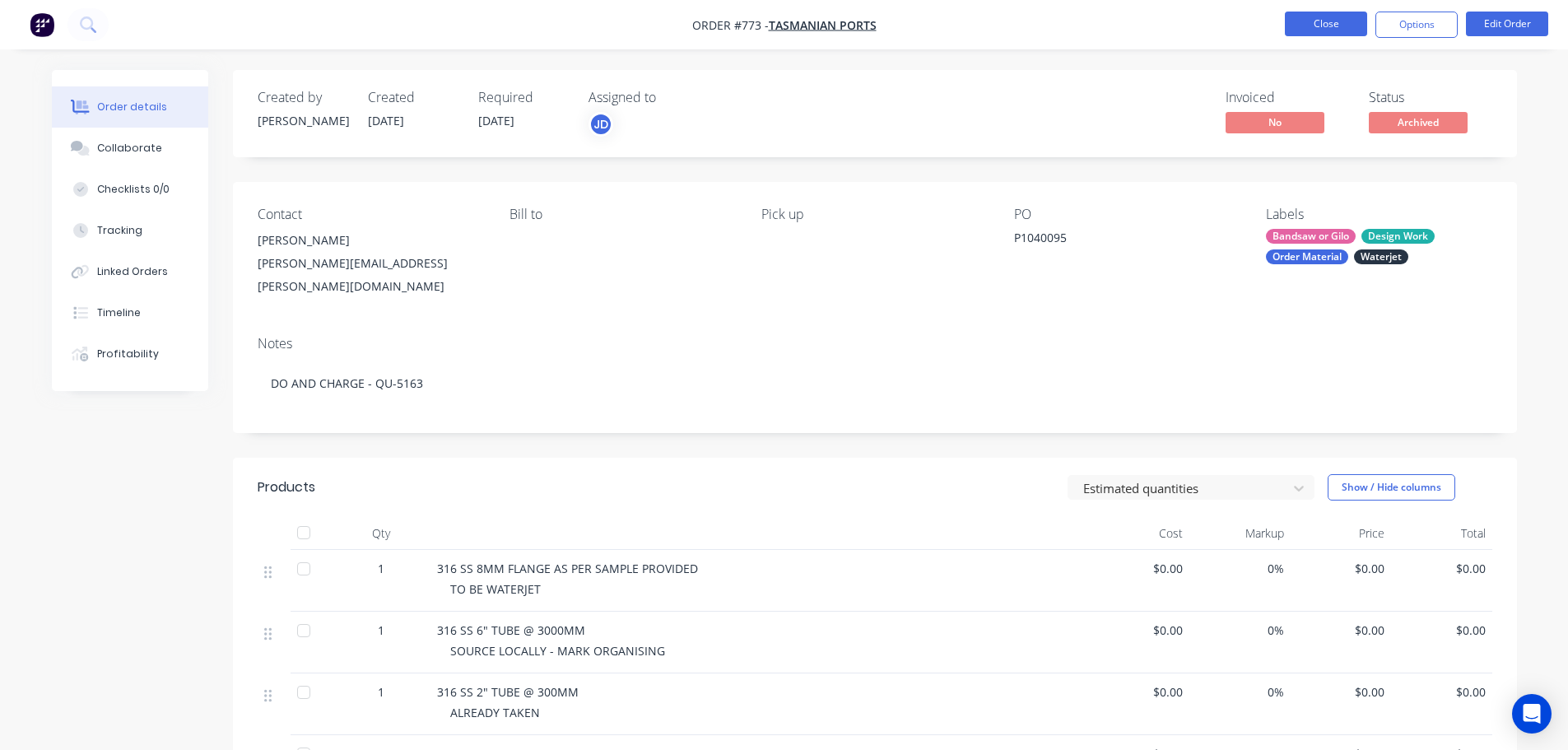
click at [1343, 32] on button "Close" at bounding box center [1326, 24] width 83 height 25
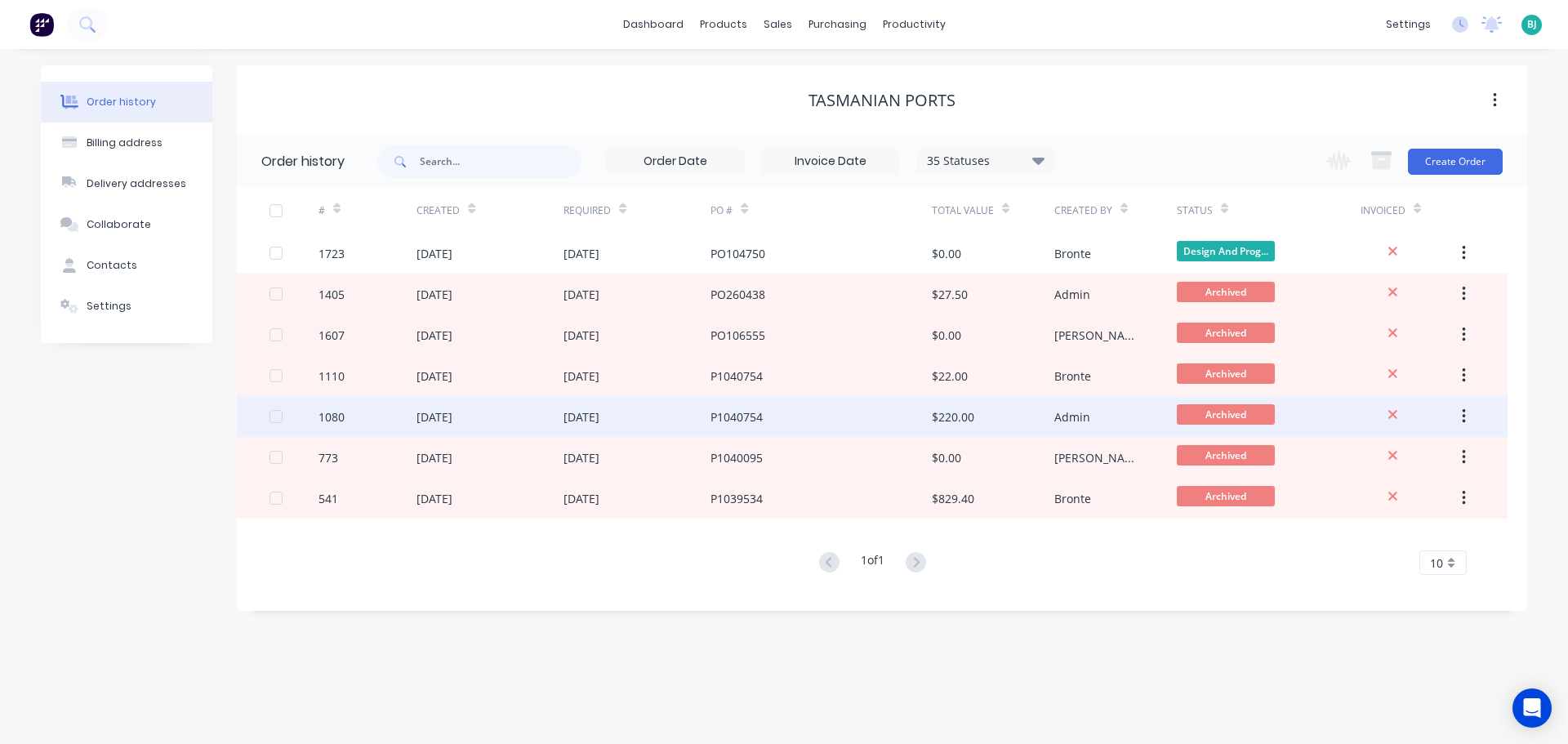
click at [519, 421] on div "[DATE]" at bounding box center [490, 416] width 147 height 41
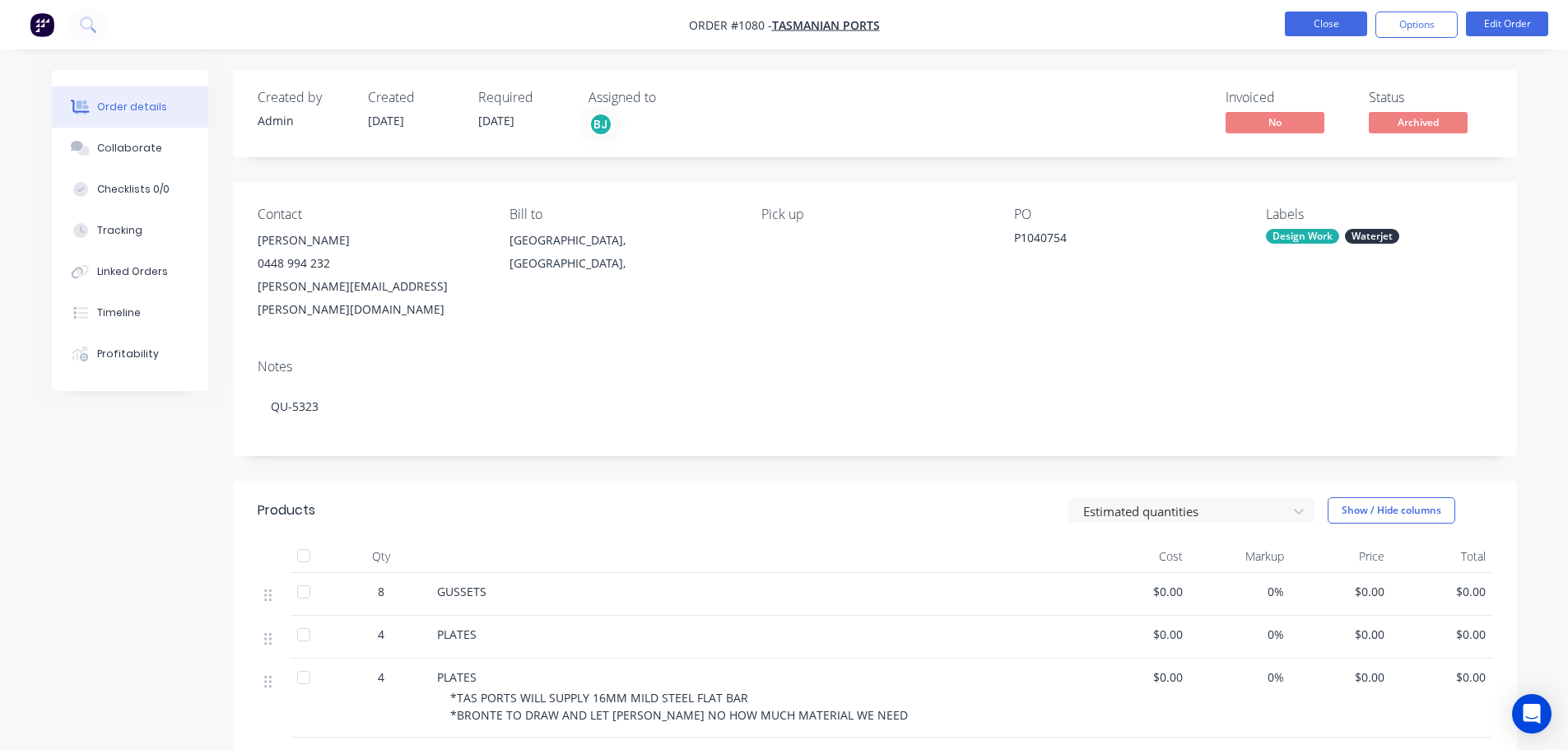
click at [1343, 24] on button "Close" at bounding box center [1326, 24] width 83 height 25
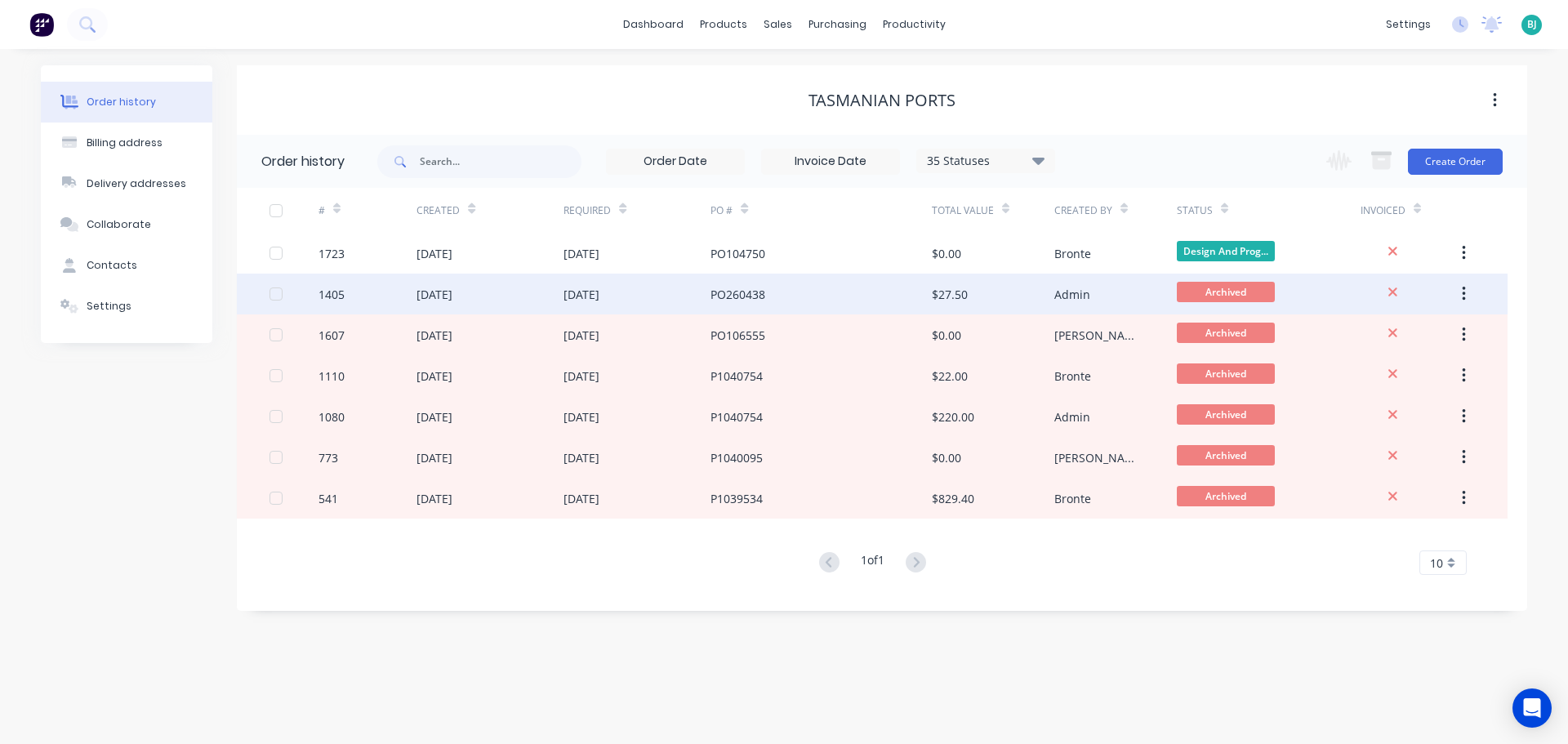
click at [531, 300] on div "[DATE]" at bounding box center [490, 294] width 147 height 41
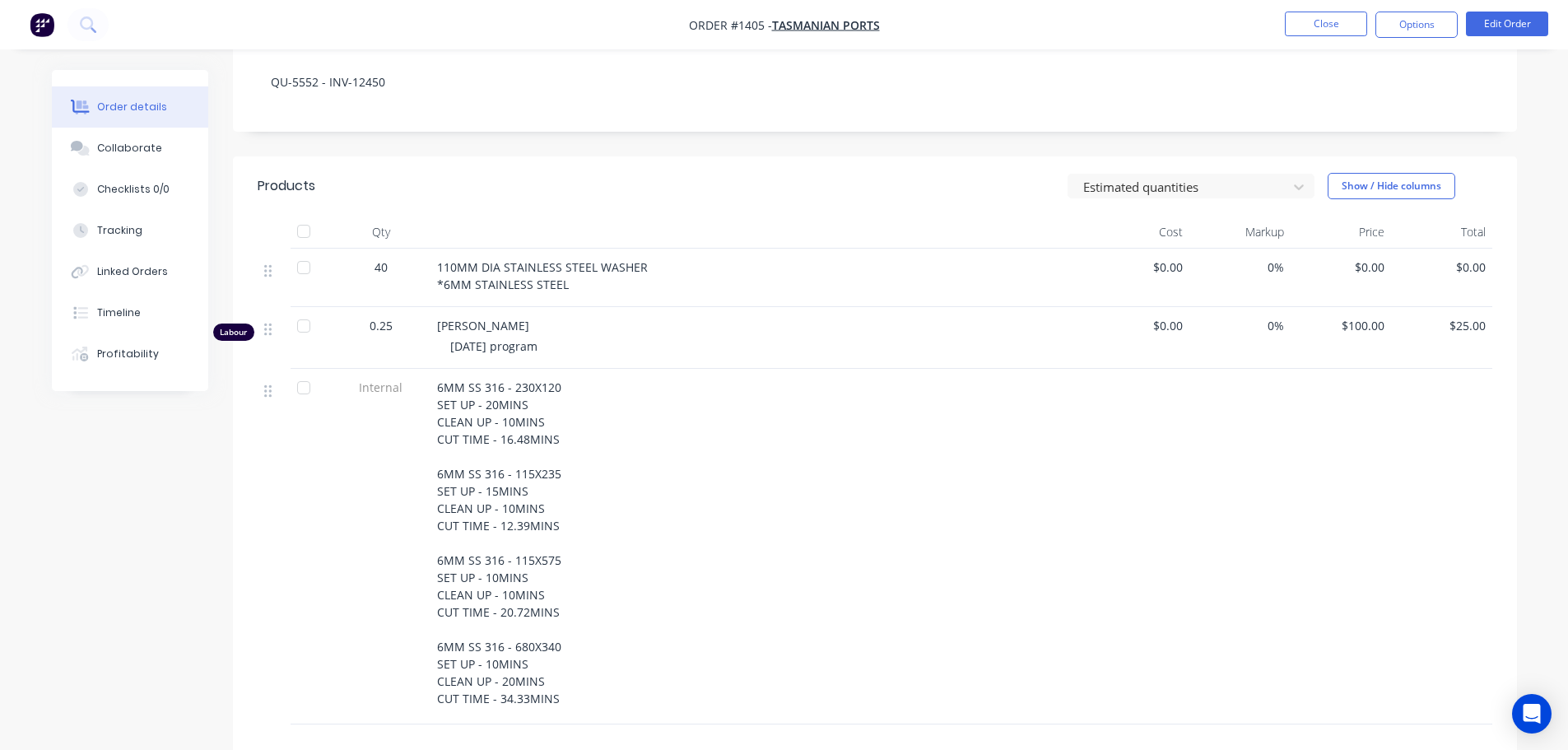
scroll to position [157, 0]
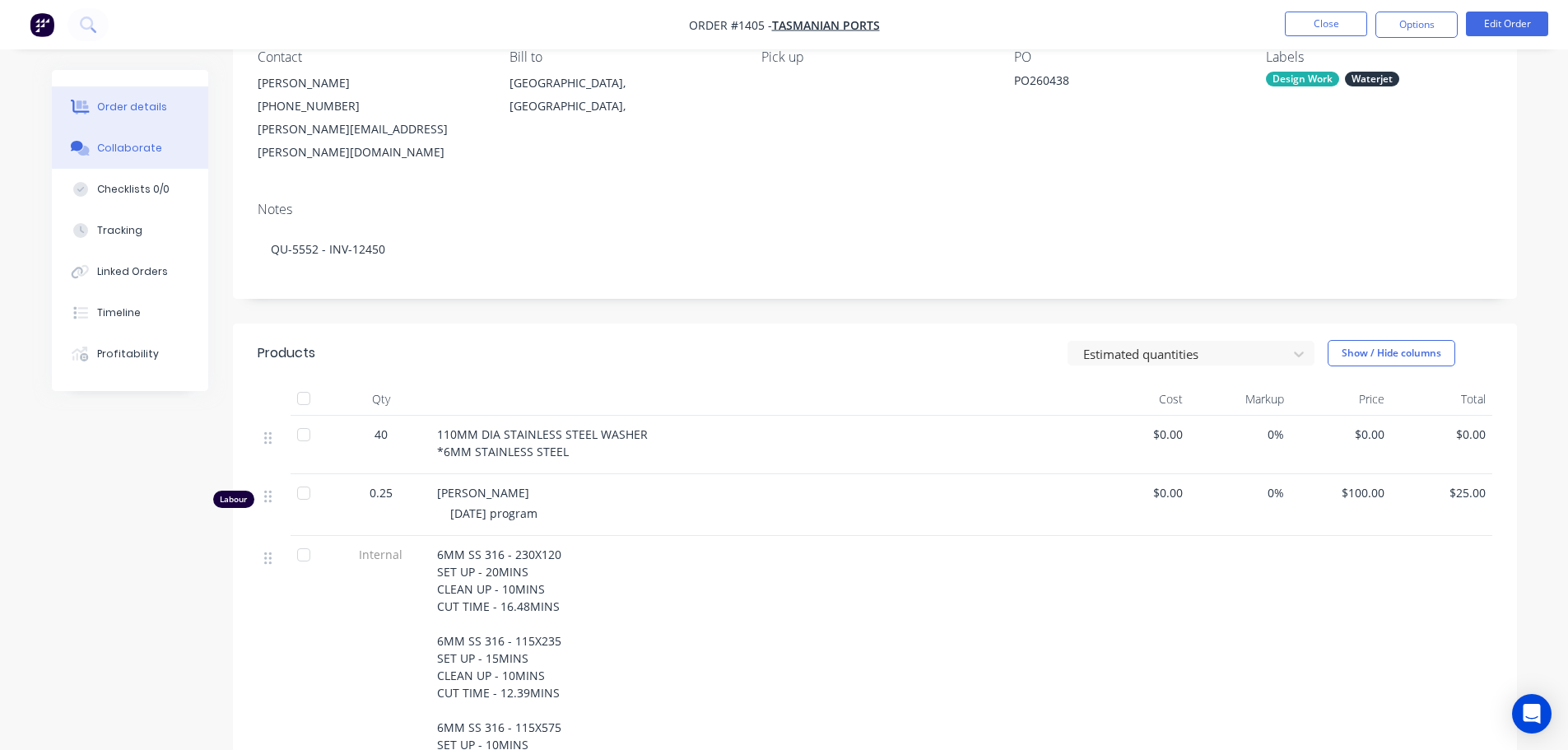
click at [134, 145] on div "Collaborate" at bounding box center [130, 148] width 65 height 15
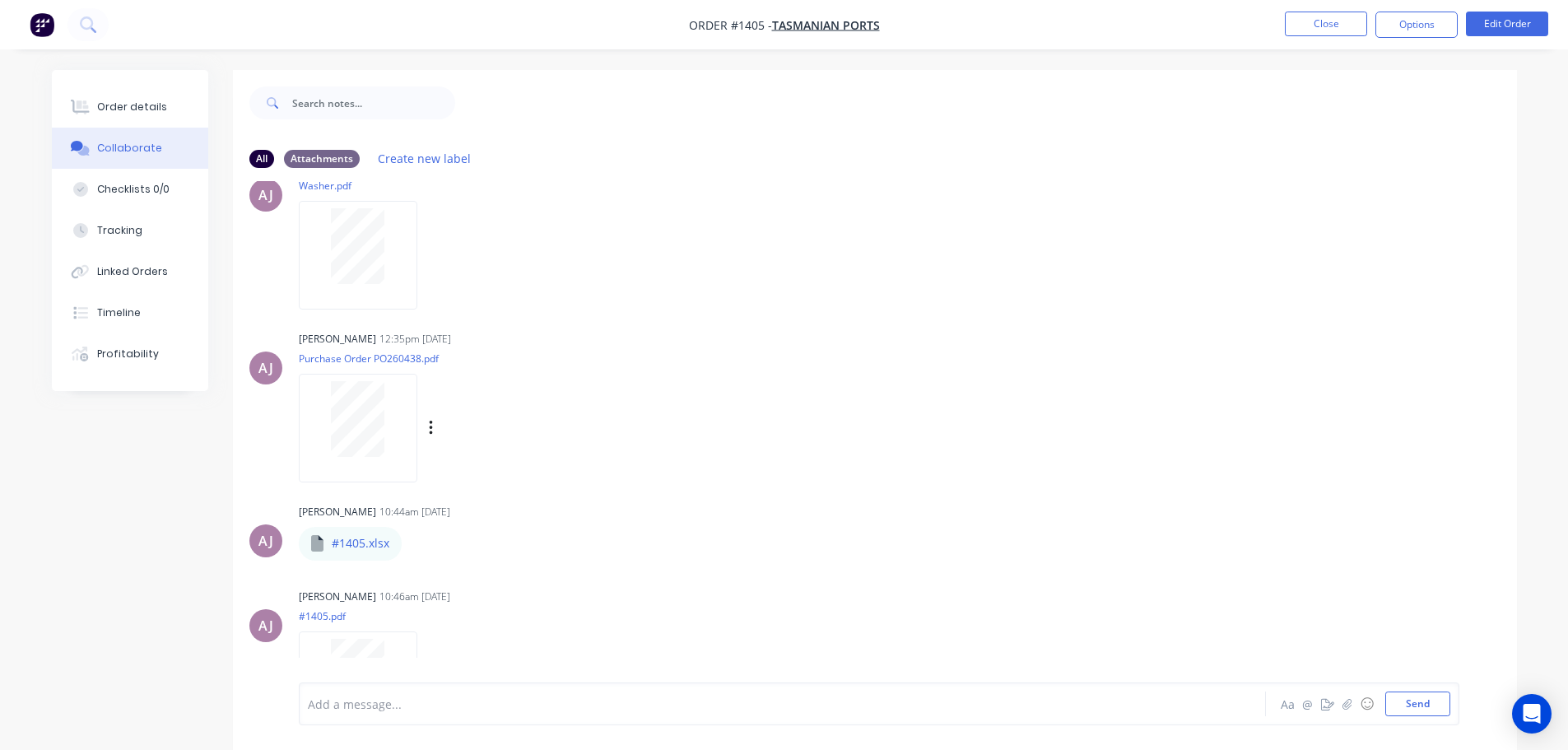
scroll to position [116, 0]
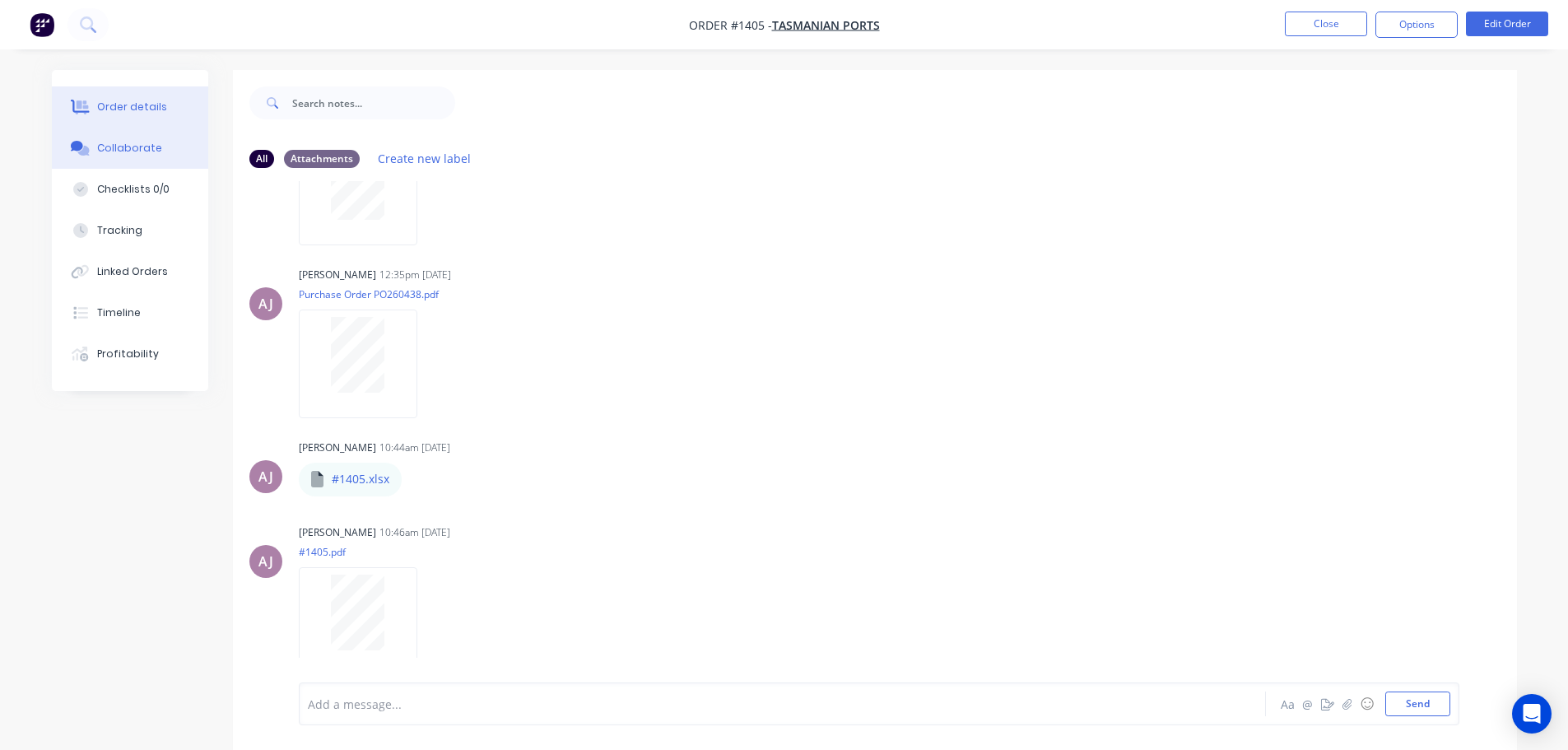
click at [148, 116] on button "Order details" at bounding box center [130, 106] width 156 height 41
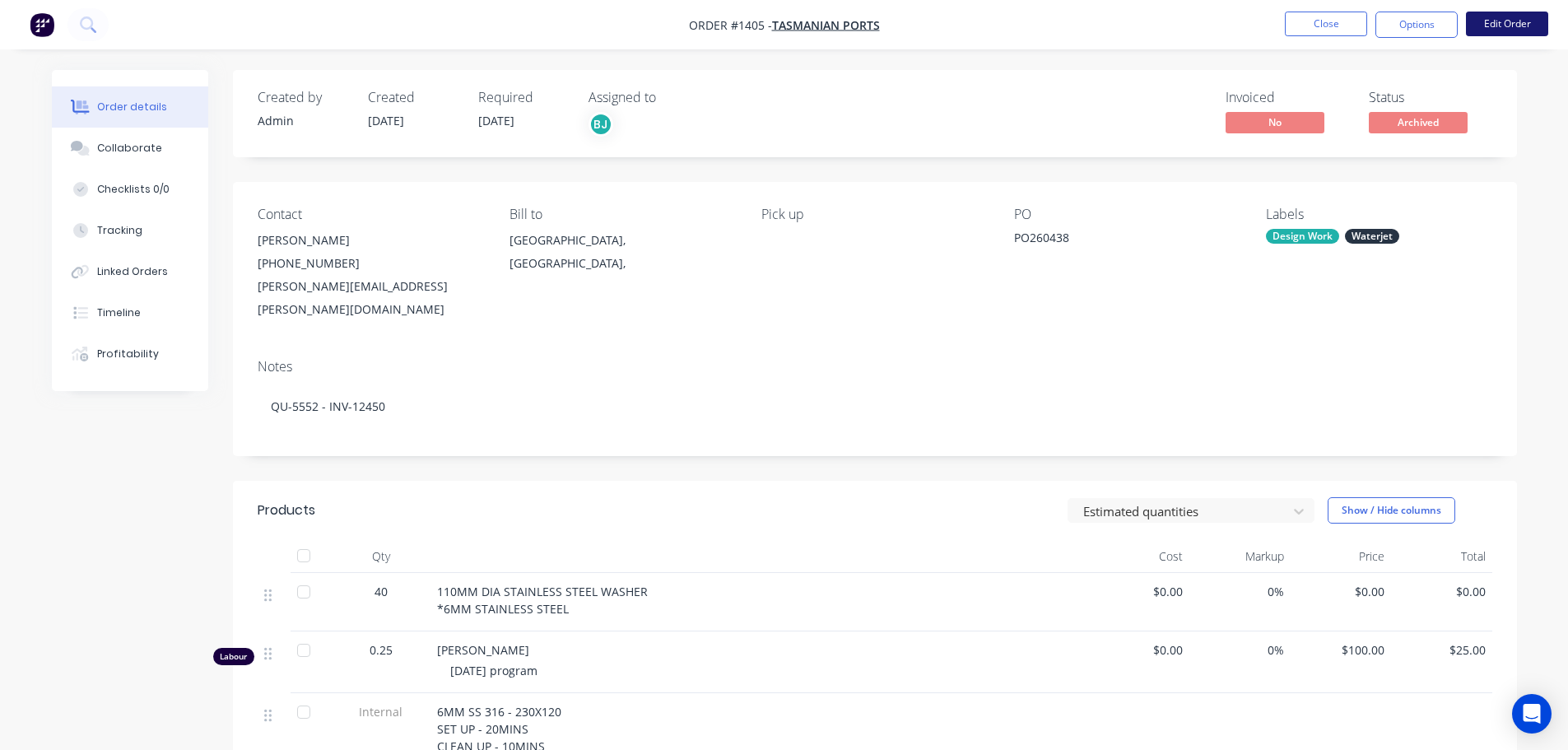
click at [1515, 19] on button "Edit Order" at bounding box center [1507, 24] width 83 height 25
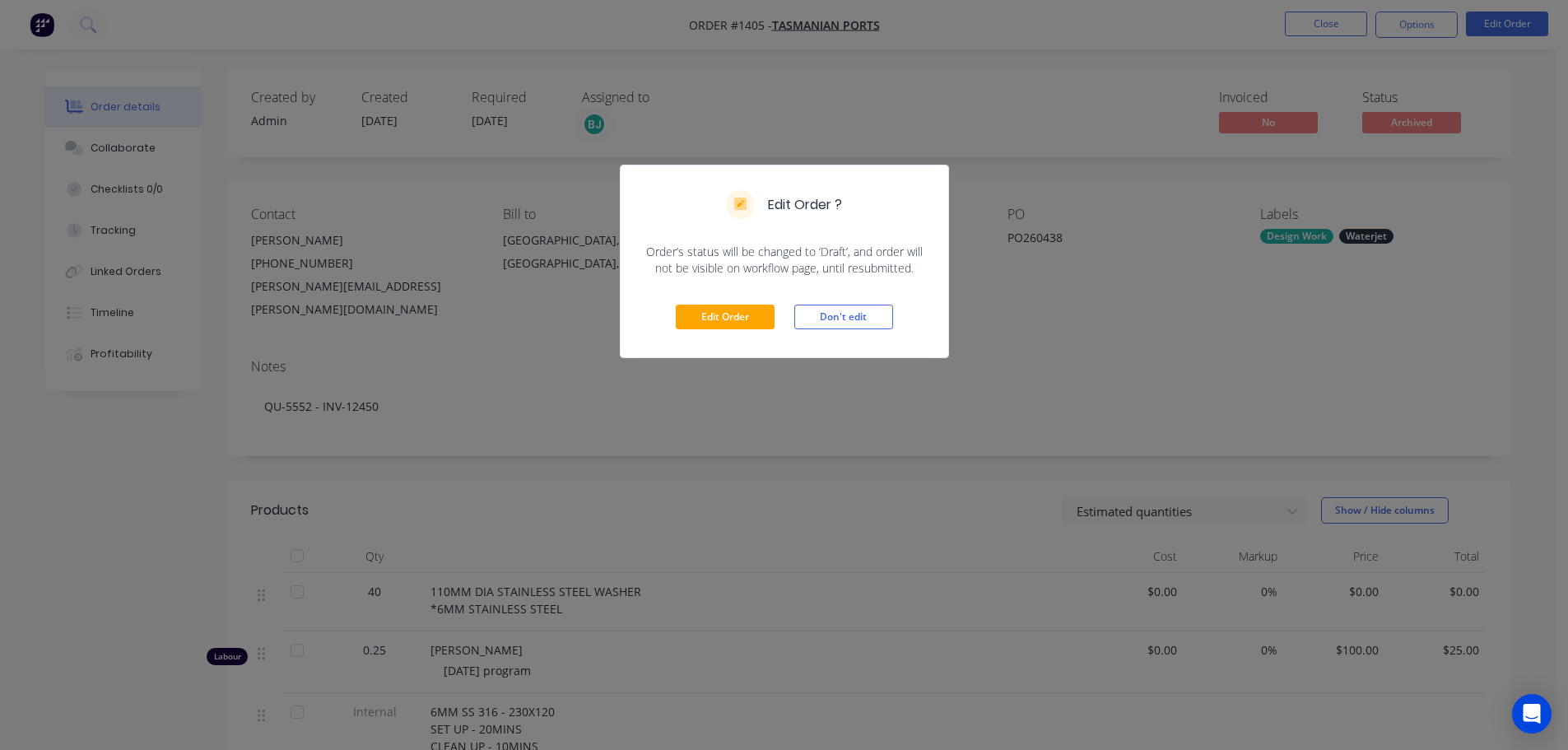
click at [1121, 316] on div "Edit Order ? Order’s status will be changed to ‘Draft’, and order will not be v…" at bounding box center [784, 375] width 1568 height 750
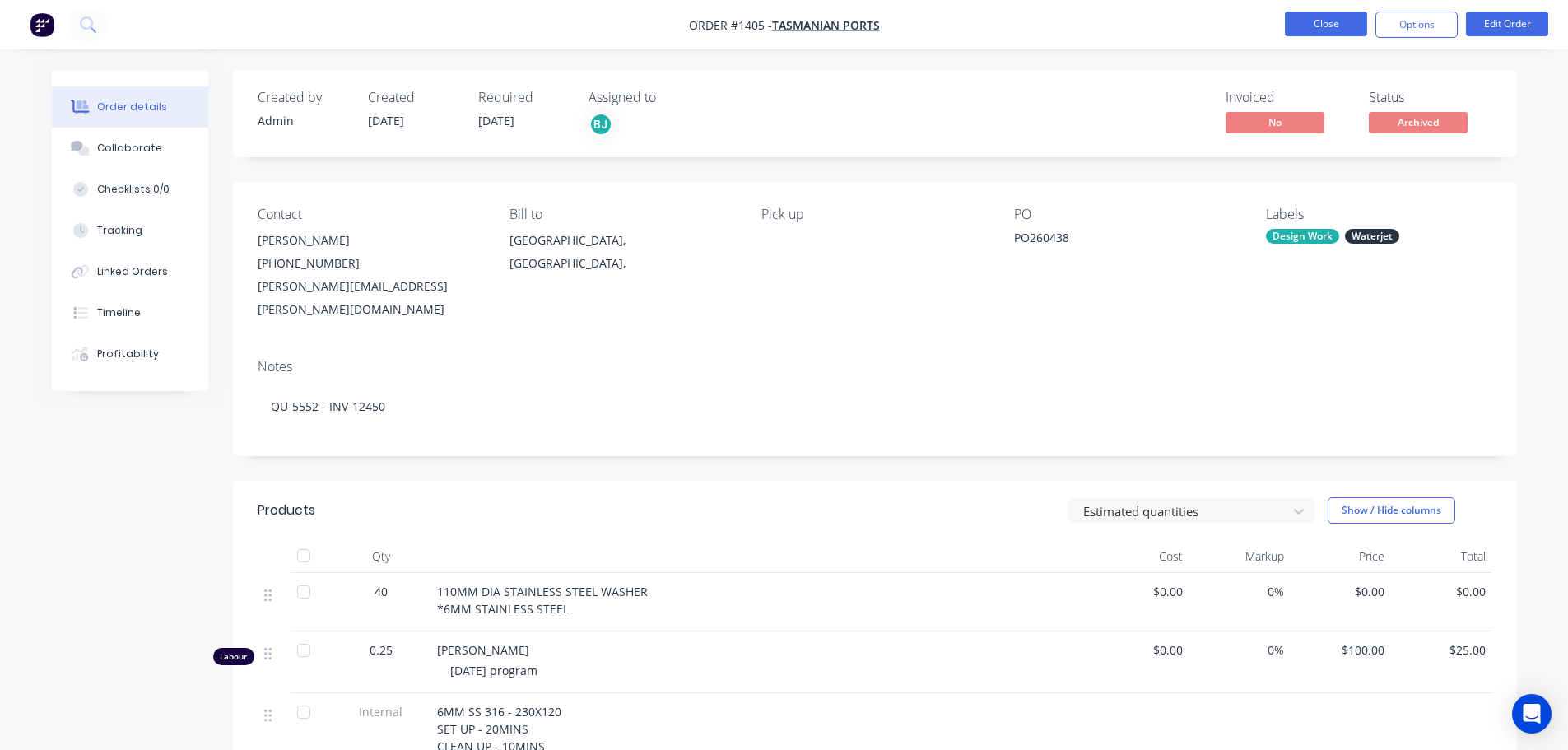
click at [1304, 30] on button "Close" at bounding box center [1326, 24] width 83 height 25
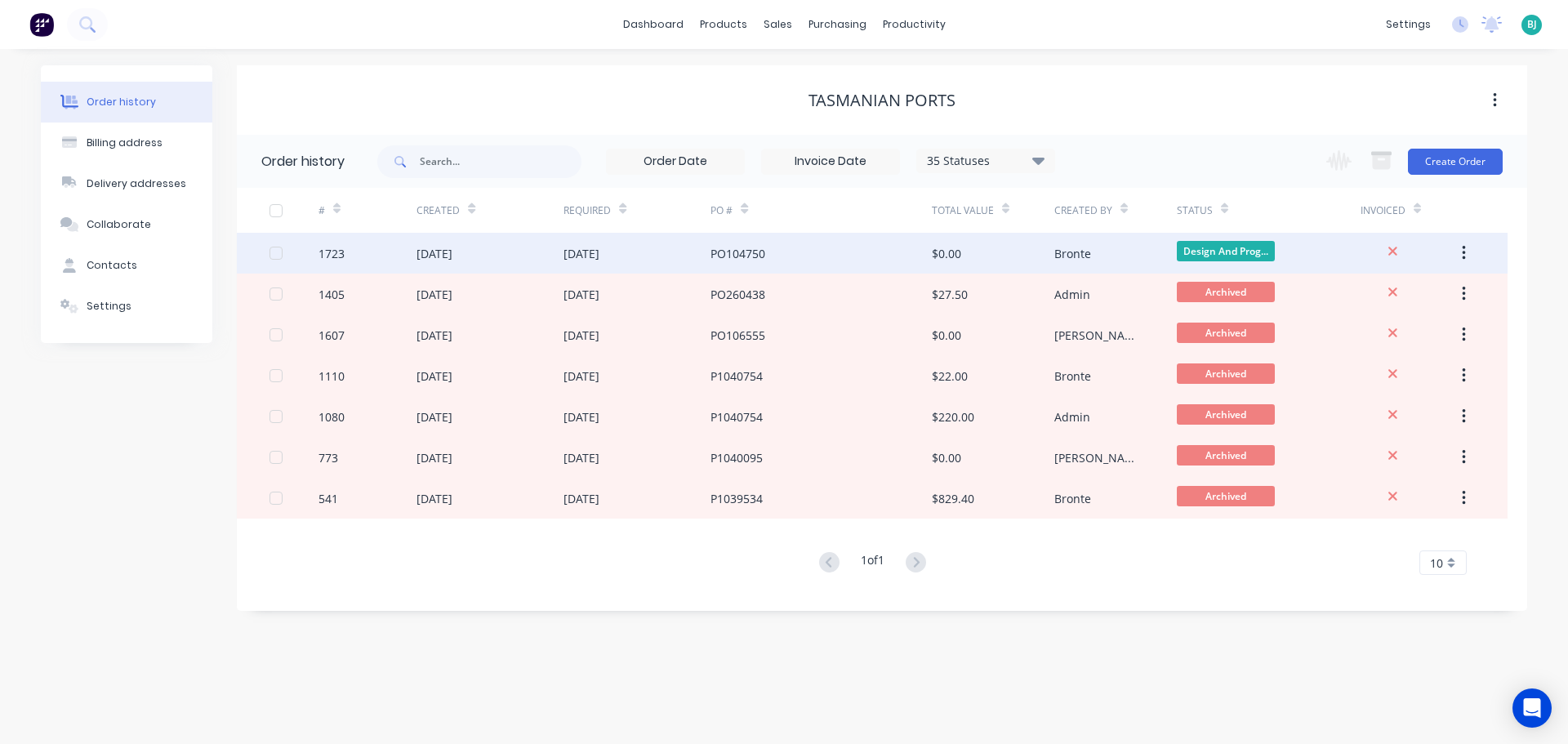
click at [387, 255] on div "1723" at bounding box center [367, 253] width 98 height 41
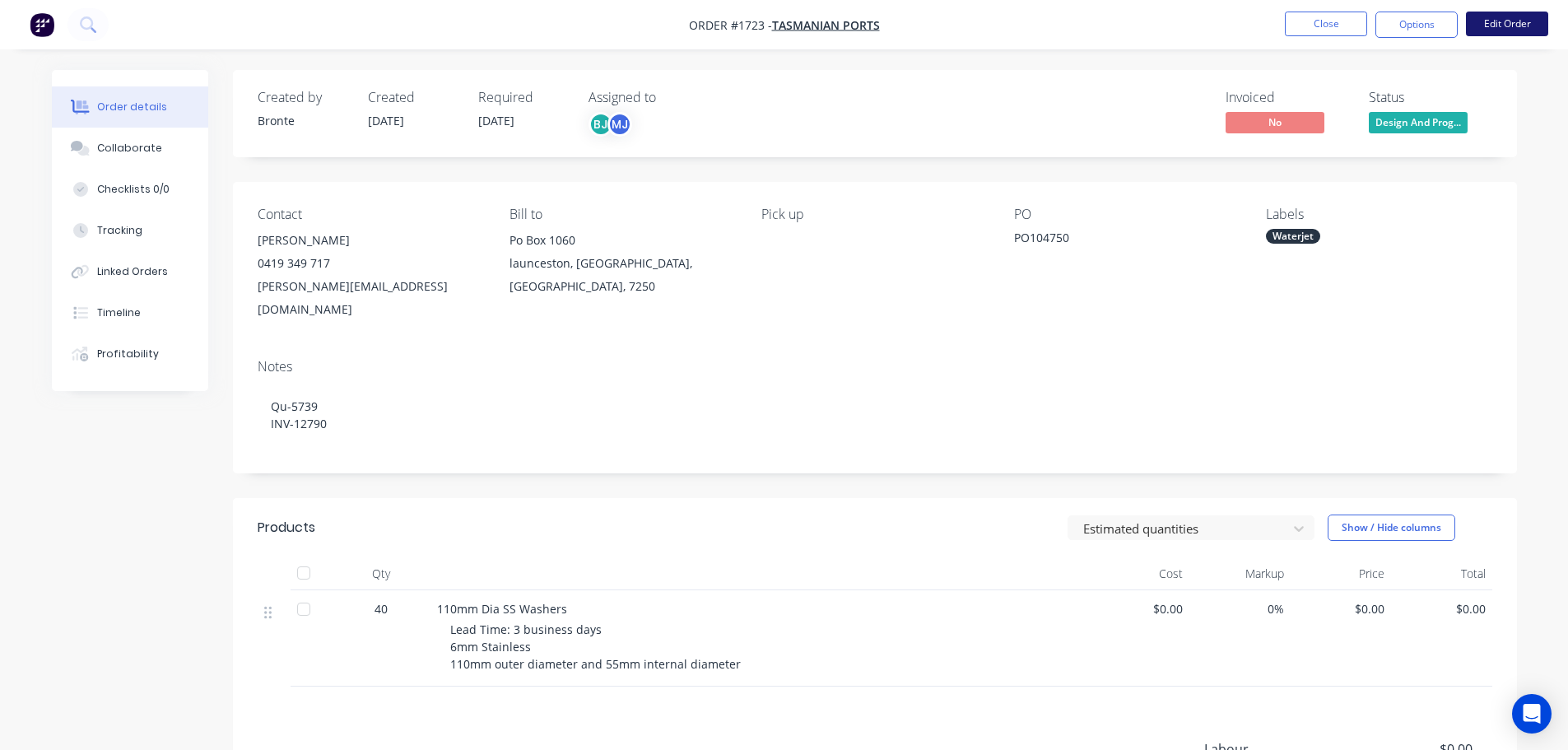
click at [1497, 22] on button "Edit Order" at bounding box center [1507, 24] width 83 height 25
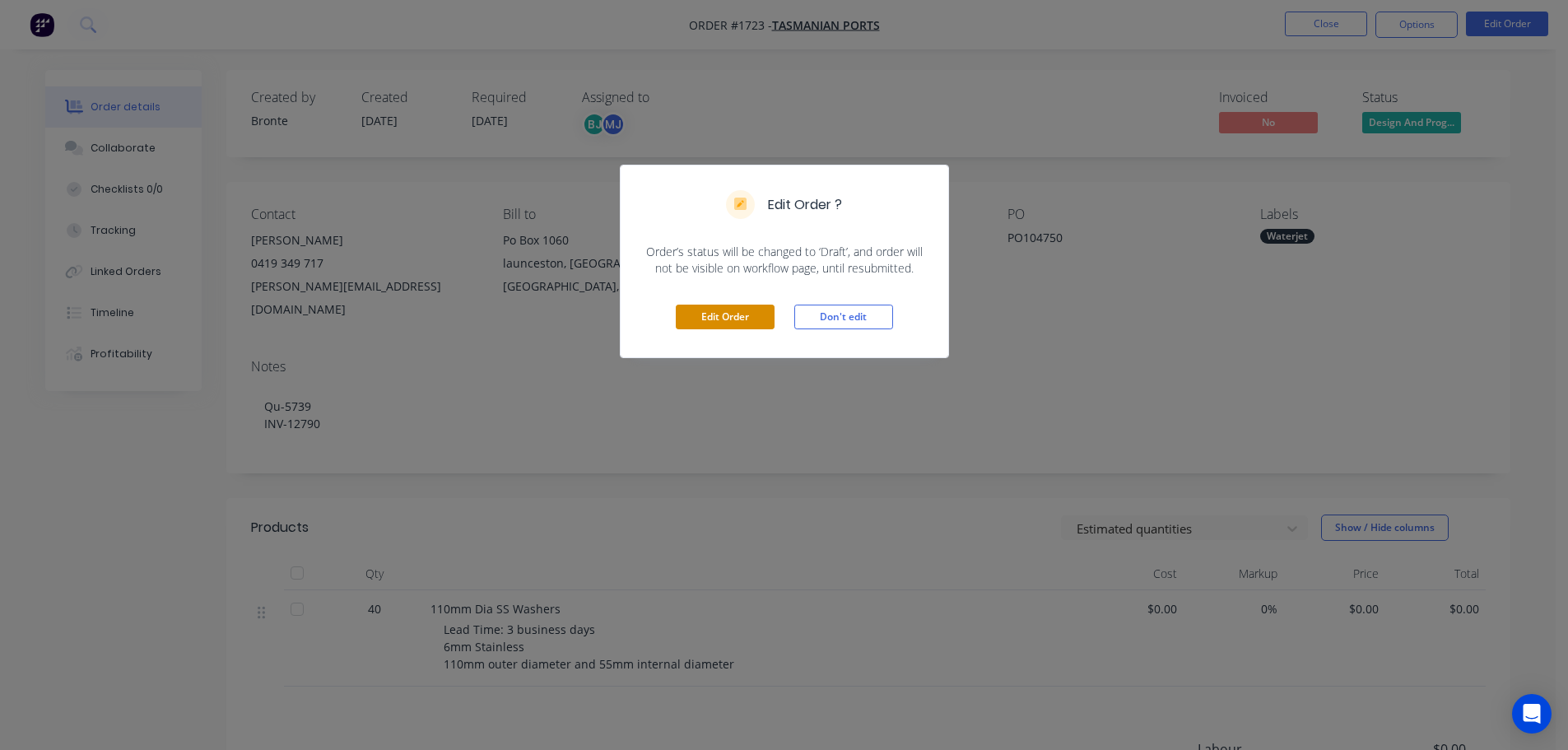
click at [748, 320] on button "Edit Order" at bounding box center [725, 317] width 98 height 25
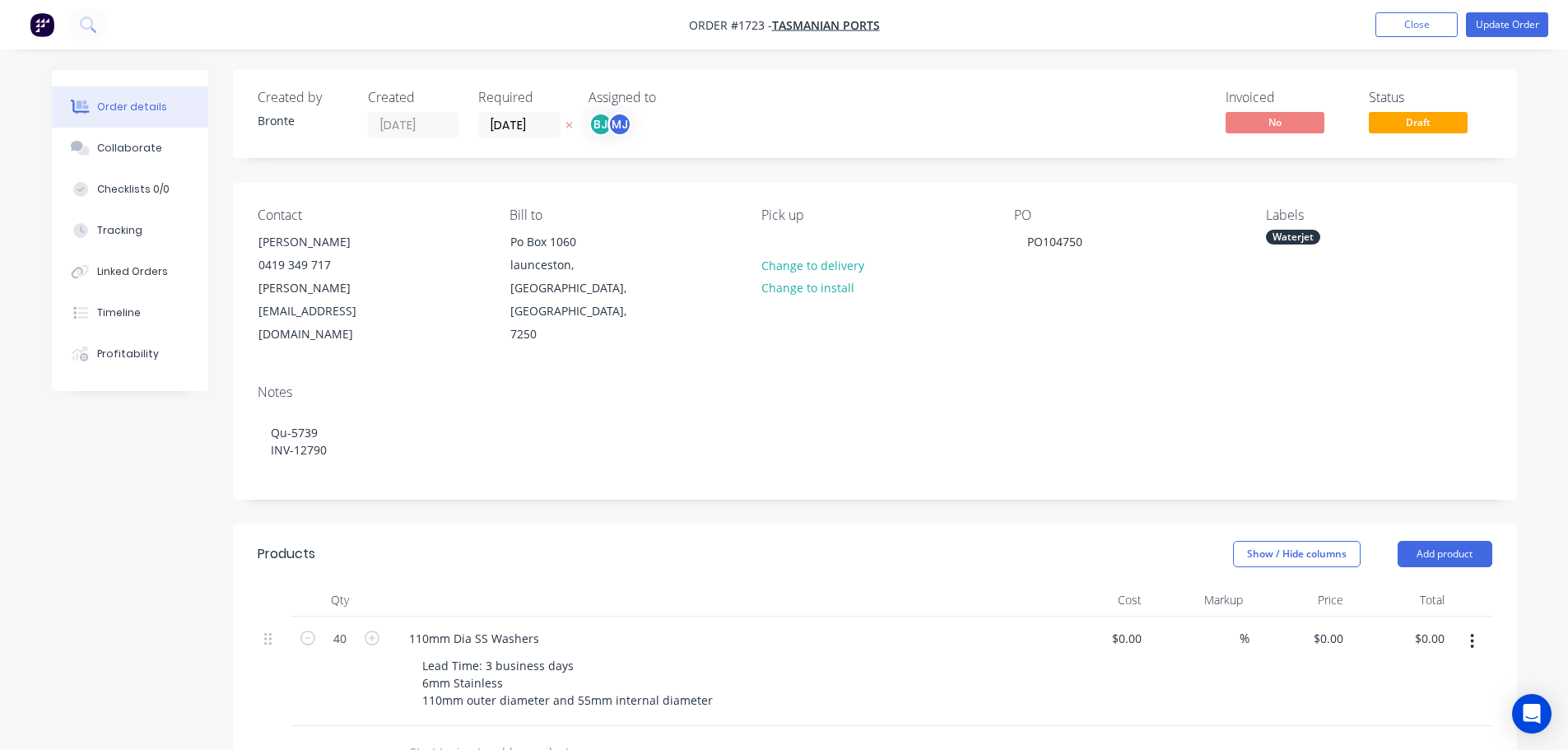
click at [1455, 524] on header "Products Show / Hide columns Add product" at bounding box center [875, 553] width 1284 height 59
click at [1455, 541] on button "Add product" at bounding box center [1445, 554] width 95 height 26
click at [1409, 748] on div "Labour" at bounding box center [1414, 760] width 126 height 24
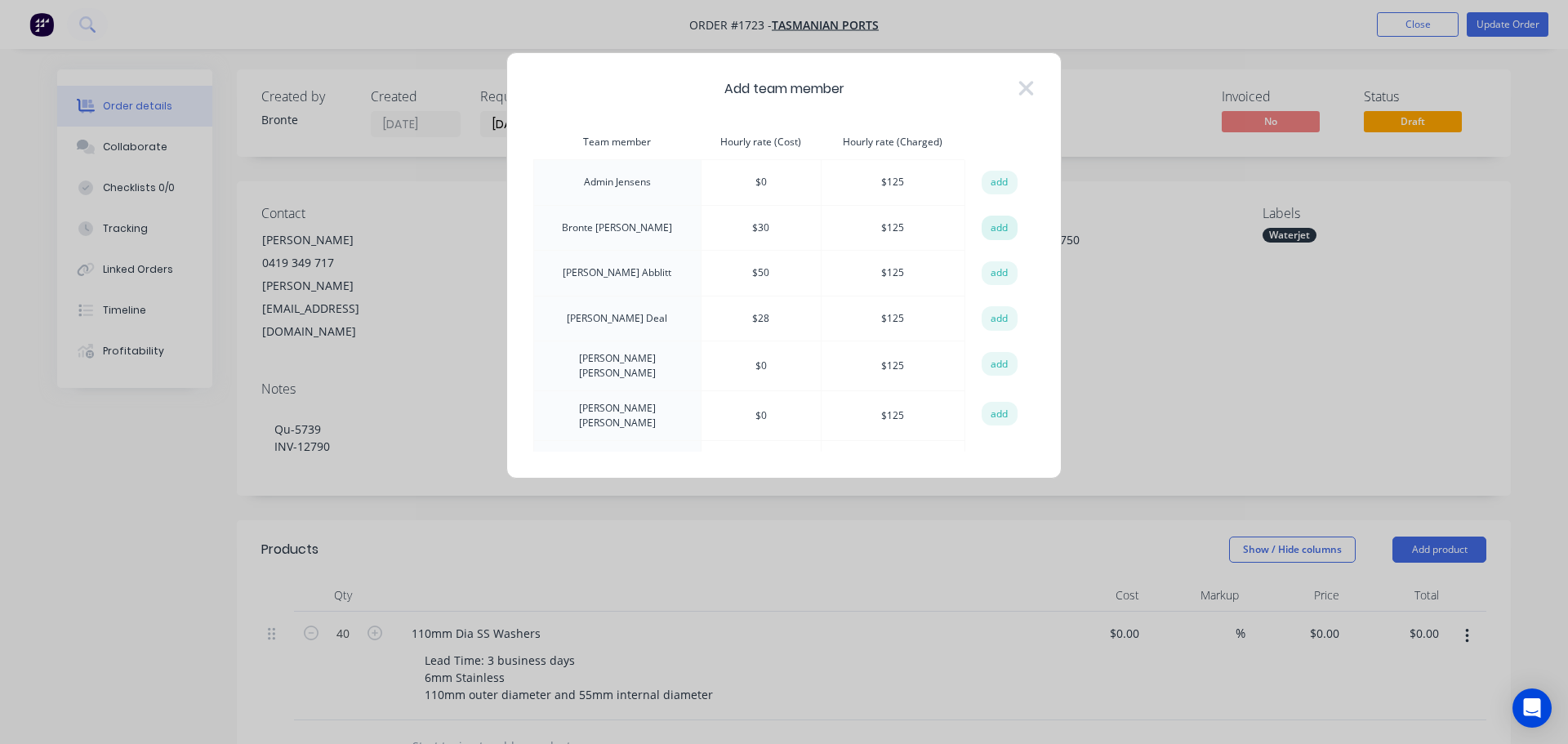
click at [998, 224] on button "add" at bounding box center [999, 227] width 36 height 24
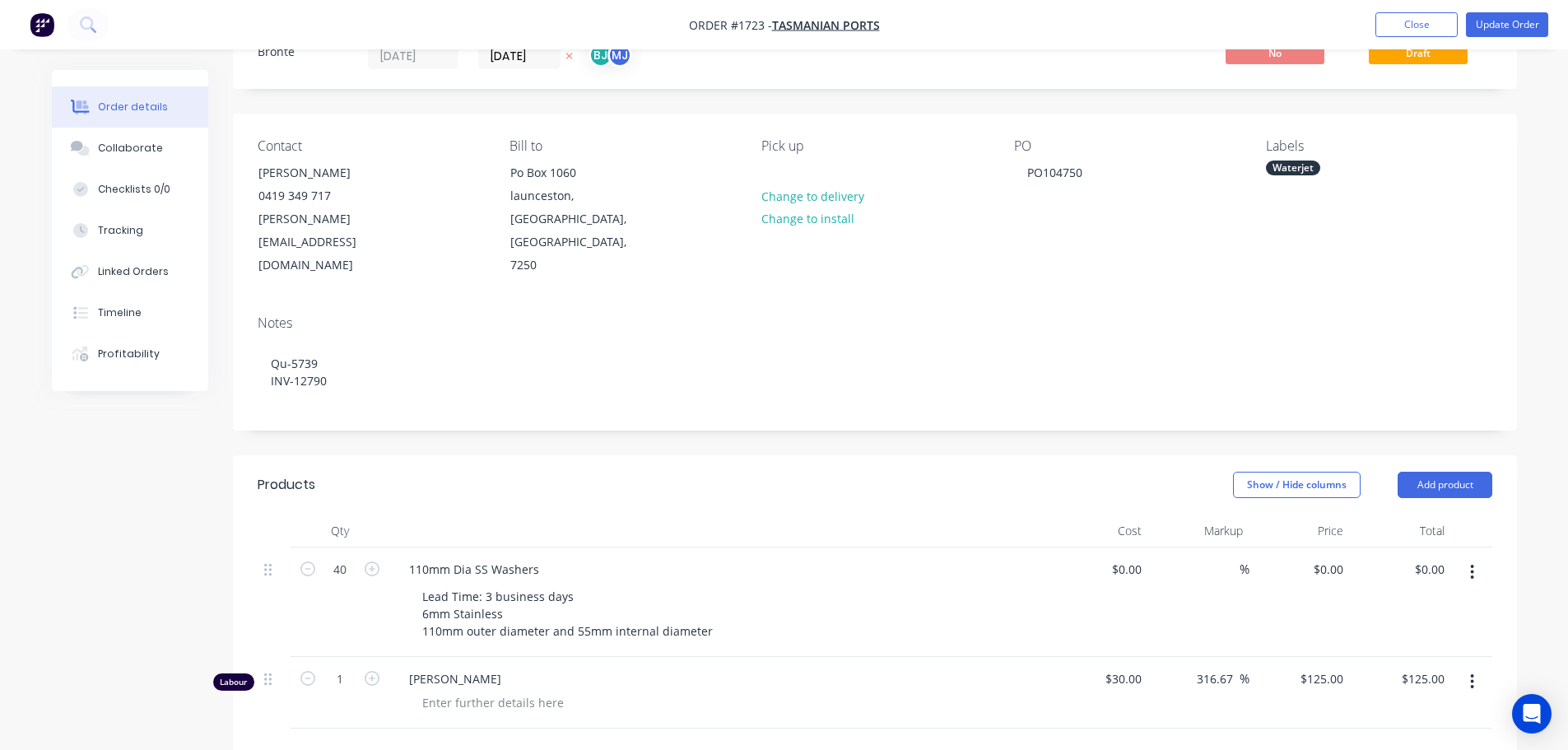
scroll to position [164, 0]
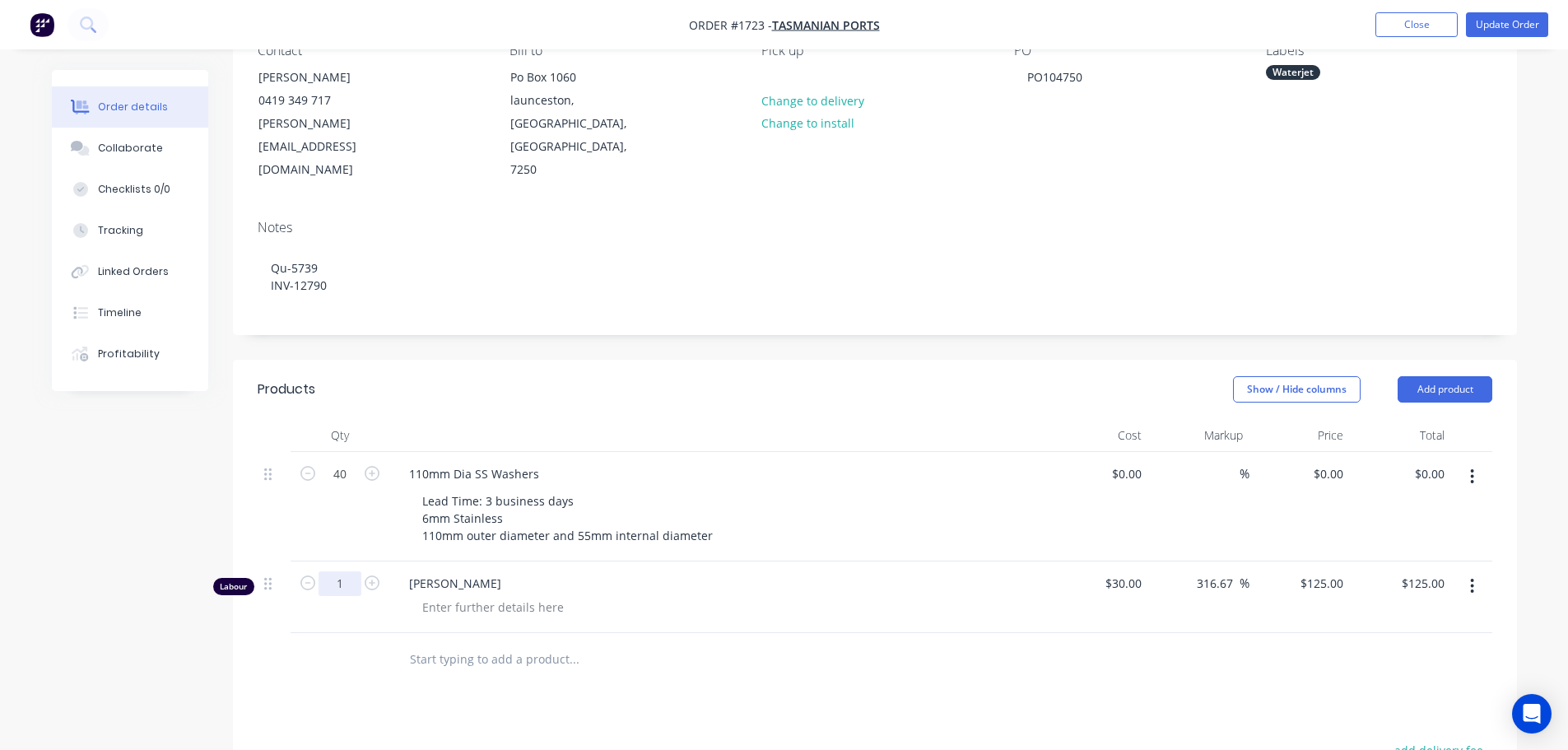
click at [350, 571] on input "1" at bounding box center [340, 583] width 43 height 25
type input "0.25"
type input "$31.25"
click at [495, 595] on div at bounding box center [493, 606] width 168 height 24
click at [501, 595] on div at bounding box center [493, 606] width 168 height 24
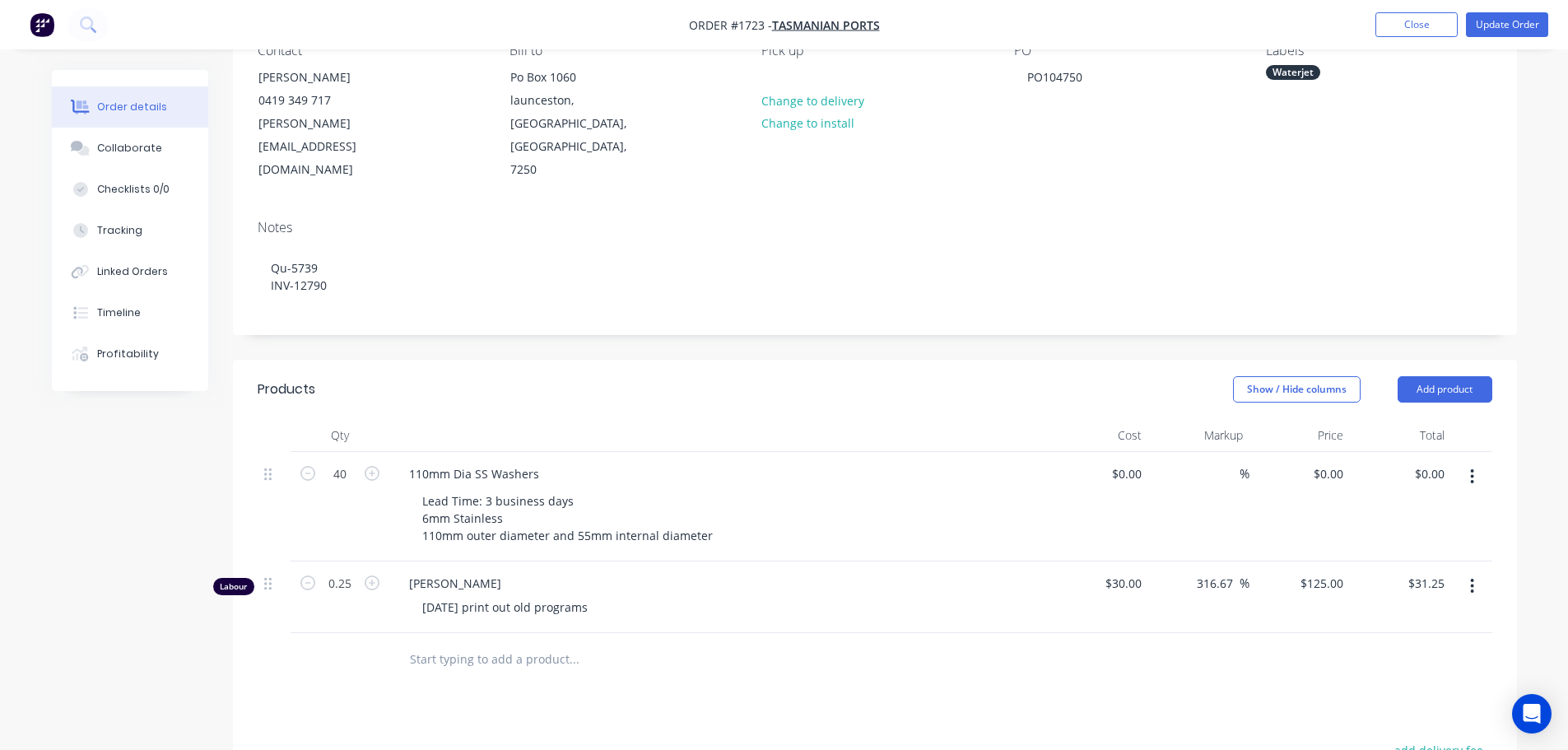
click at [664, 359] on header "Products Show / Hide columns Add product" at bounding box center [875, 388] width 1284 height 59
click at [1537, 27] on button "Update Order" at bounding box center [1507, 25] width 83 height 25
type input "$30.00"
type input "316.67"
type input "$125.00"
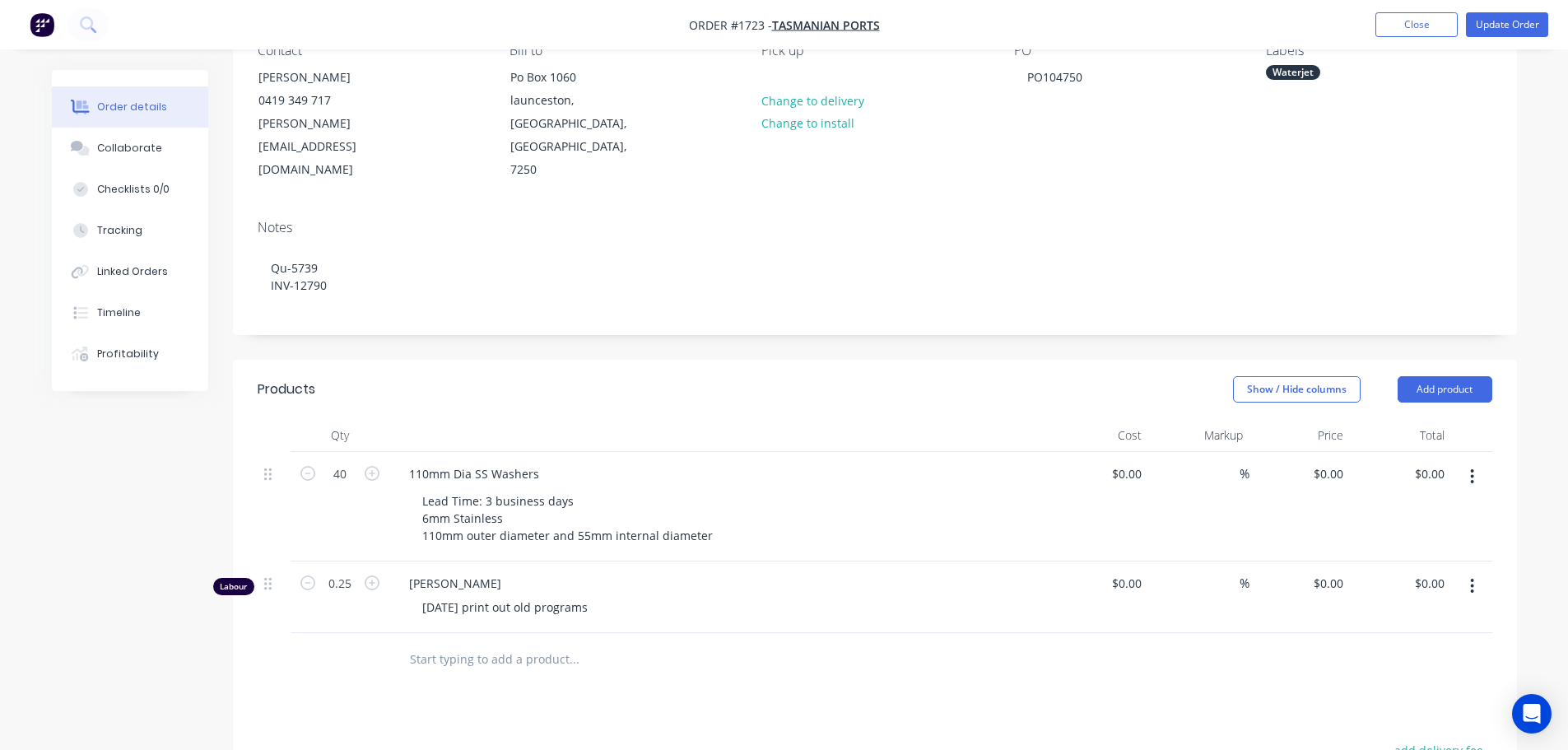
type input "$31.25"
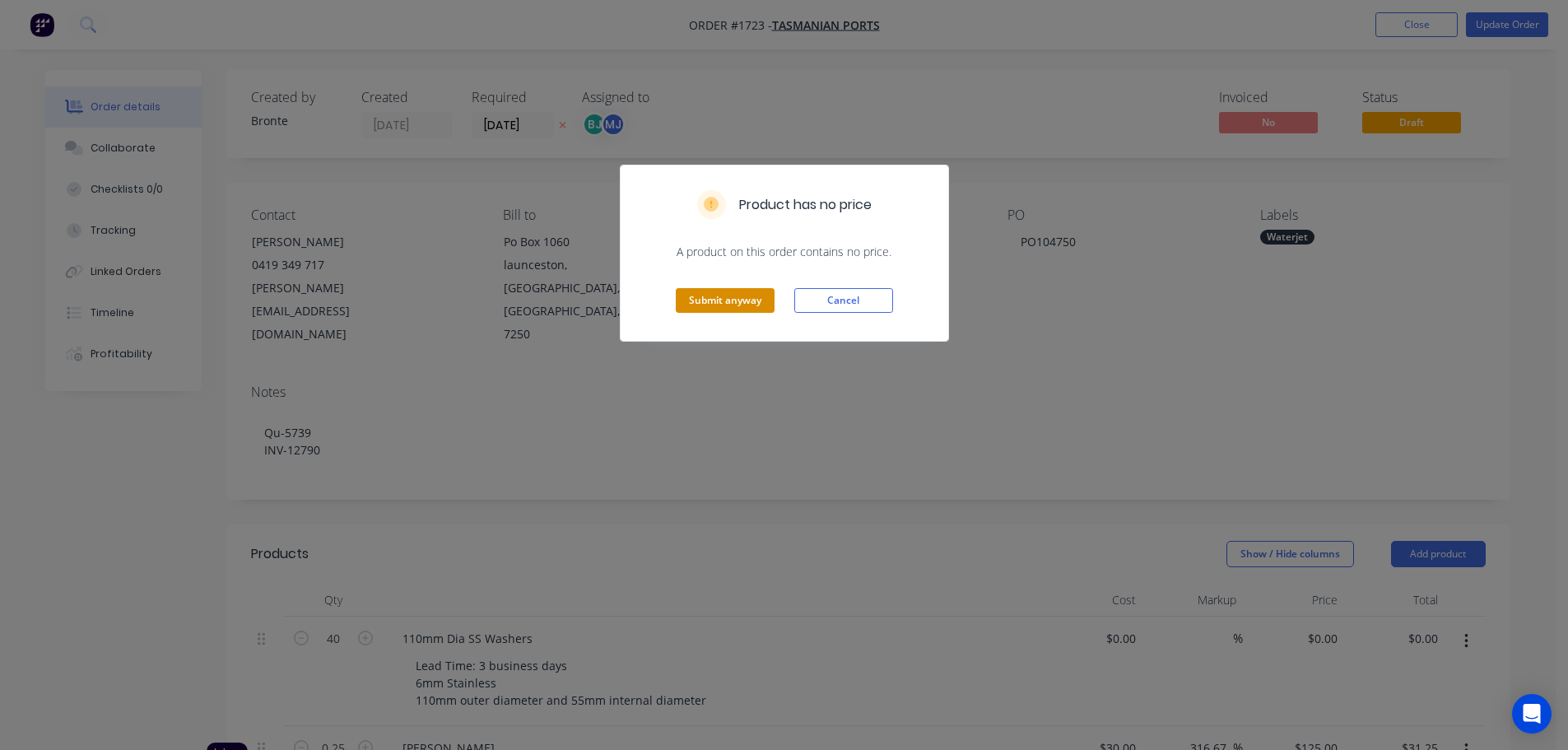
click at [699, 295] on button "Submit anyway" at bounding box center [725, 300] width 98 height 25
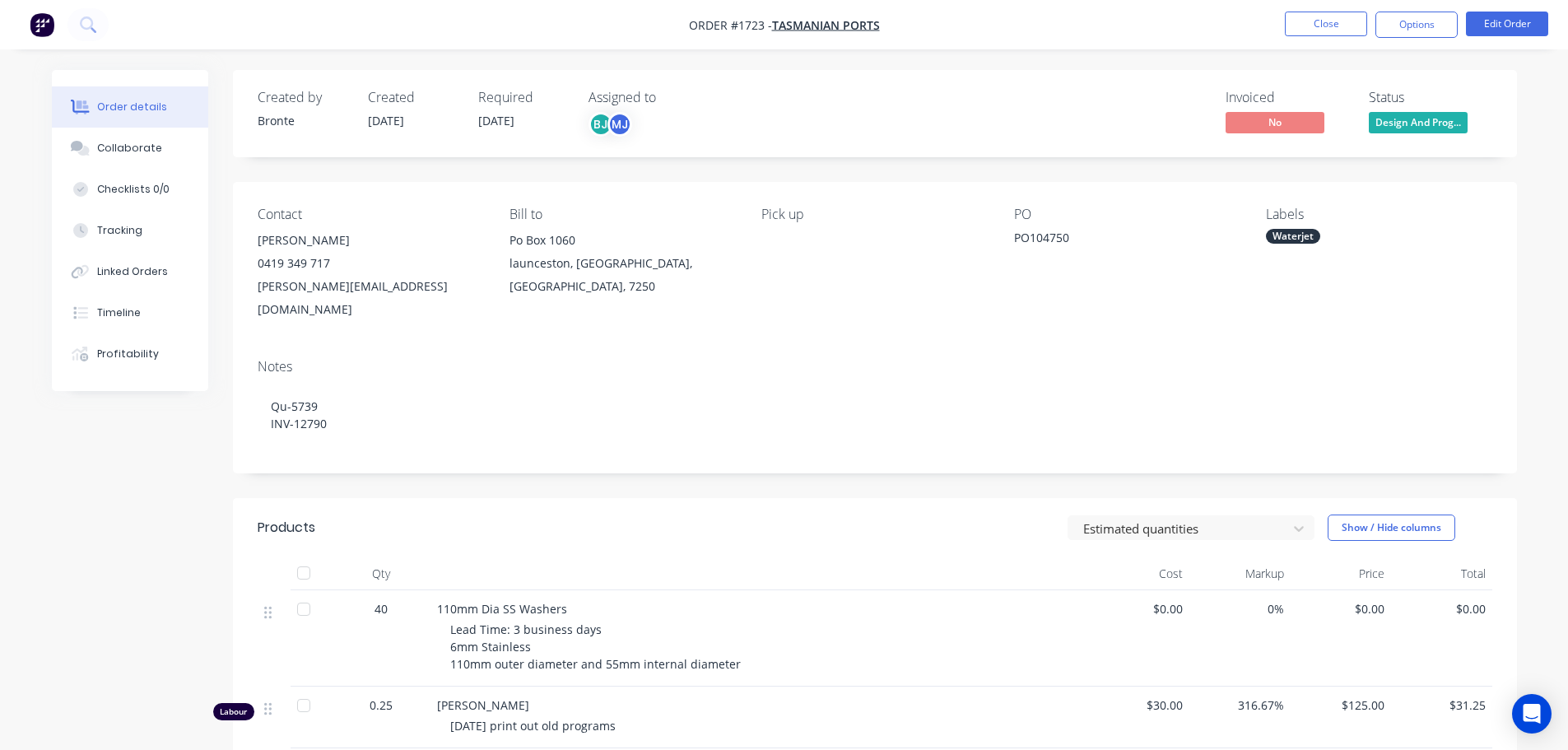
click at [1441, 121] on span "Design And Prog..." at bounding box center [1418, 121] width 98 height 20
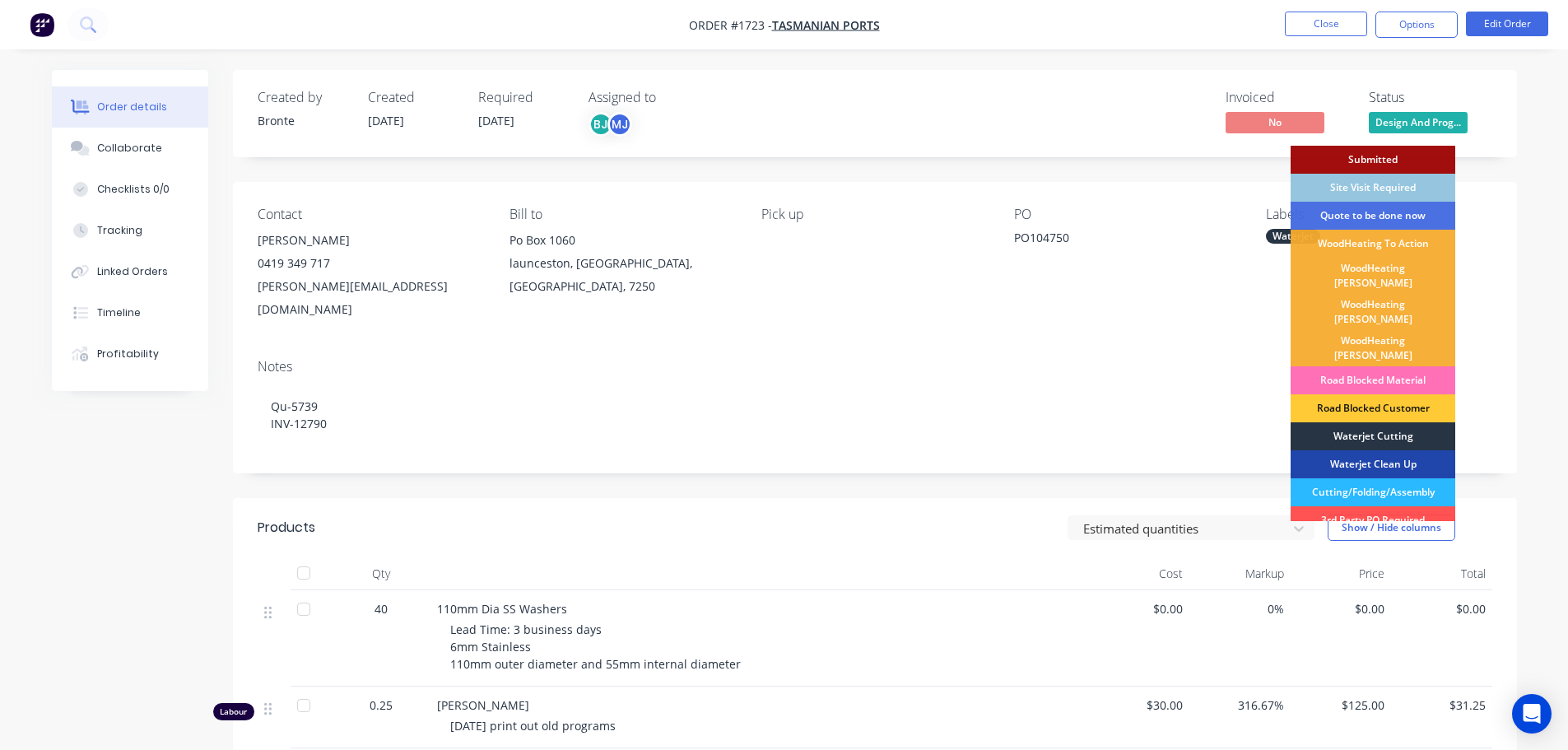
click at [1394, 422] on div "Waterjet Cutting" at bounding box center [1372, 436] width 164 height 28
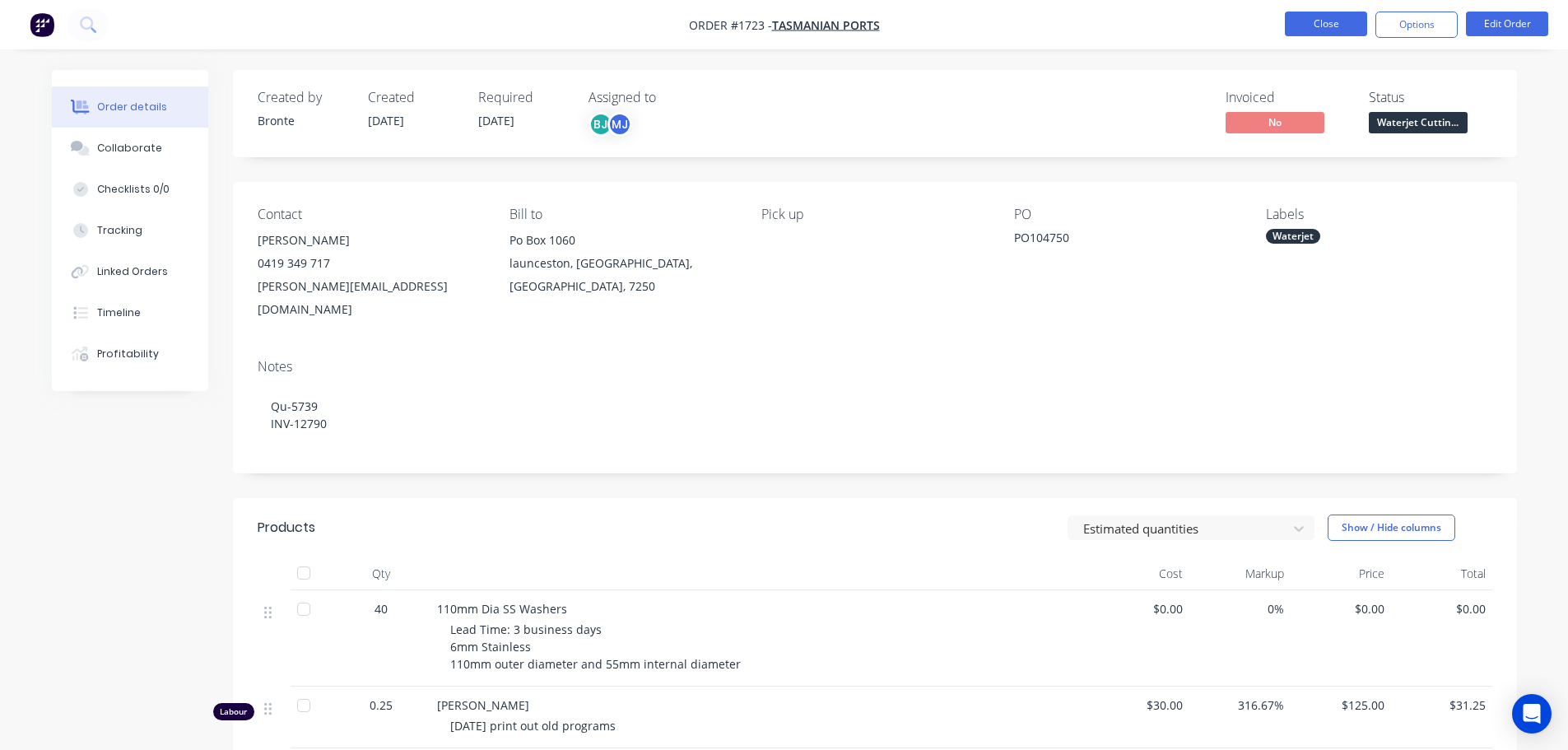
click at [1335, 24] on button "Close" at bounding box center [1326, 24] width 83 height 25
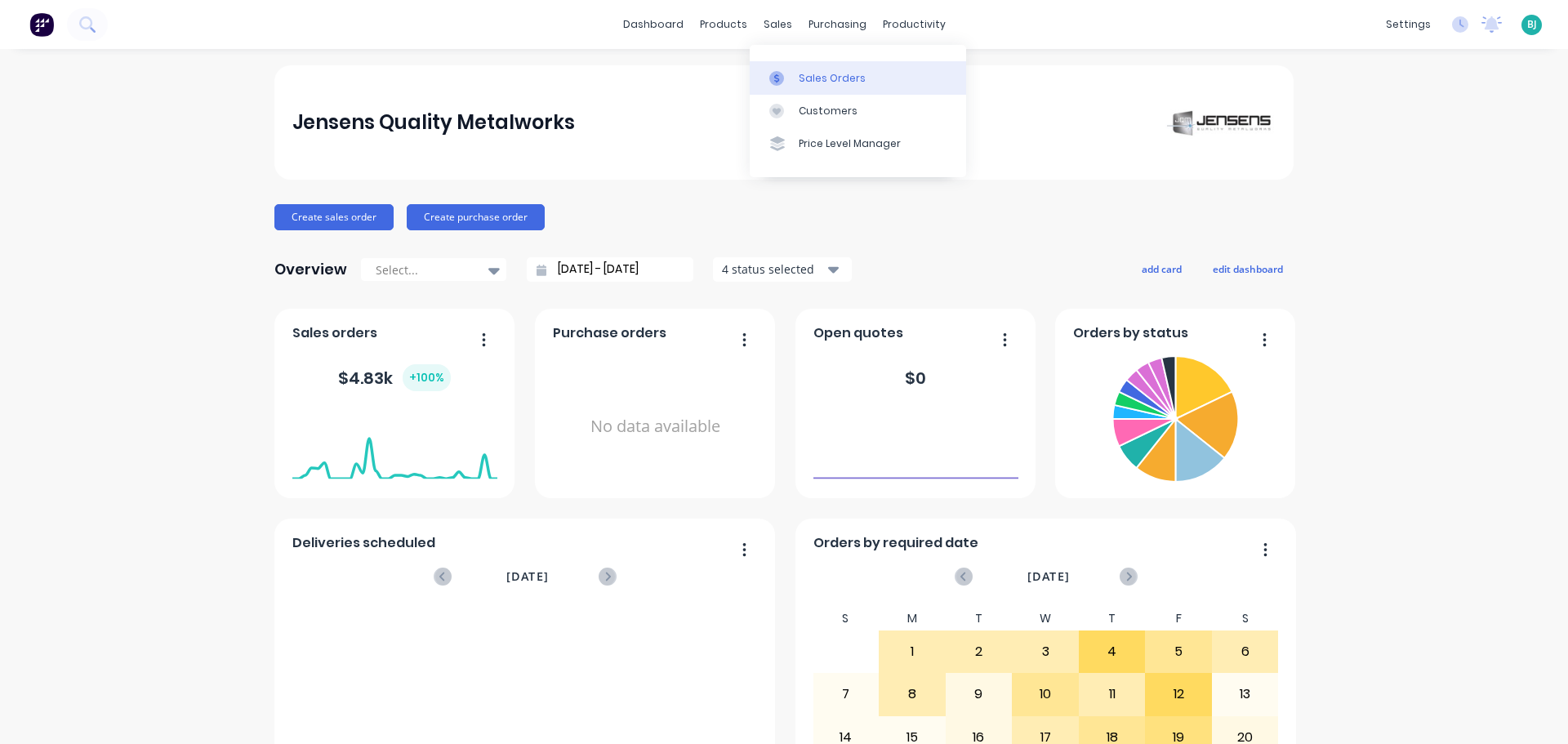
click at [829, 81] on div "Sales Orders" at bounding box center [832, 78] width 67 height 15
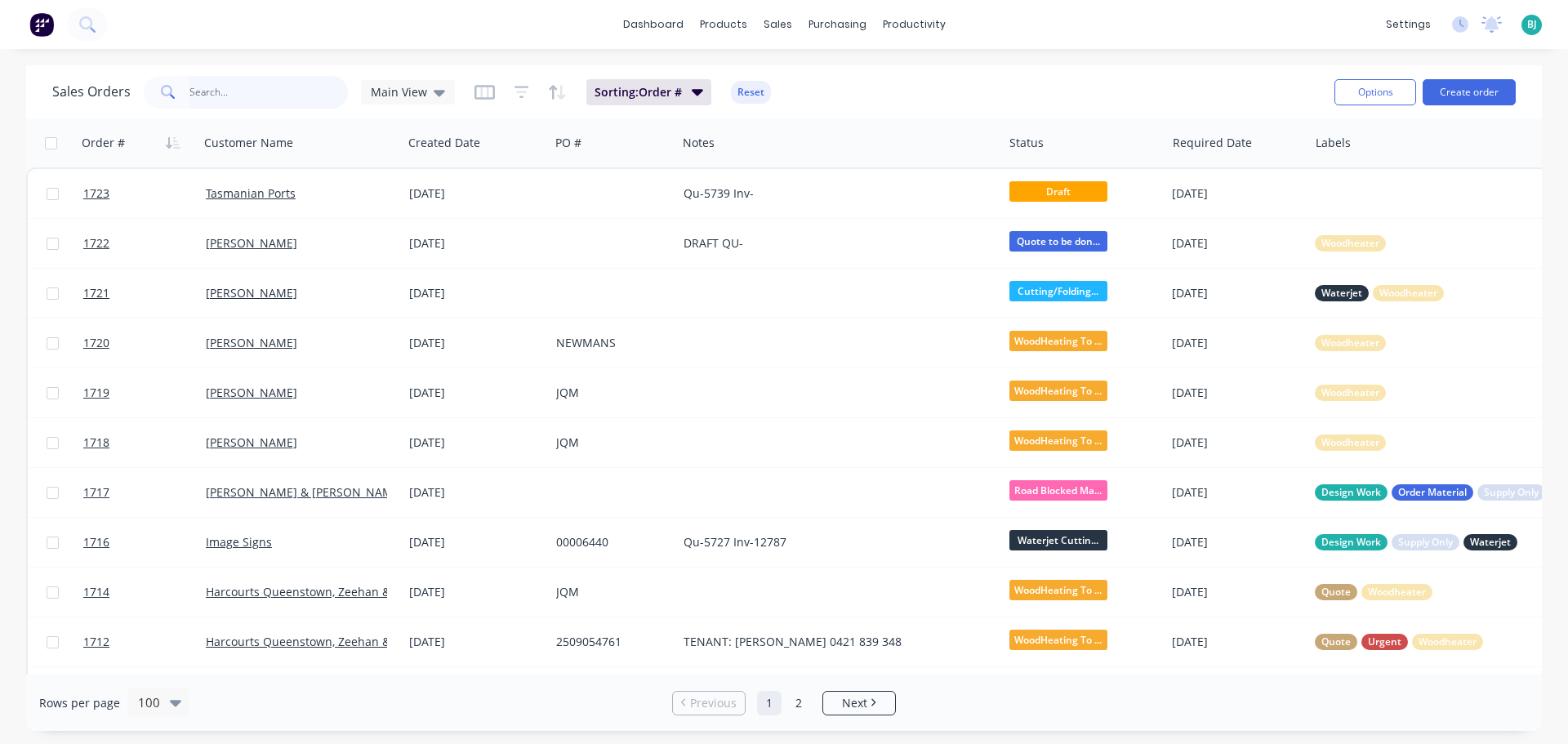
click at [275, 90] on input "text" at bounding box center [268, 91] width 160 height 32
type input "pip"
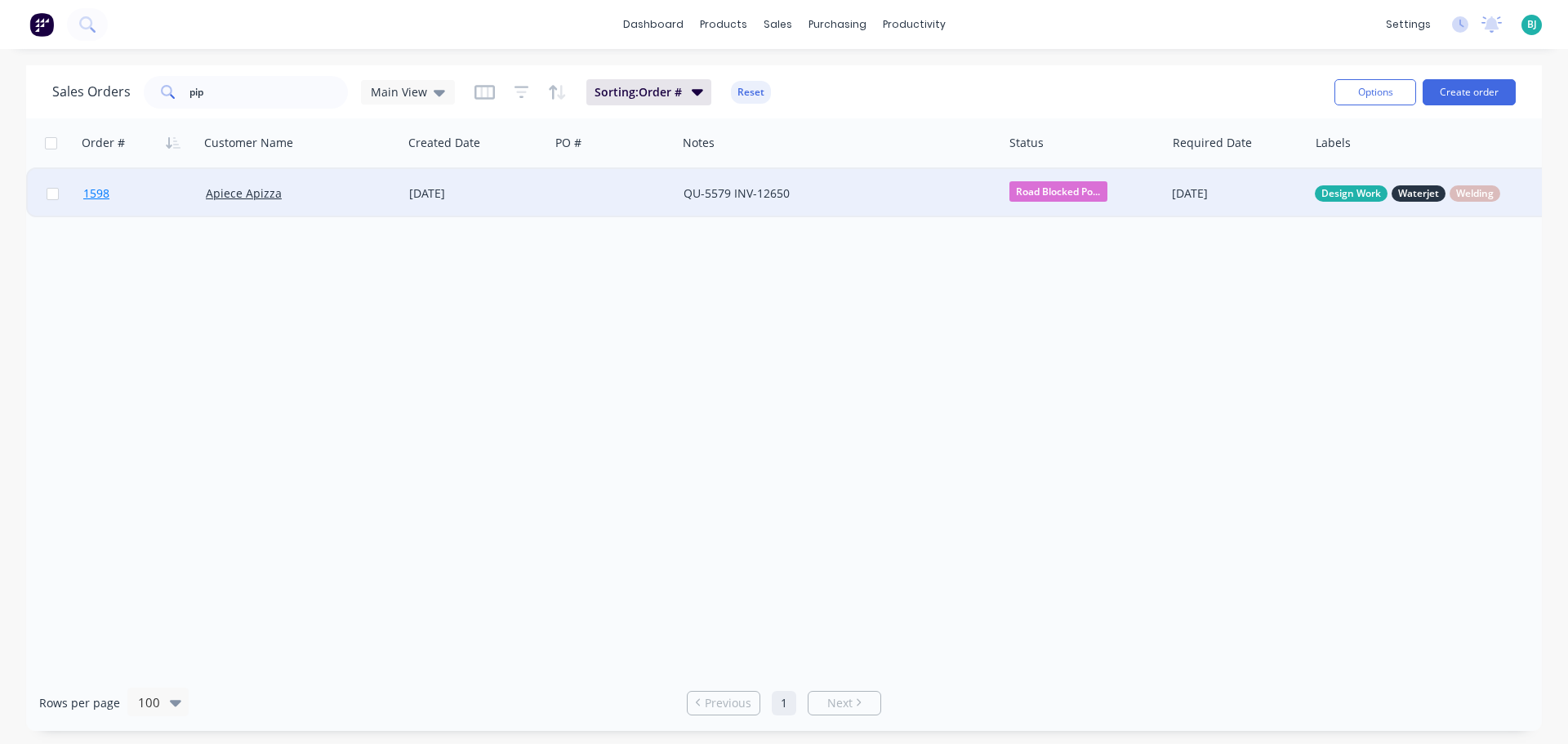
click at [165, 183] on link "1598" at bounding box center [145, 193] width 123 height 49
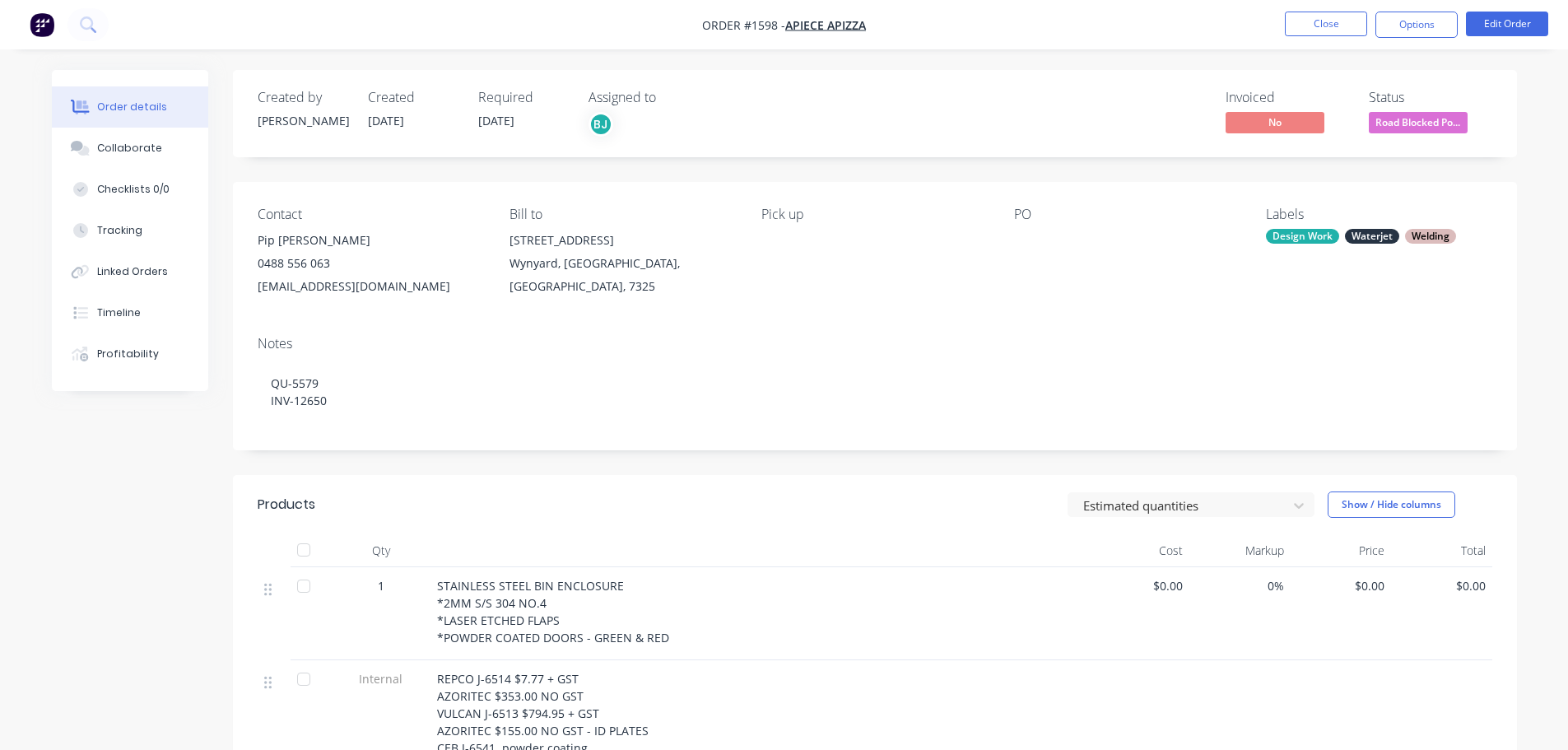
click at [1416, 117] on span "Road Blocked Po..." at bounding box center [1418, 121] width 98 height 20
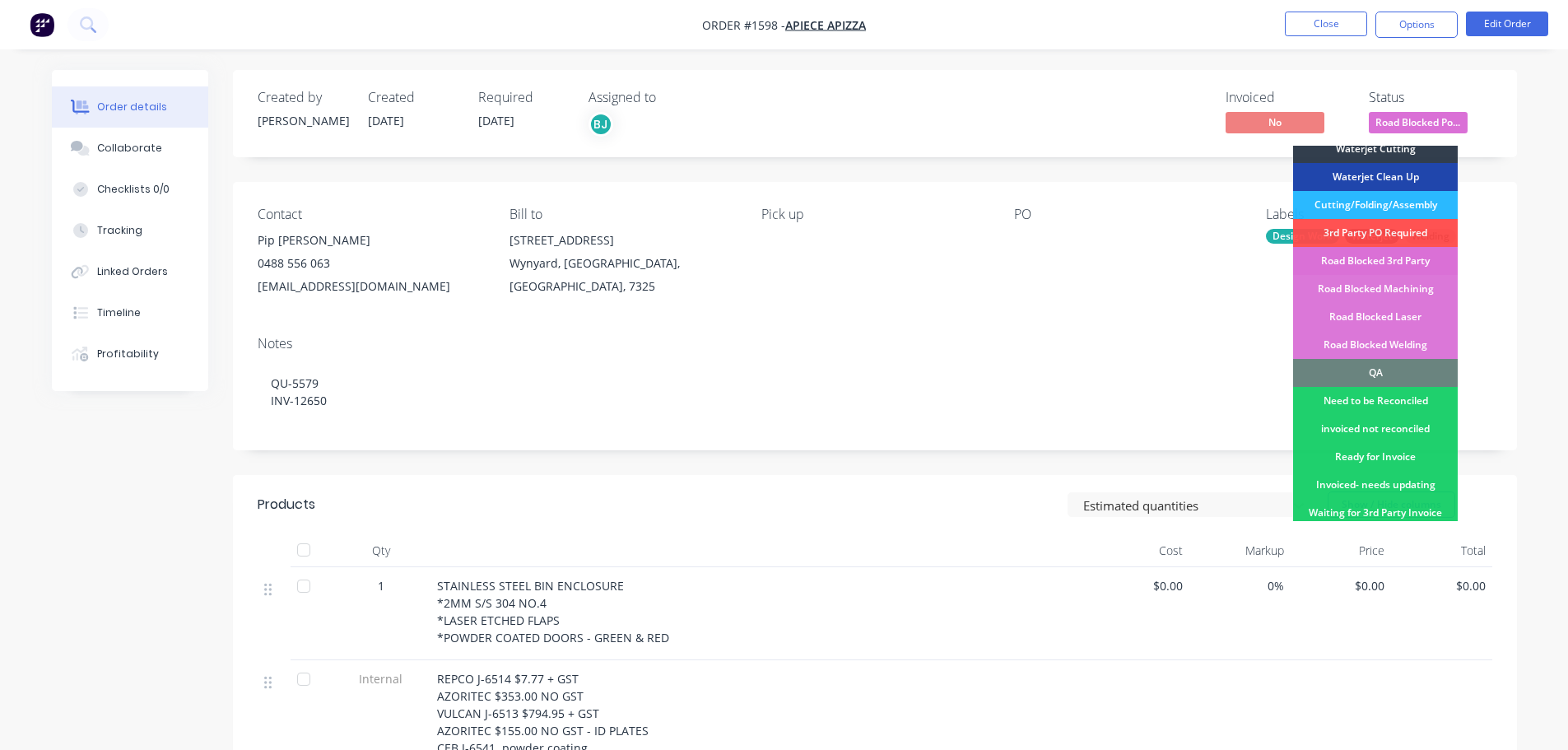
scroll to position [408, 0]
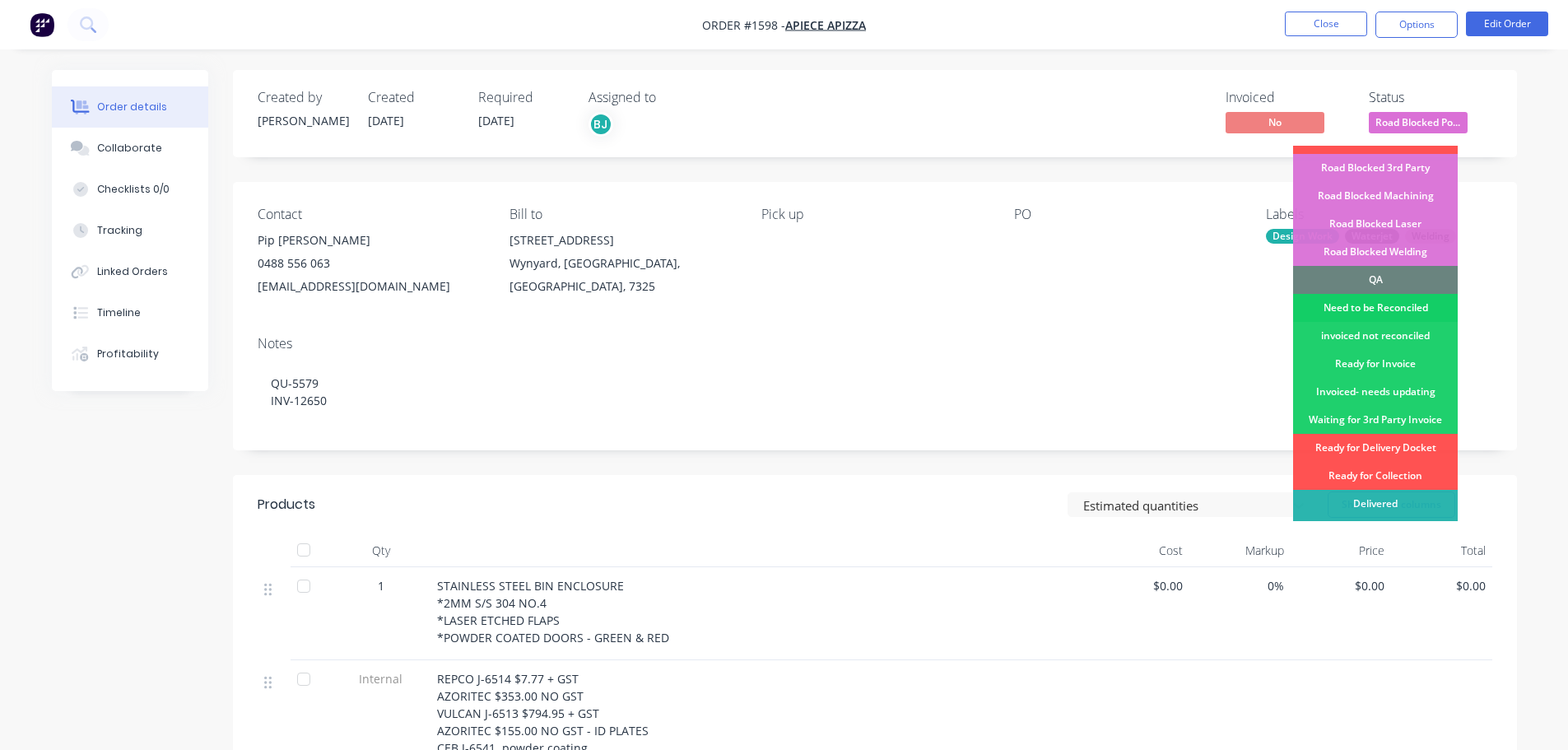
click at [1398, 293] on div "Need to be Reconciled" at bounding box center [1375, 307] width 164 height 28
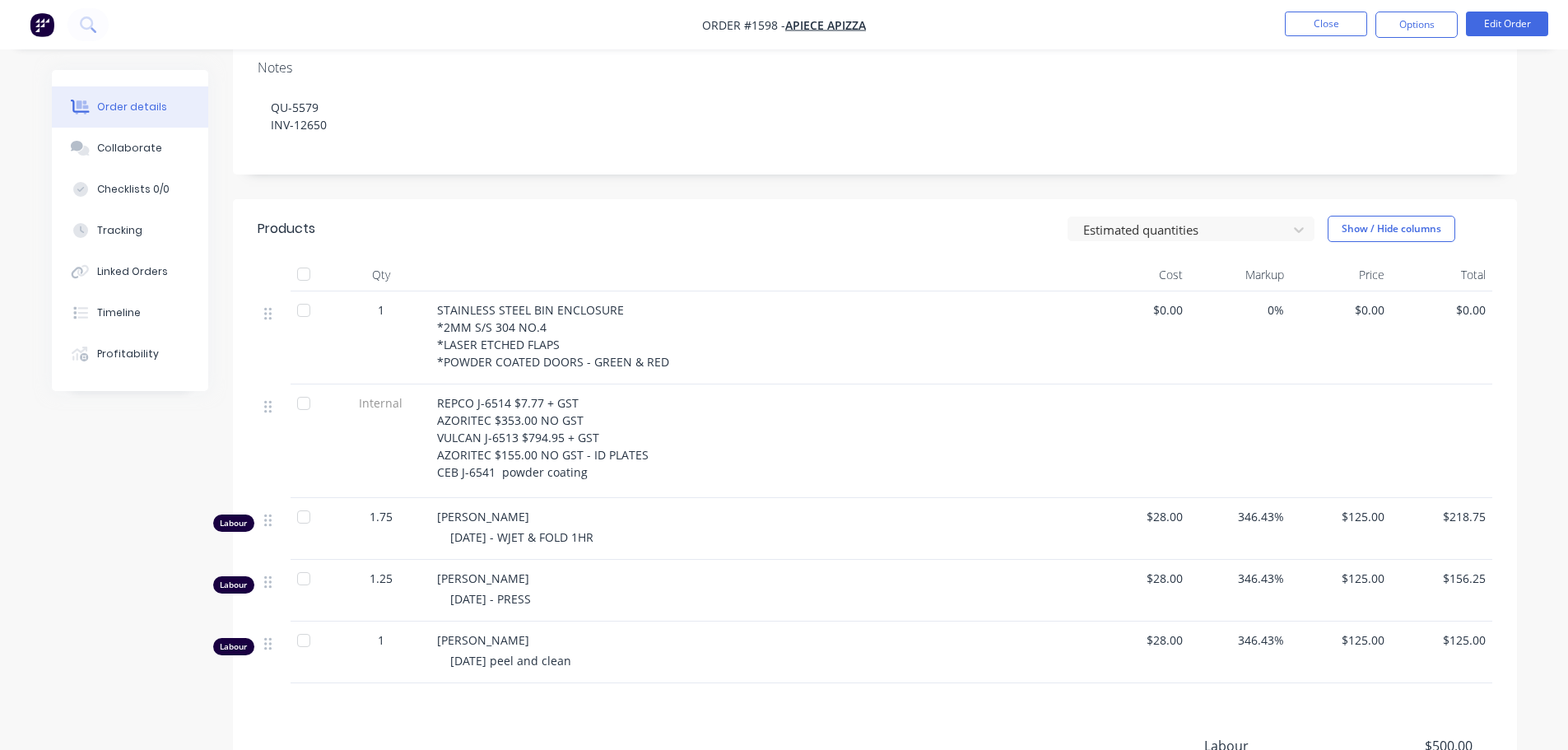
scroll to position [8, 0]
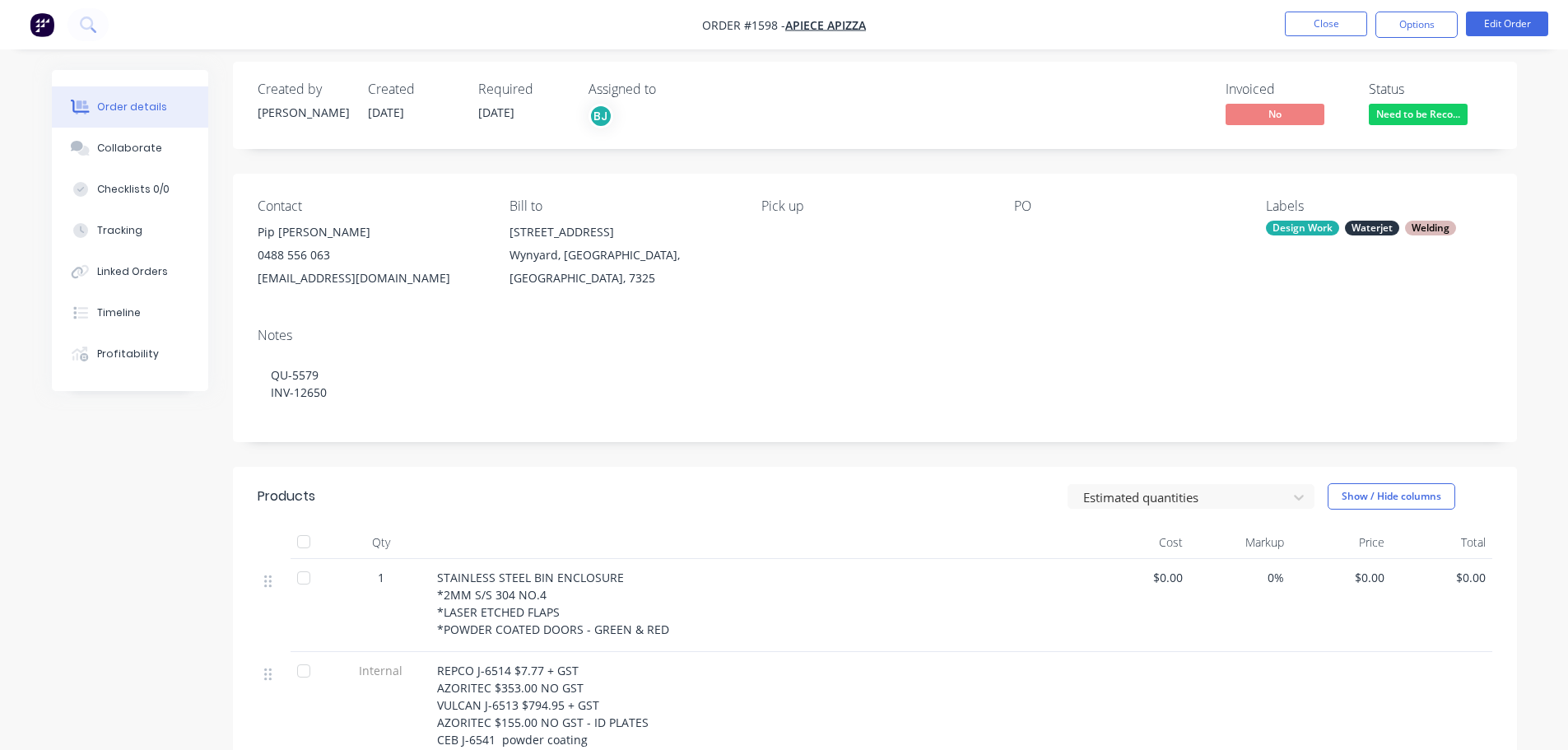
click at [307, 267] on div "lousybeets@gmail.com" at bounding box center [370, 278] width 226 height 23
